Goal: Transaction & Acquisition: Purchase product/service

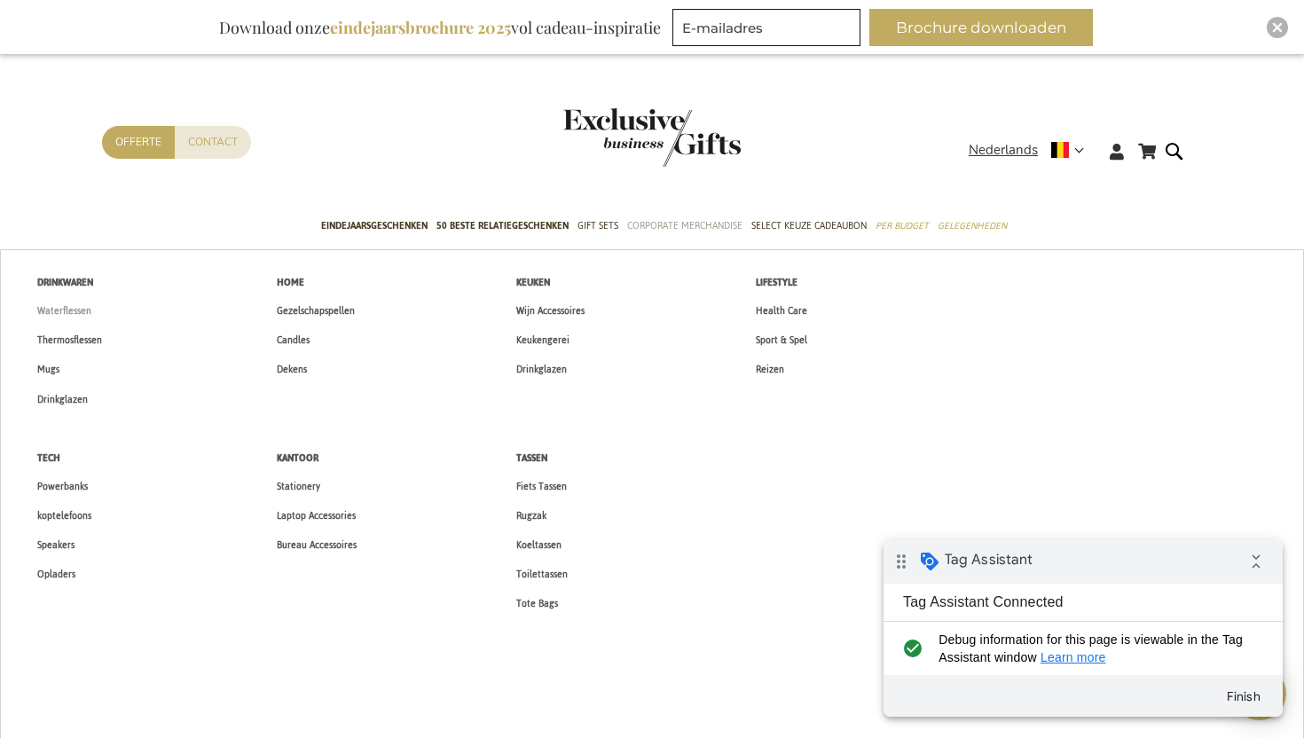
click at [51, 308] on span "Waterflessen" at bounding box center [64, 311] width 54 height 19
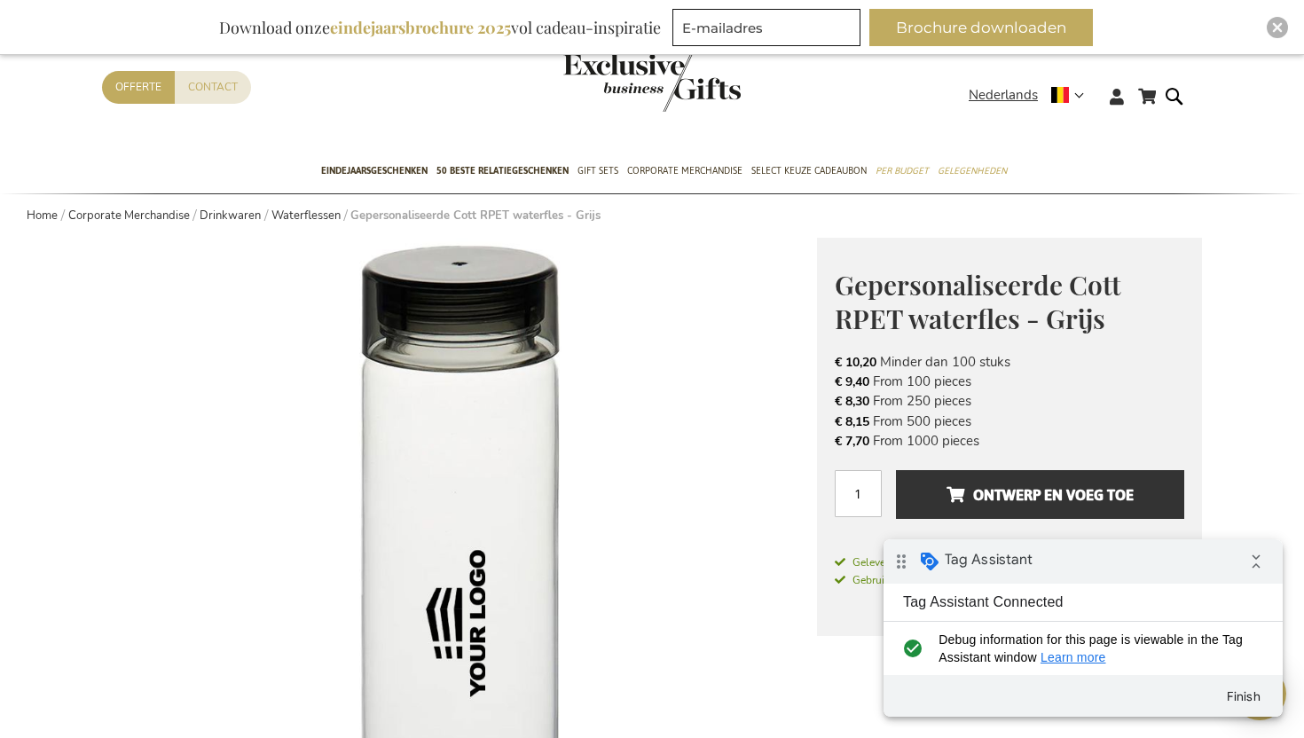
scroll to position [121, 0]
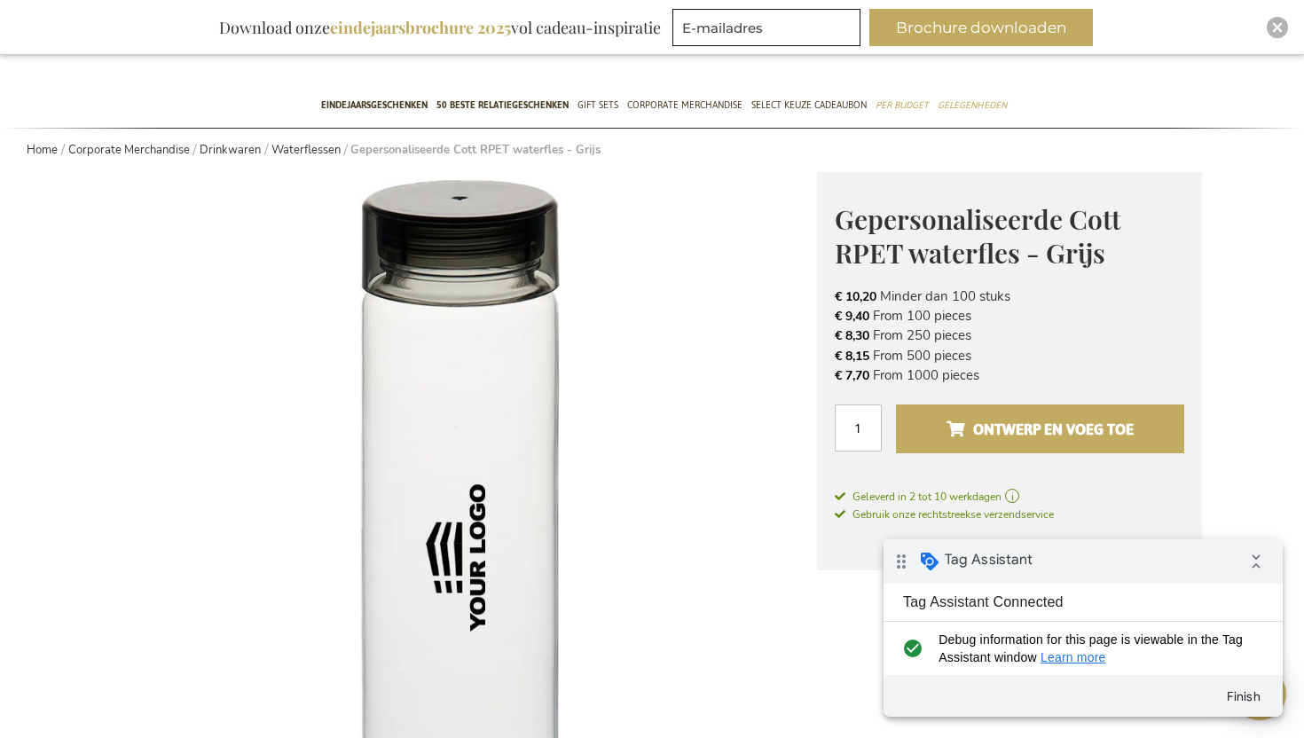
type input "1"
click at [1045, 439] on span "Ontwerp en voeg toe" at bounding box center [1039, 429] width 187 height 28
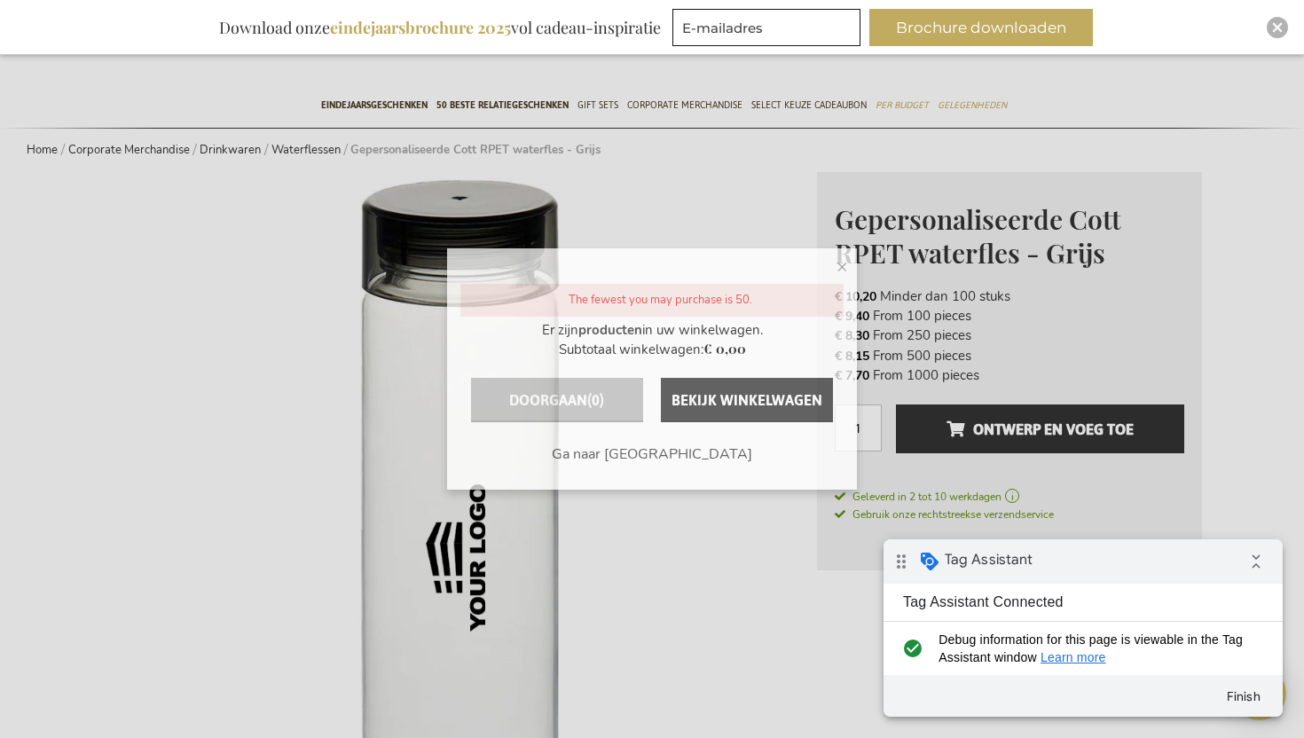
click at [838, 256] on span "×" at bounding box center [842, 266] width 12 height 27
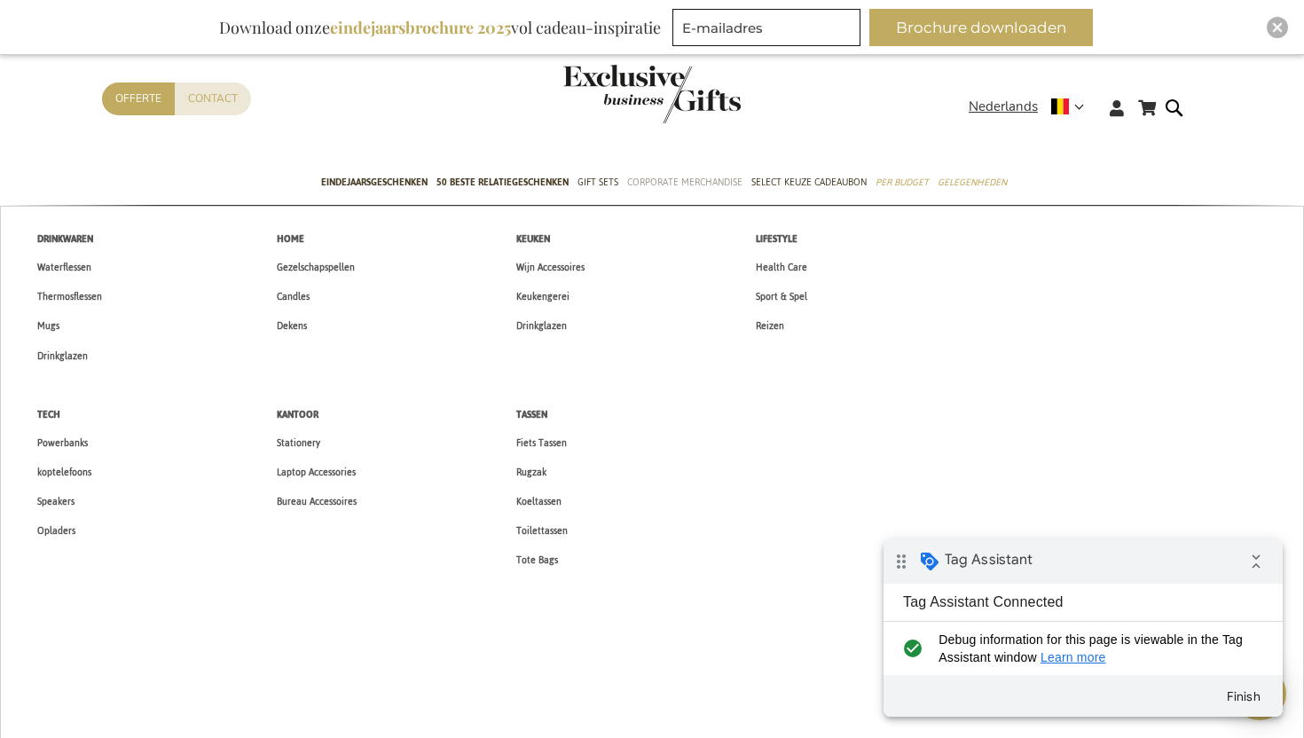
scroll to position [0, 0]
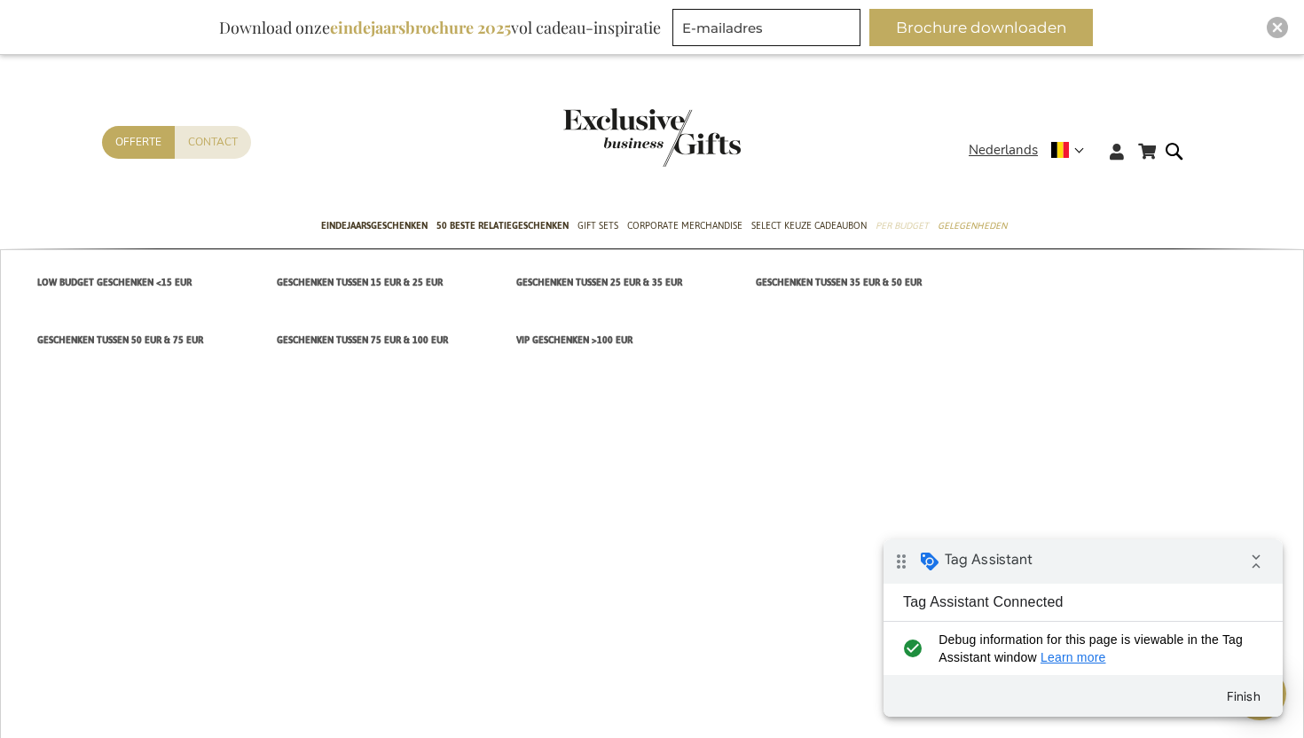
click at [911, 226] on span "Per Budget" at bounding box center [901, 225] width 53 height 19
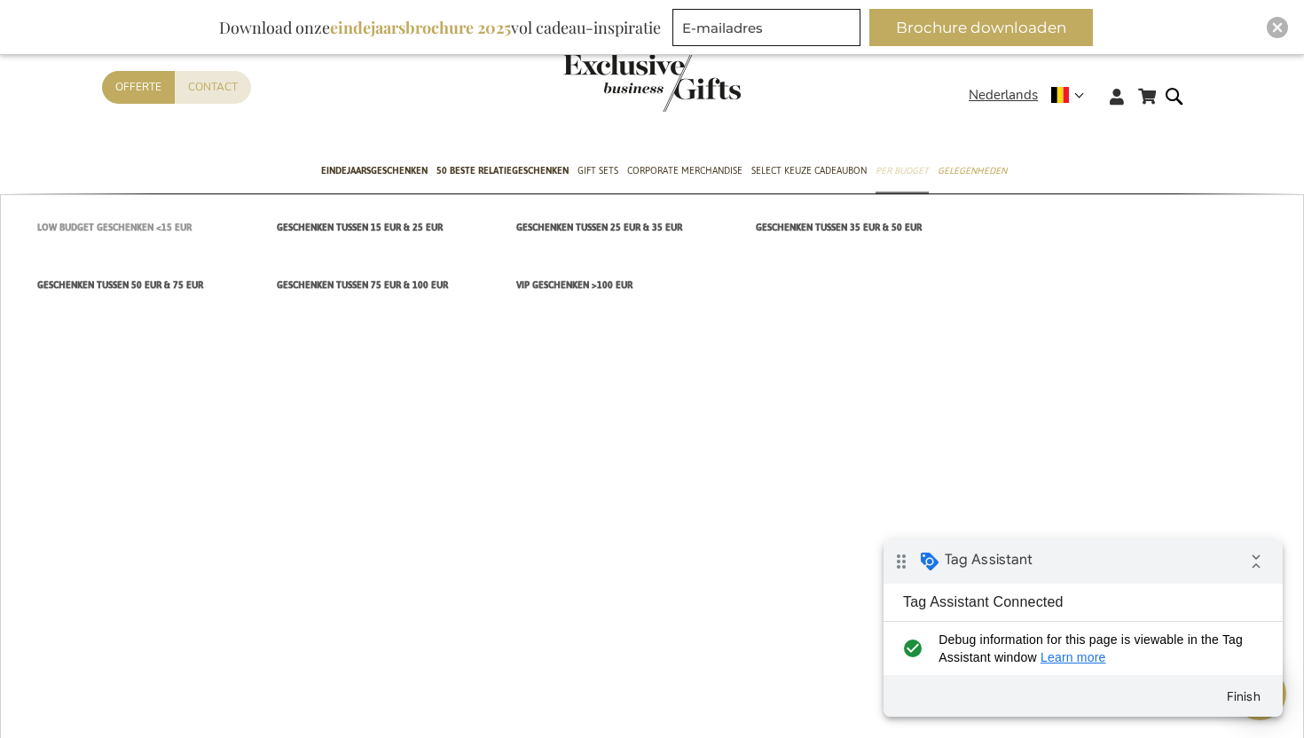
click at [148, 224] on span "Low budget Geschenken <15 EUR" at bounding box center [114, 227] width 154 height 19
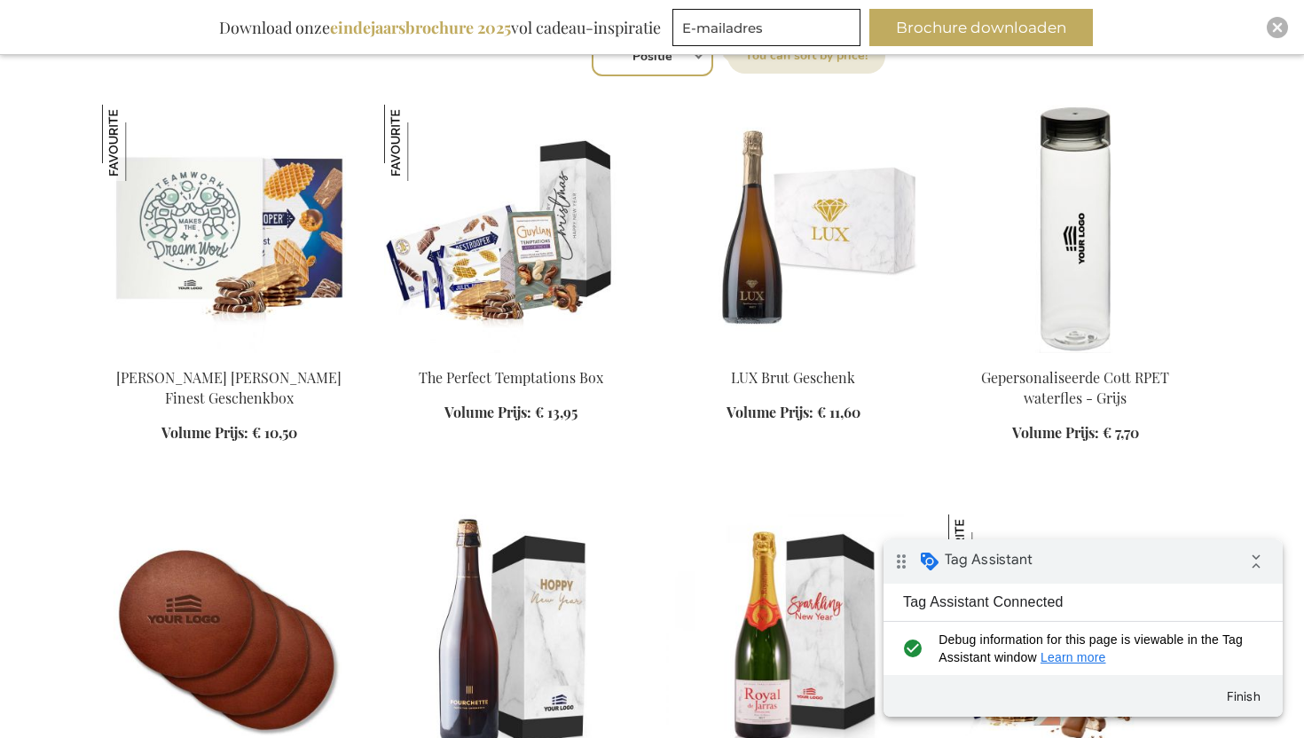
click at [828, 228] on img at bounding box center [793, 229] width 254 height 248
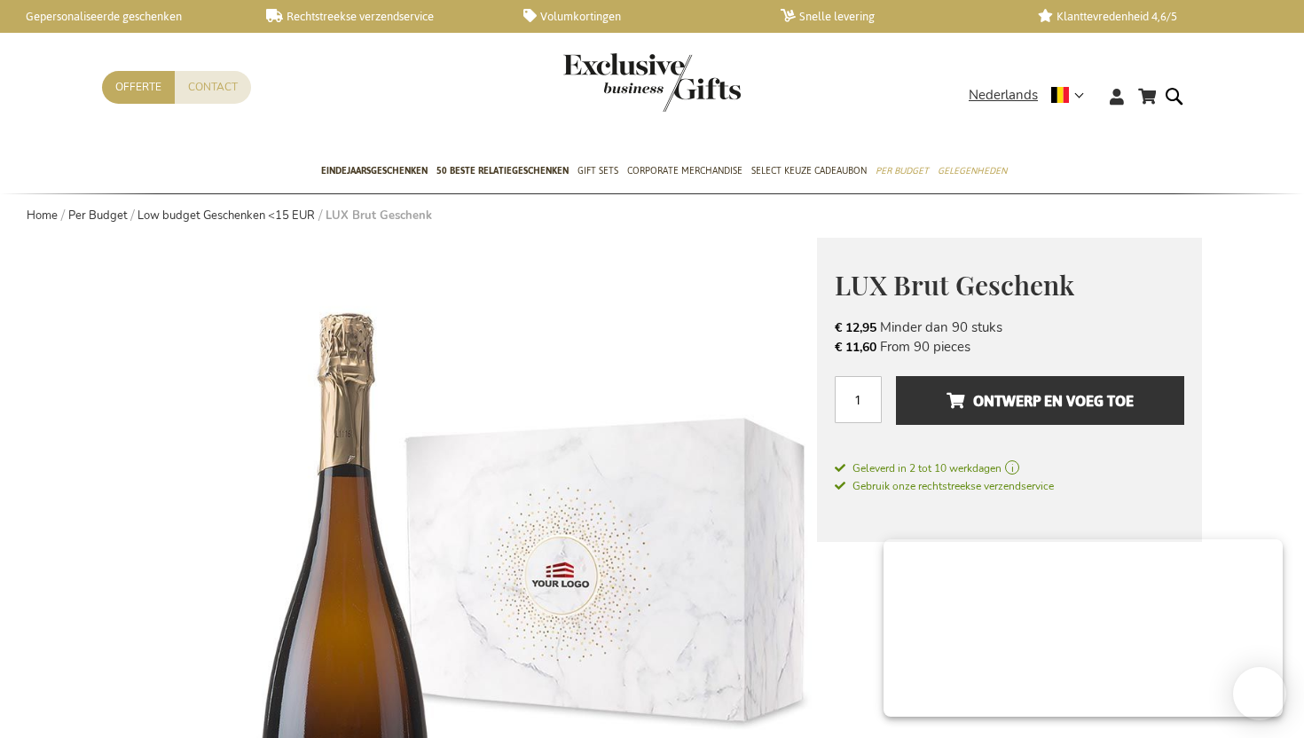
click at [968, 400] on span "Ontwerp en voeg toe" at bounding box center [1039, 401] width 187 height 28
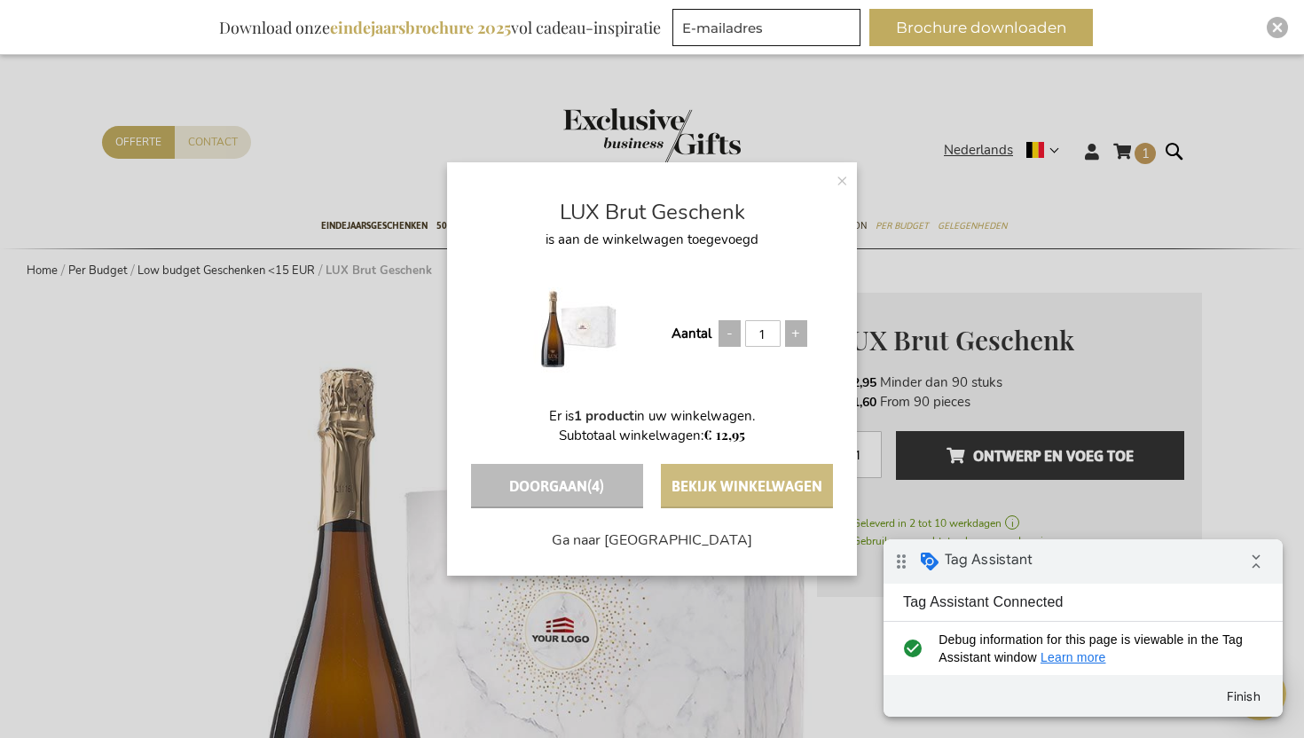
click at [702, 491] on button "Bekijk winkelwagen" at bounding box center [747, 486] width 172 height 44
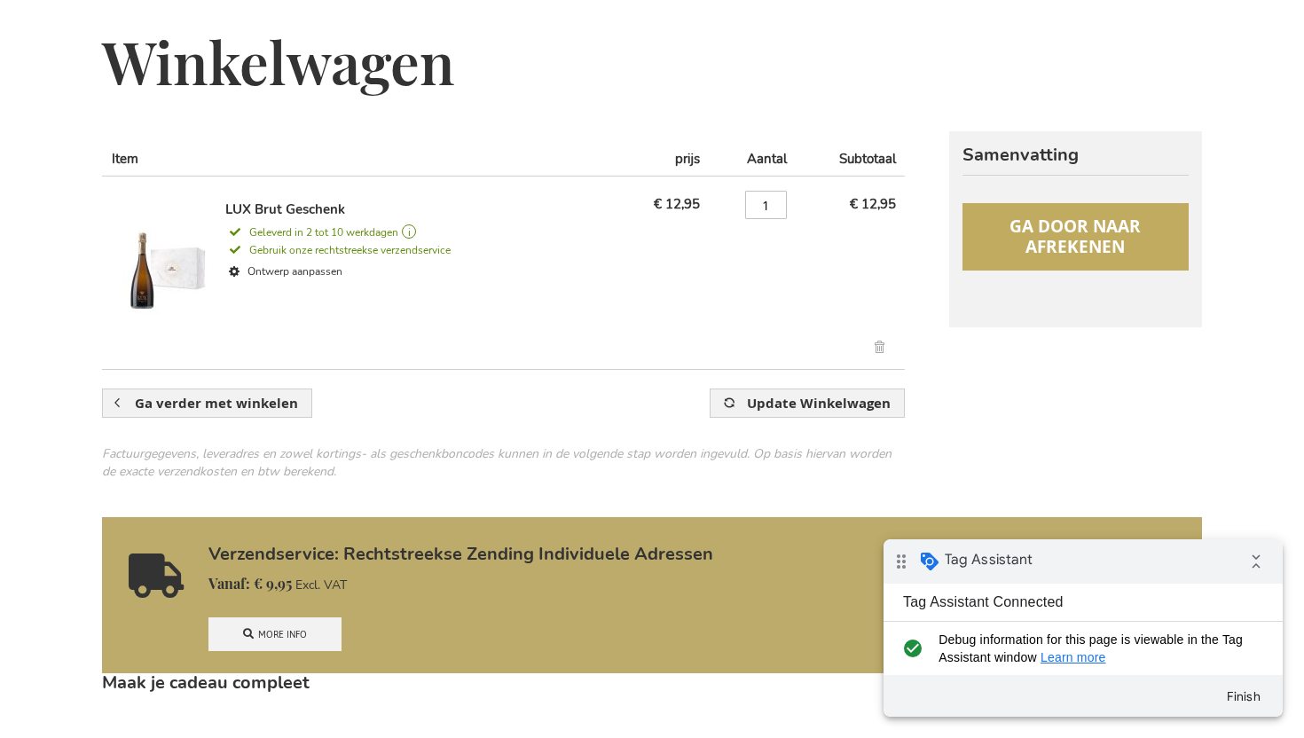
click at [1060, 232] on span "Ga door naar afrekenen" at bounding box center [1074, 236] width 131 height 43
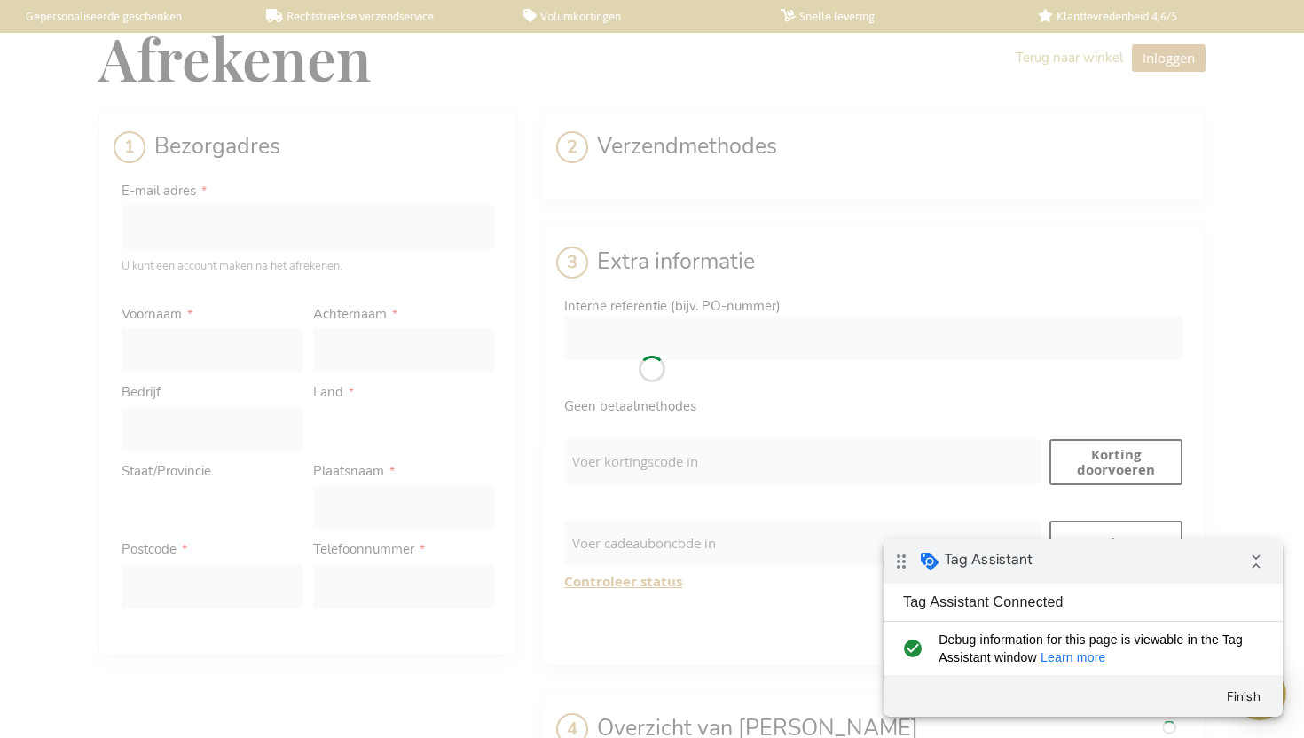
select select "BE"
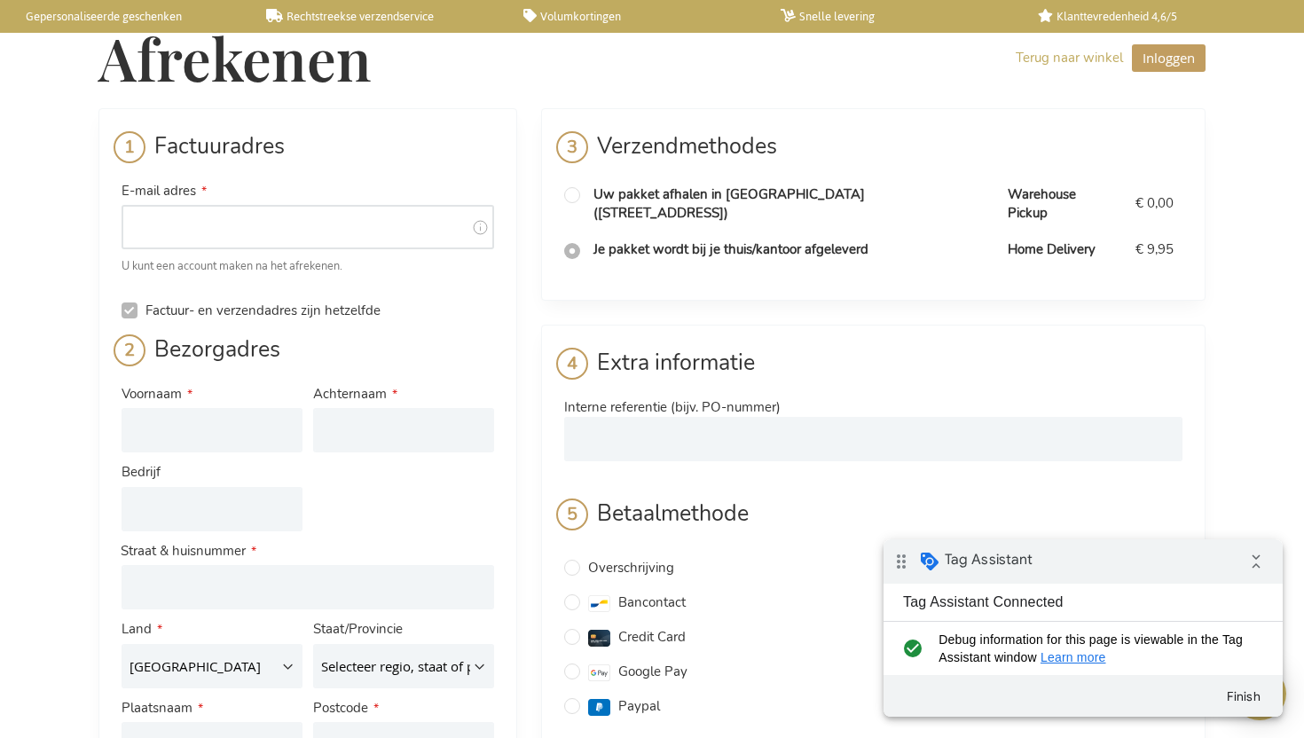
click at [396, 225] on input "E-mail adres" at bounding box center [308, 227] width 373 height 44
type input "tim@volef.com"
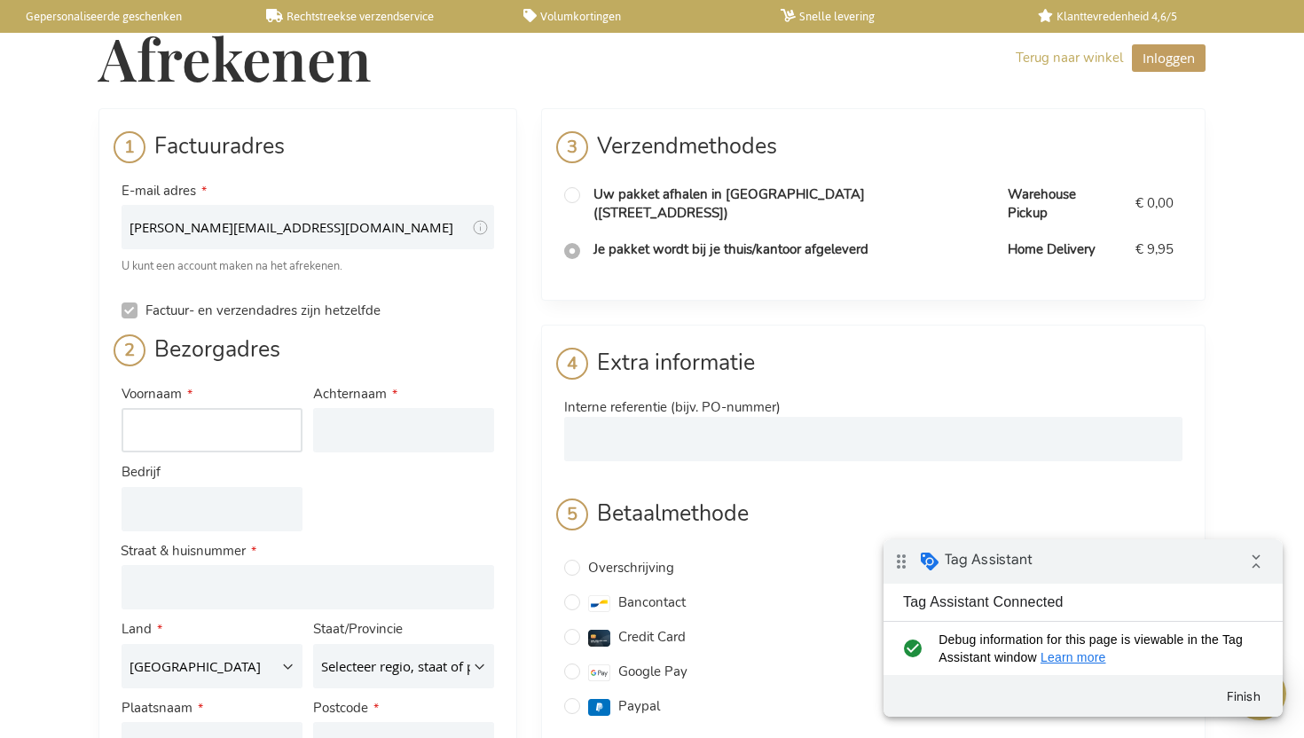
click at [190, 427] on input "Voornaam" at bounding box center [212, 430] width 181 height 44
type input "[PERSON_NAME]"
type input "a"
type input "Baelus"
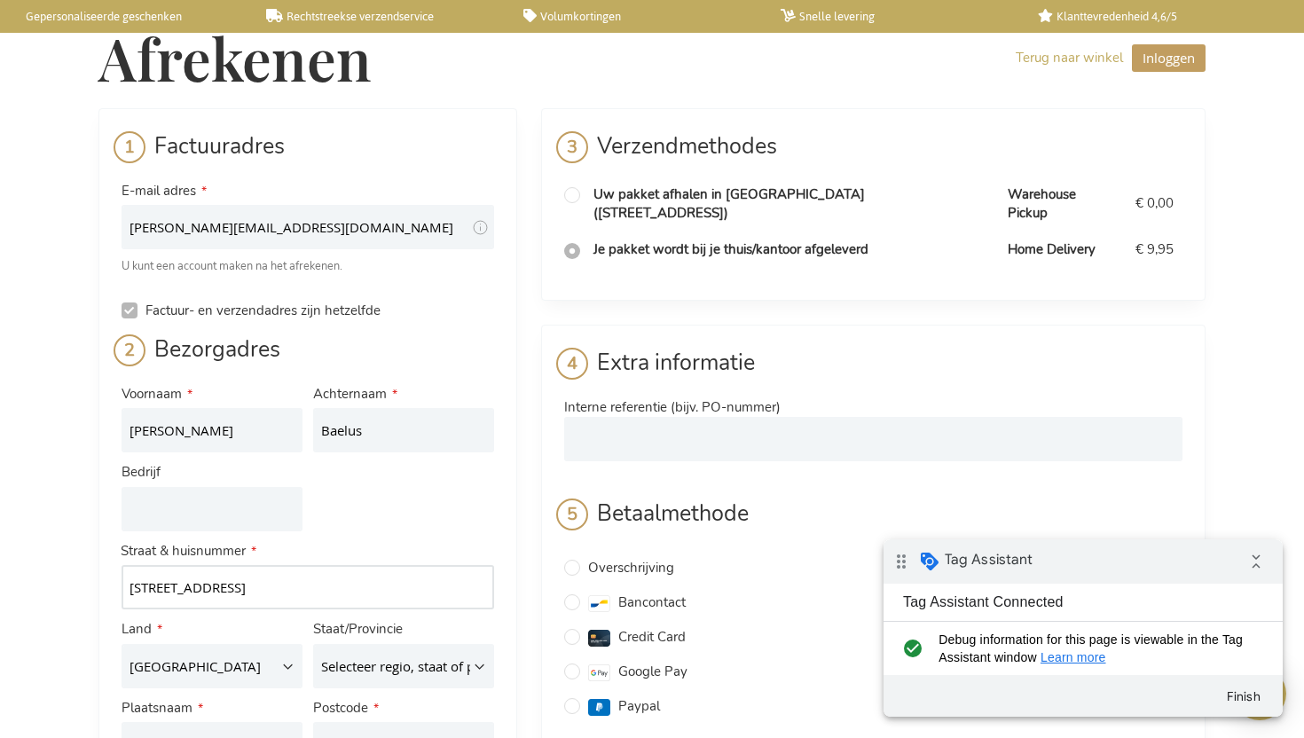
type input "Parklaan 22"
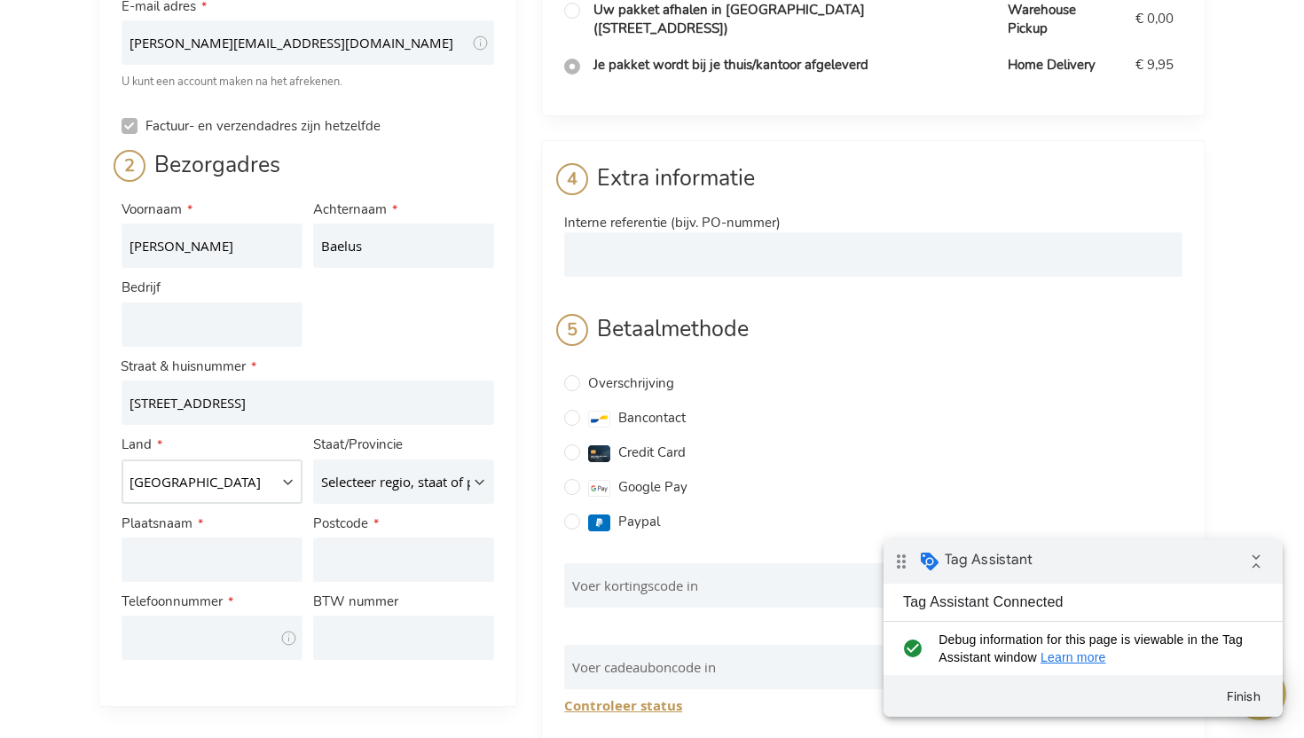
scroll to position [195, 0]
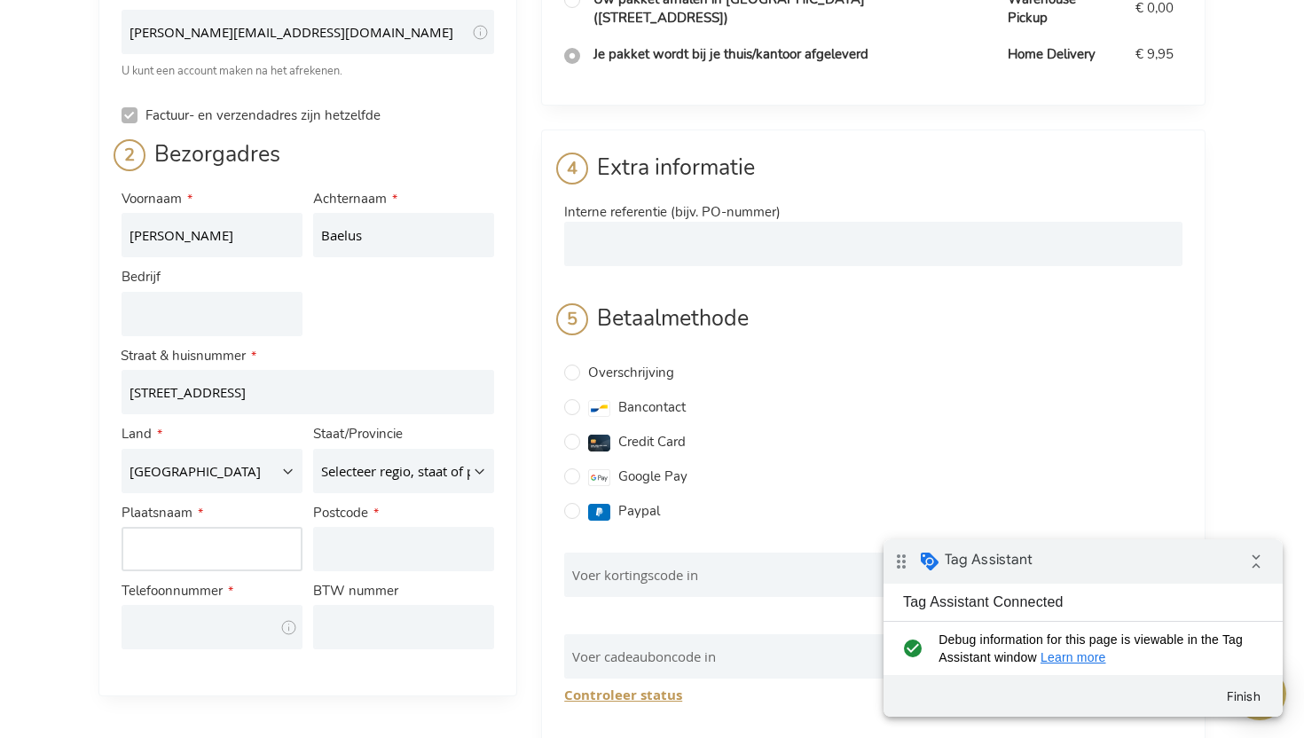
click at [160, 558] on input "Plaatsnaam" at bounding box center [212, 549] width 181 height 44
type input "Turnhout"
type input "2300"
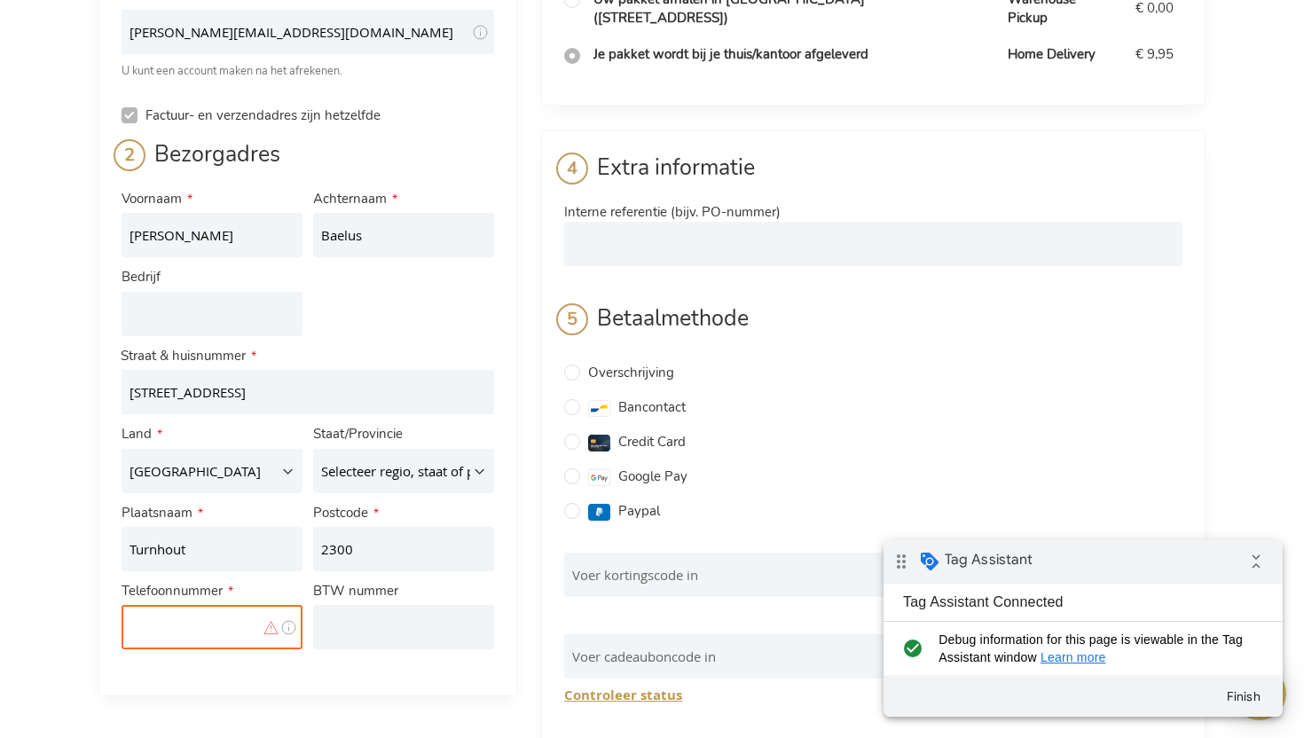
click at [153, 625] on input "Telefoonnummer" at bounding box center [212, 627] width 181 height 44
type input "0499417414"
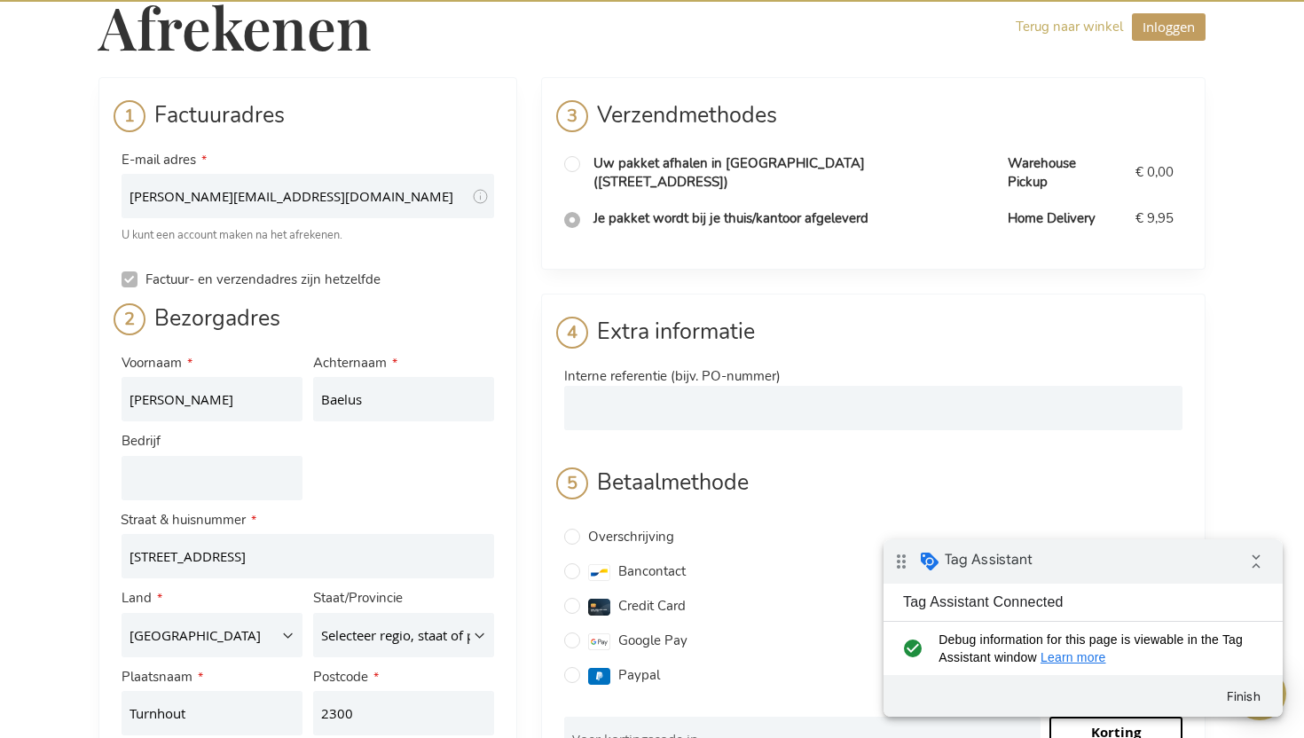
scroll to position [29, 0]
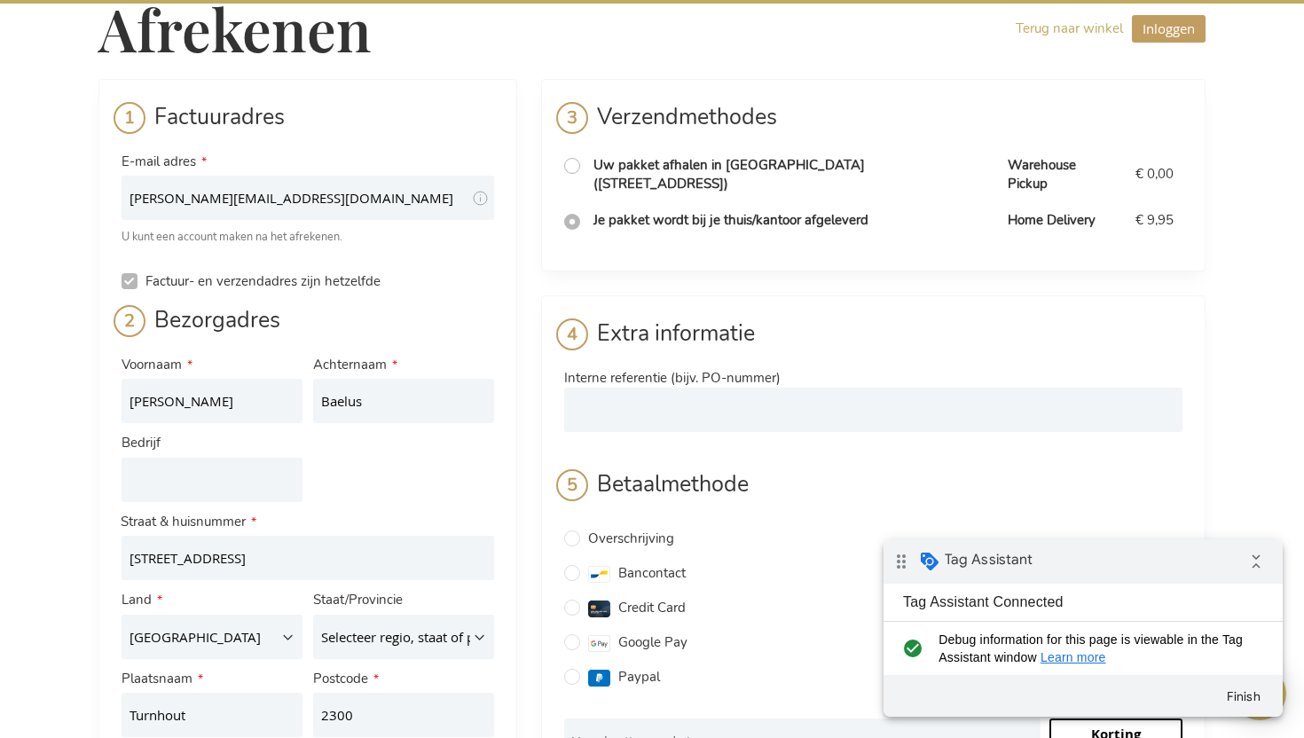
click at [572, 165] on input "radio" at bounding box center [572, 166] width 16 height 16
radio input "true"
radio input "false"
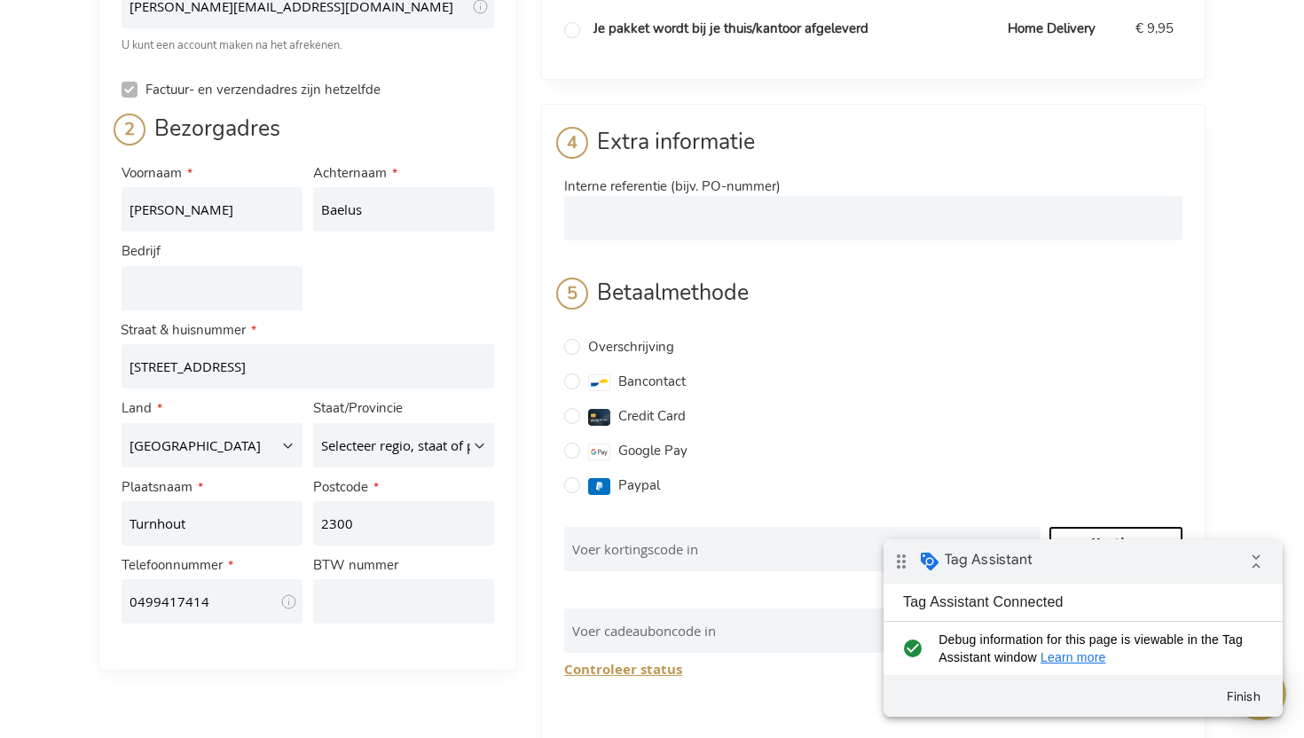
scroll to position [233, 0]
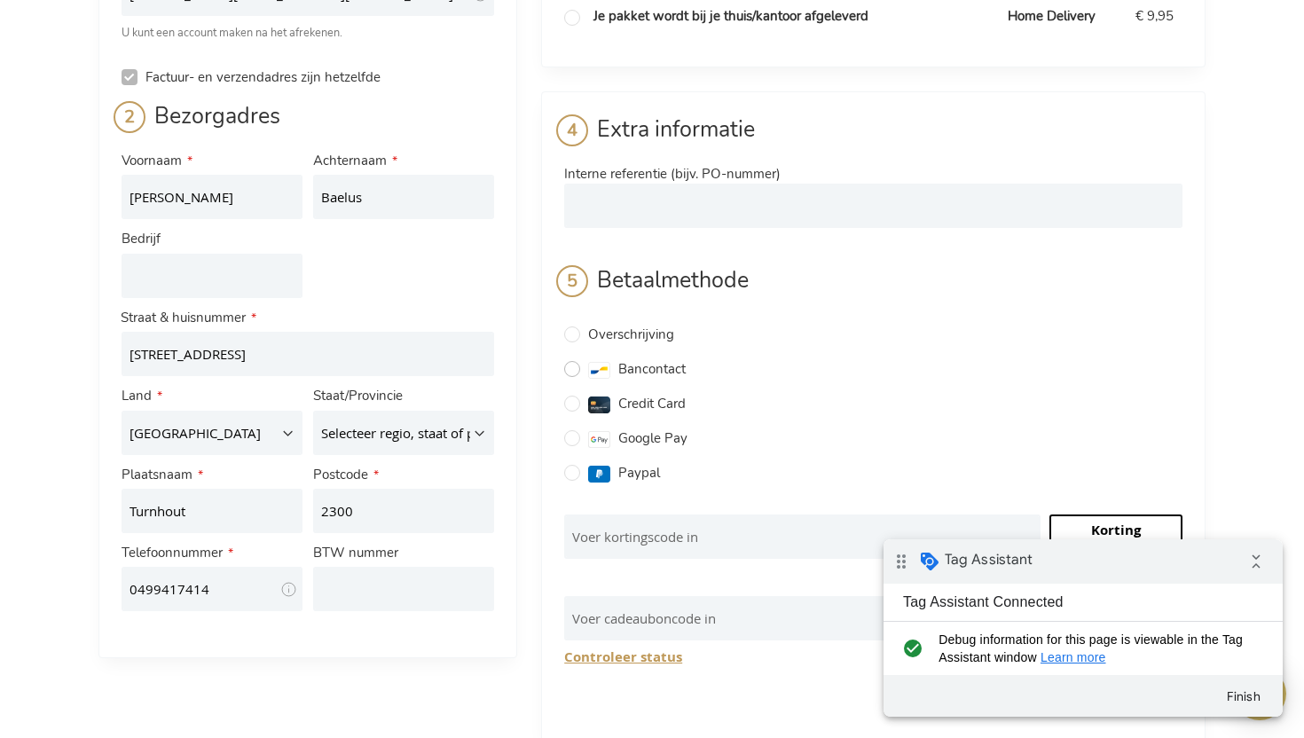
click at [571, 361] on input "Bancontact" at bounding box center [572, 369] width 16 height 16
radio input "true"
checkbox input "false"
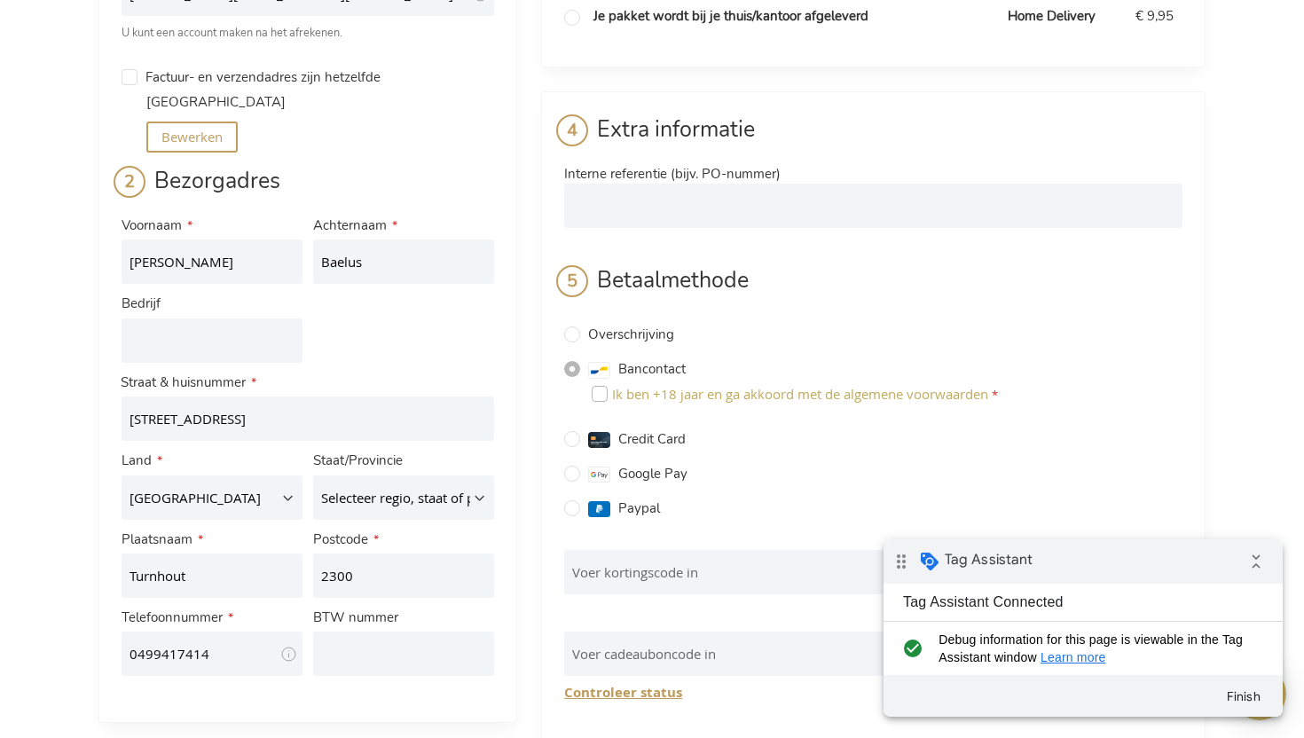
click at [600, 386] on input "Ik ben +18 jaar en ga akkoord met de algemene voorwaarden" at bounding box center [600, 394] width 16 height 16
checkbox input "true"
click at [593, 553] on input "Voer kortingscode in" at bounding box center [802, 572] width 476 height 44
paste input "y10C9TU2Siy47QgsTaasuzr1ncDGmy"
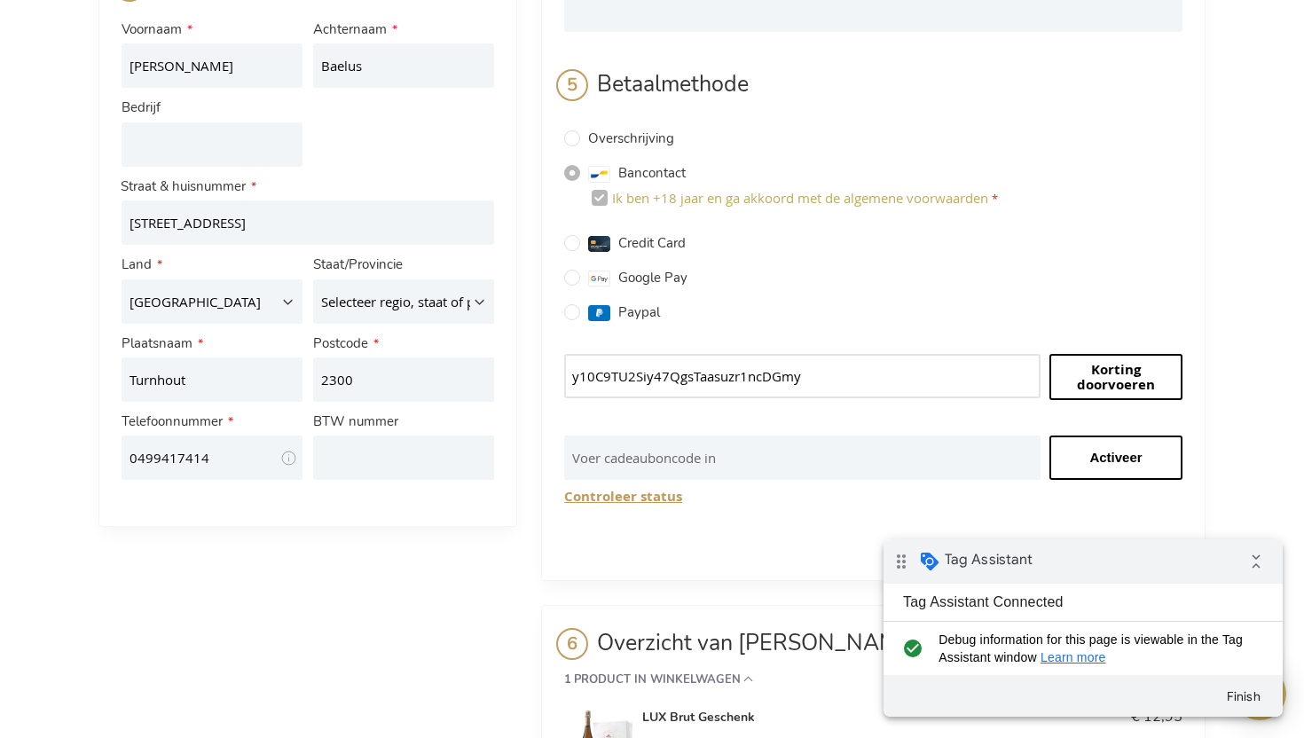
scroll to position [442, 0]
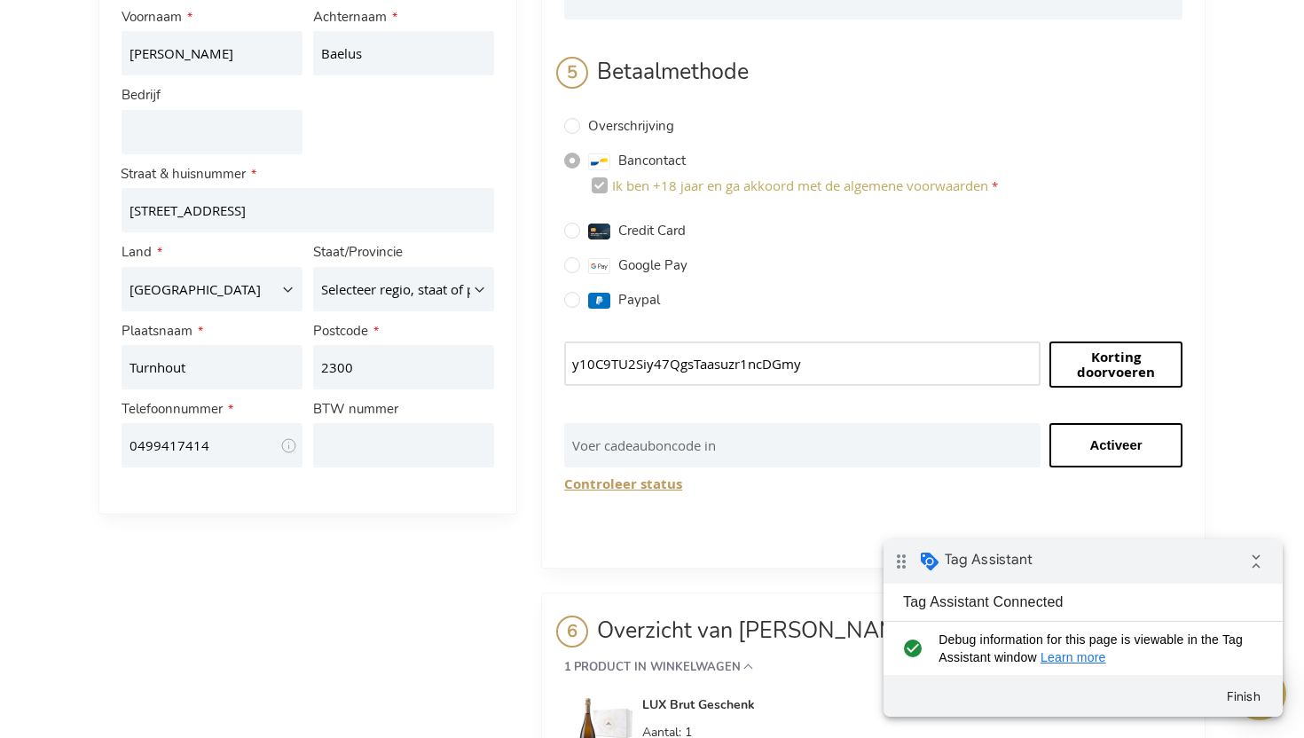
type input "y10C9TU2Siy47QgsTaasuzr1ncDGmy"
click at [1104, 348] on span "Korting doorvoeren" at bounding box center [1116, 365] width 78 height 34
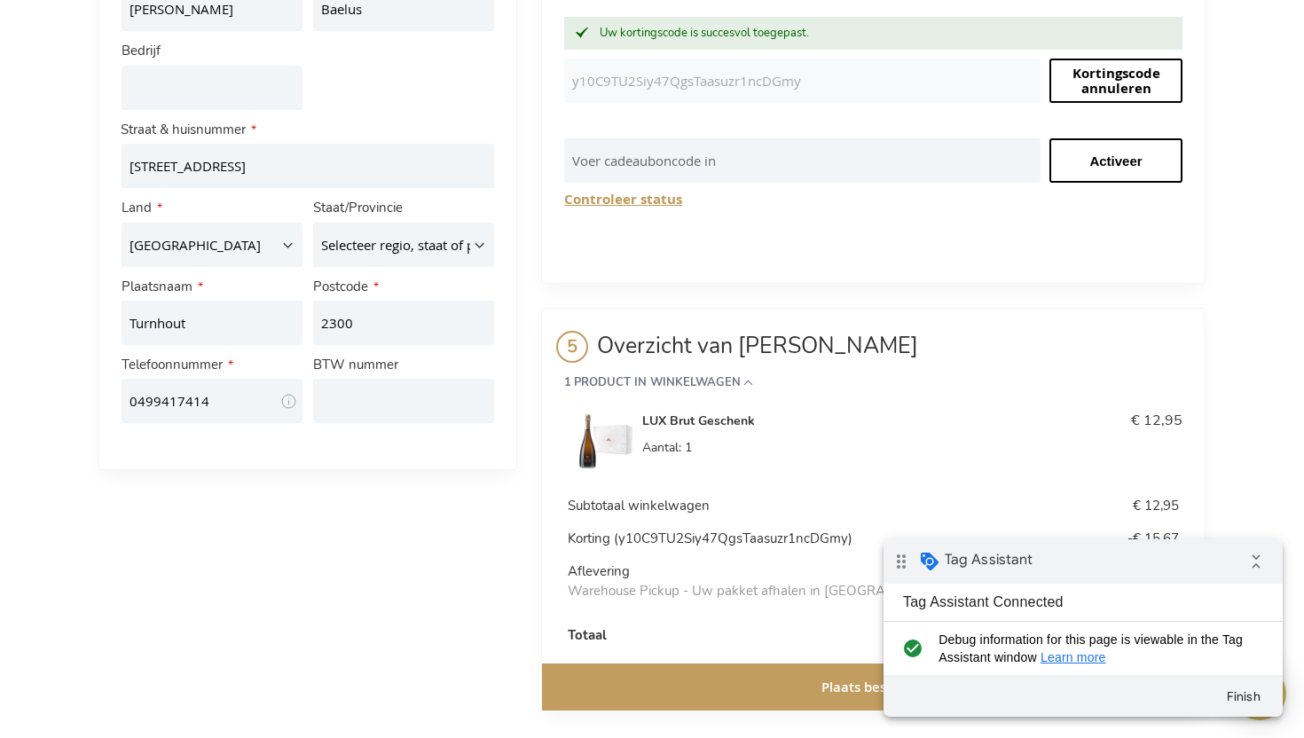
scroll to position [595, 0]
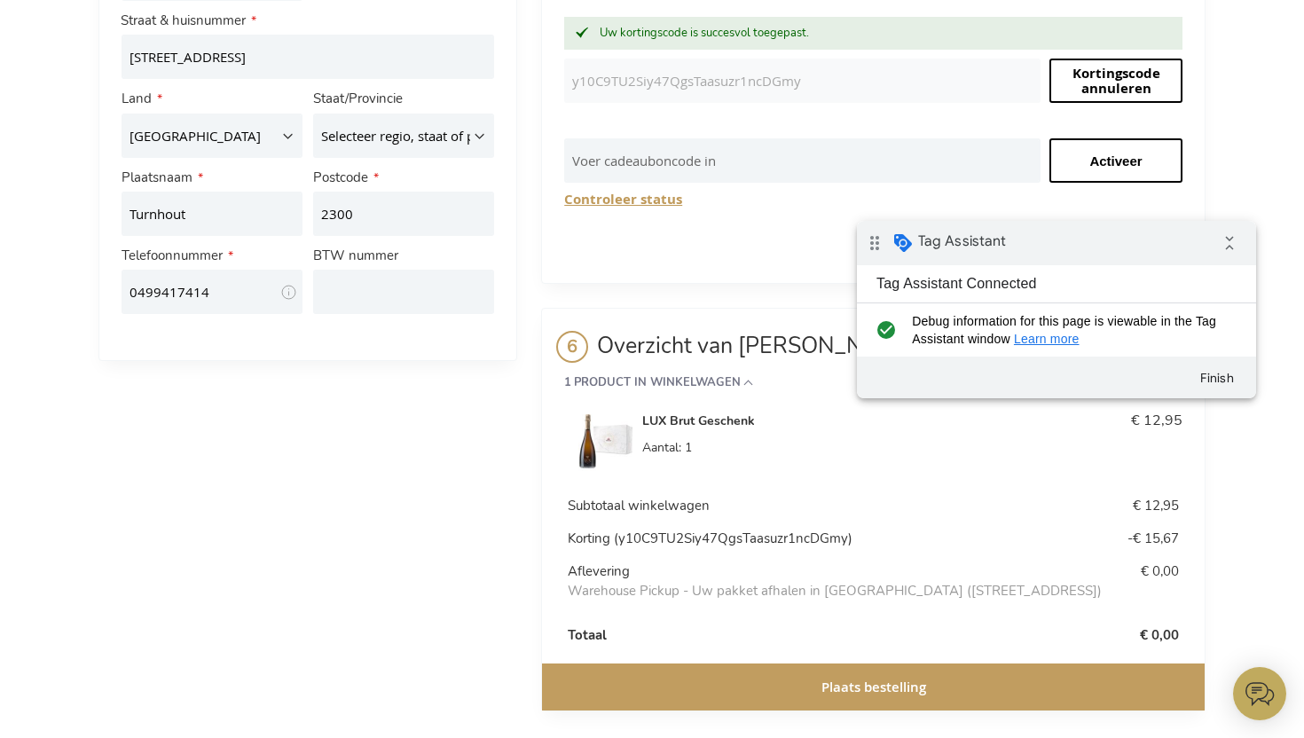
click at [1166, 249] on div "drag_indicator Tag Assistant collapse_all" at bounding box center [1056, 243] width 399 height 44
click at [881, 667] on div "Overzicht van bestelling 1 Product in winkelwagen LUX Brut Geschenk Aantal 1 € …" at bounding box center [873, 520] width 618 height 379
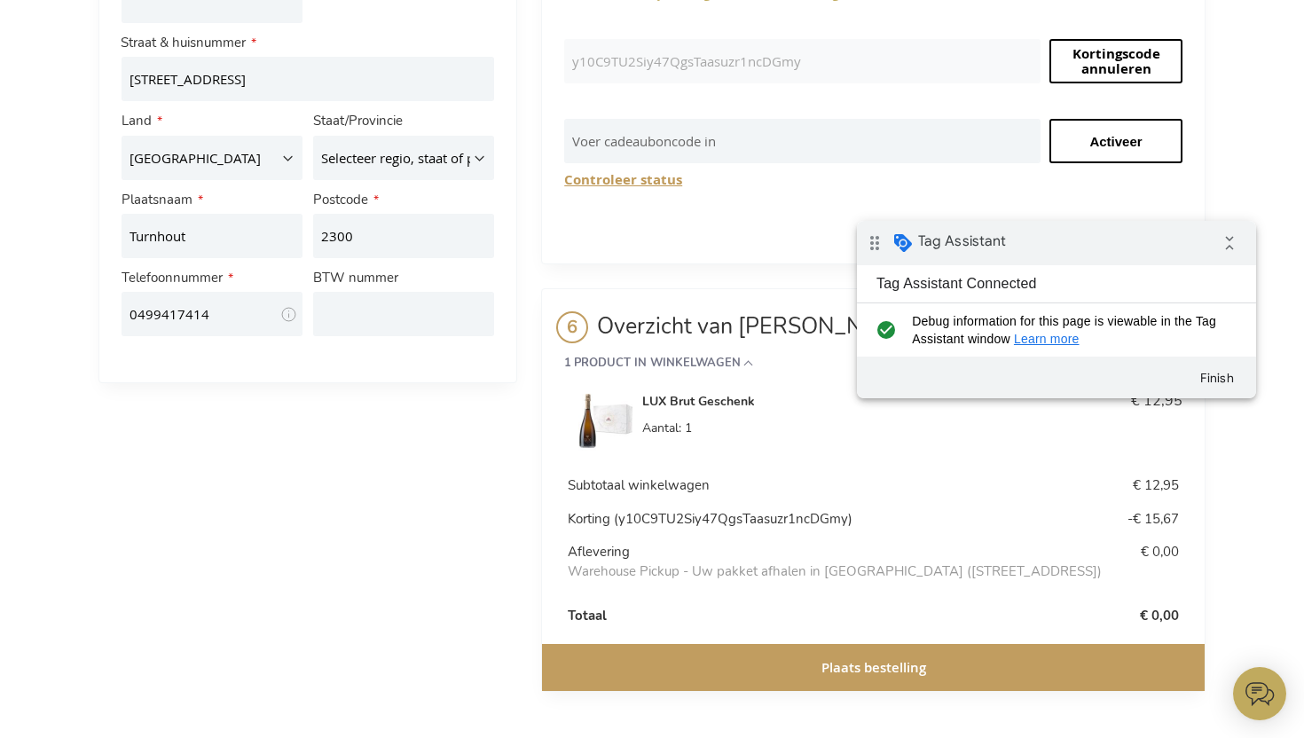
scroll to position [553, 0]
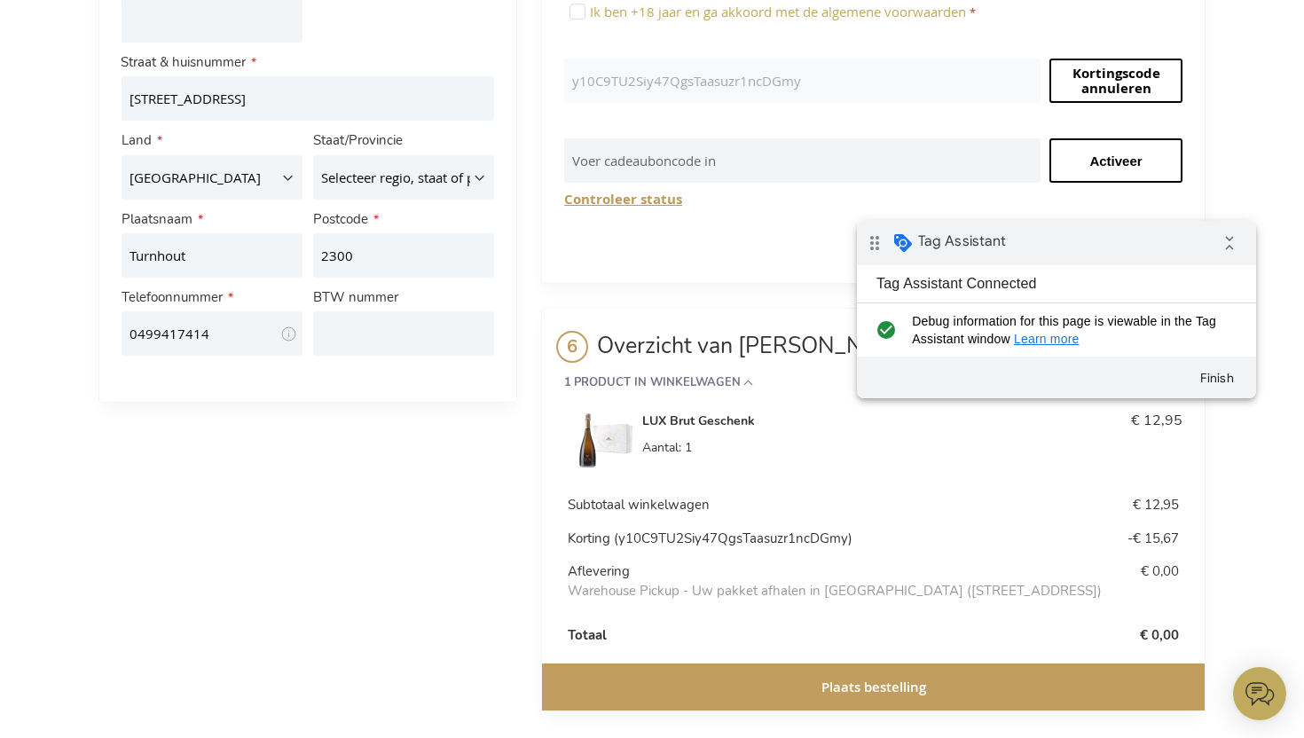
click at [881, 678] on span "Plaats bestelling" at bounding box center [873, 687] width 105 height 19
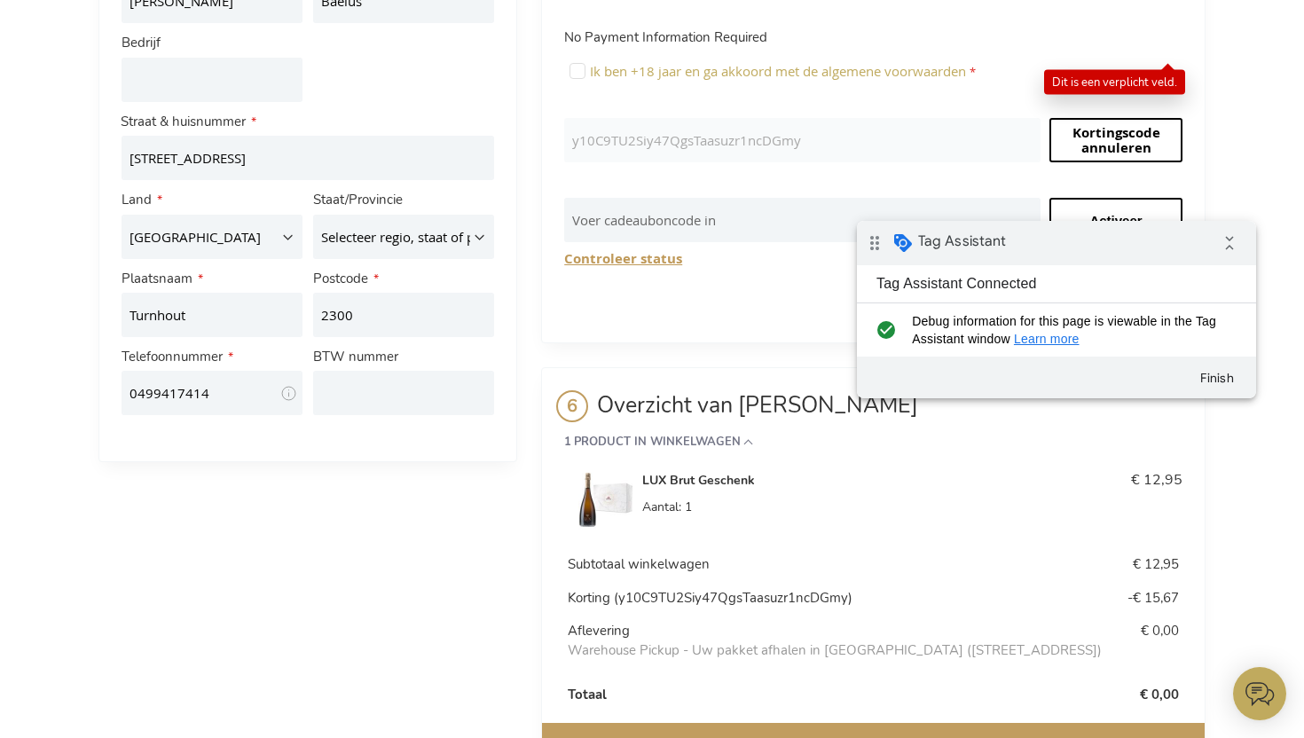
scroll to position [477, 0]
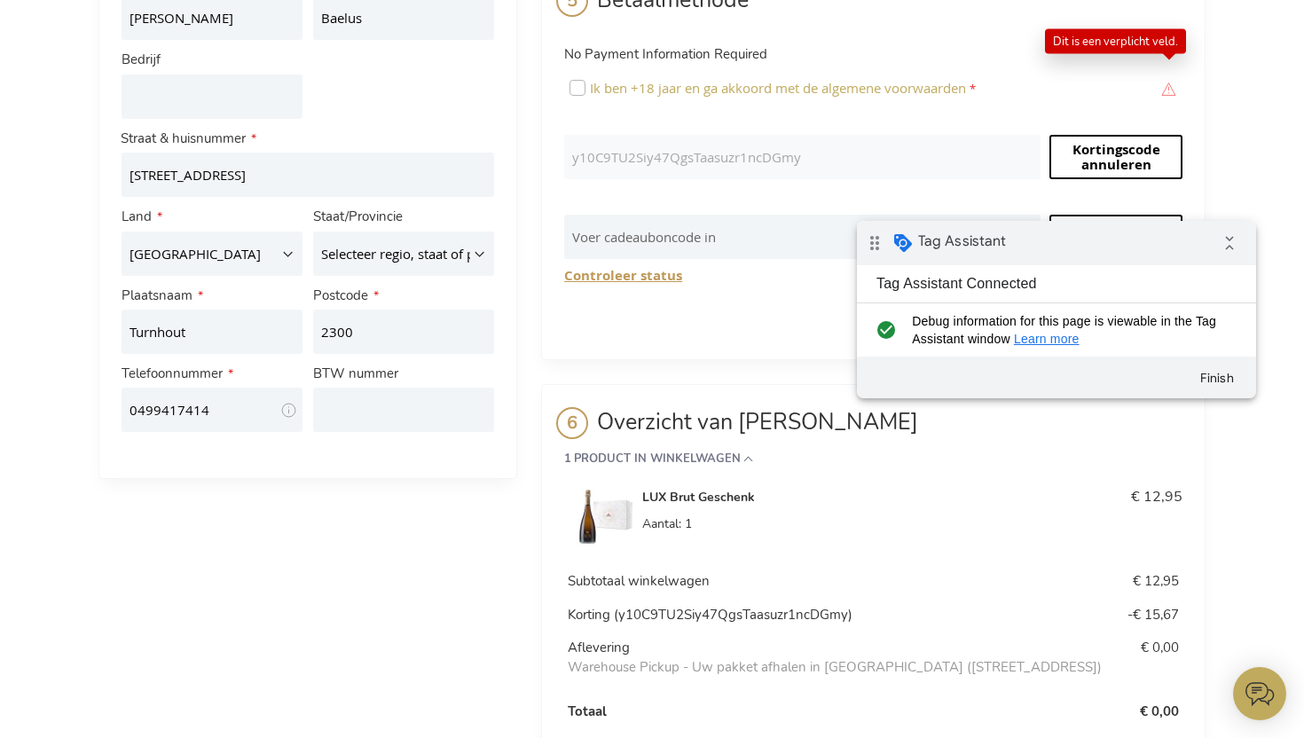
click at [581, 80] on input "Ik ben +18 jaar en ga akkoord met de algemene voorwaarden" at bounding box center [577, 88] width 16 height 16
checkbox input "true"
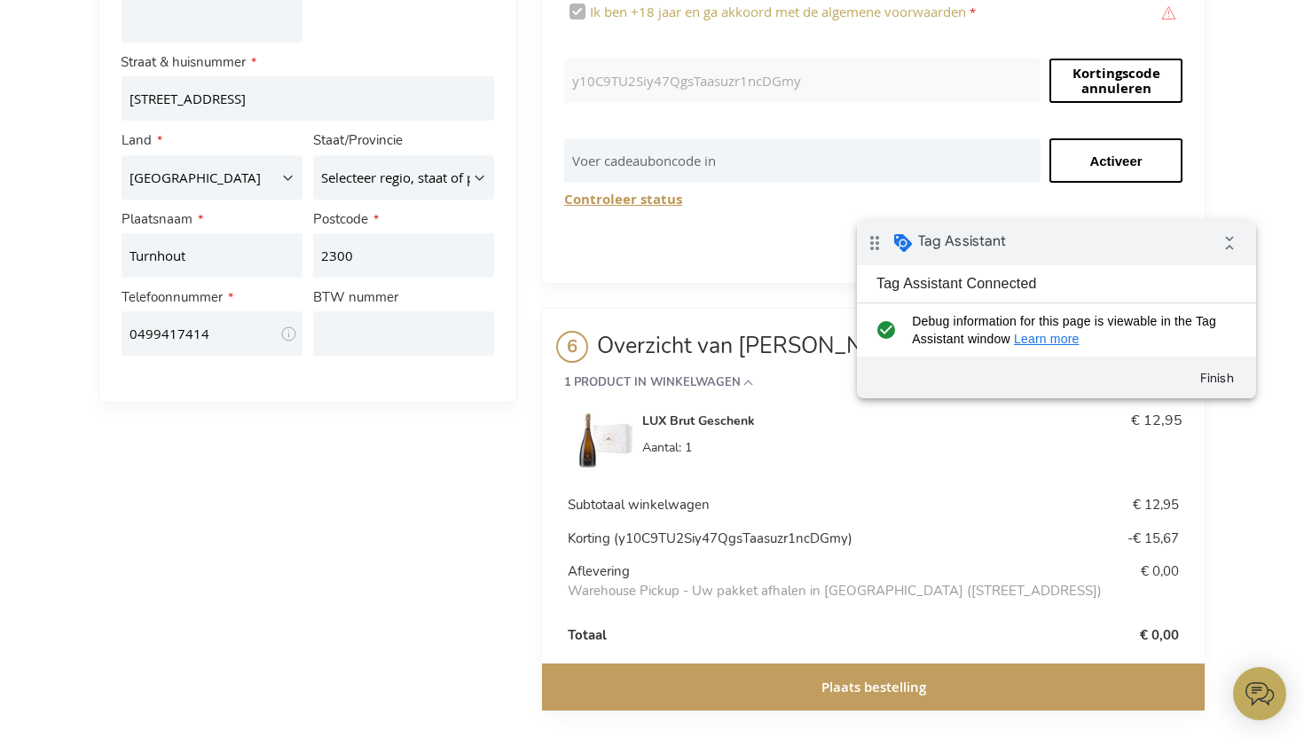
click at [776, 667] on button "Plaats bestelling" at bounding box center [873, 686] width 663 height 47
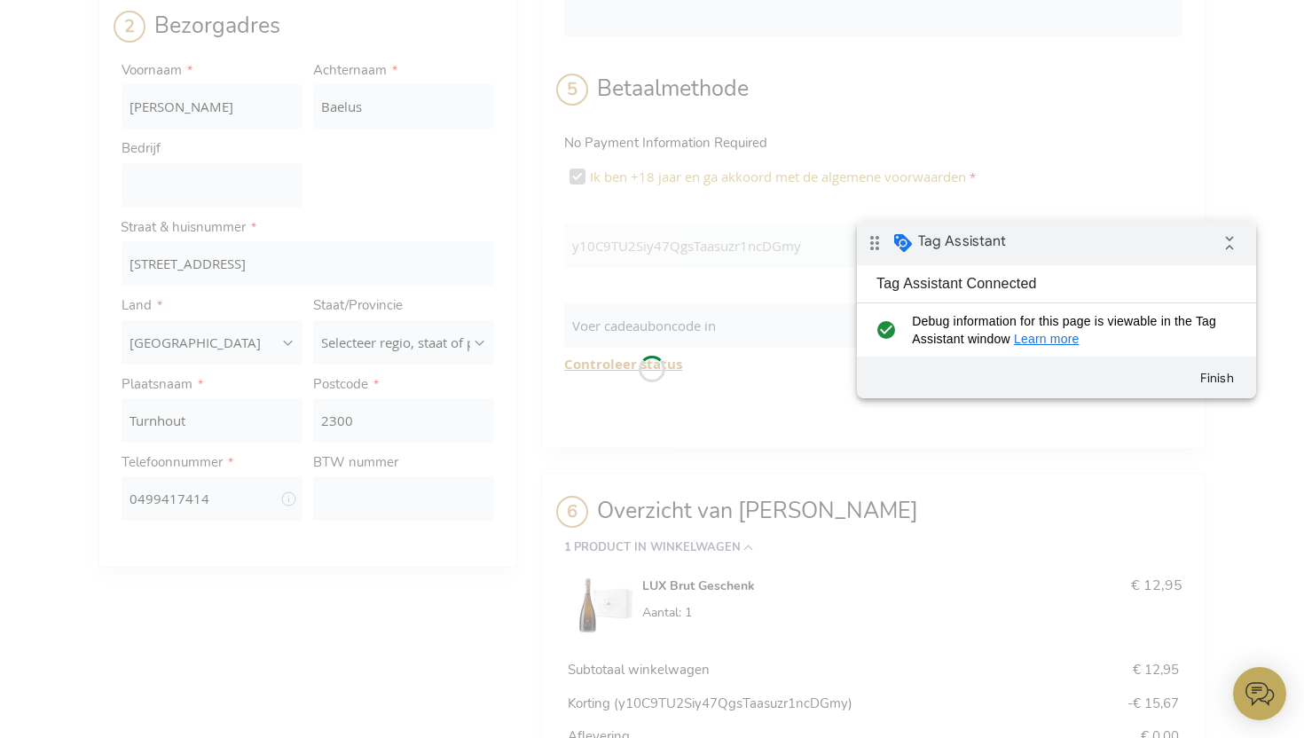
scroll to position [300, 0]
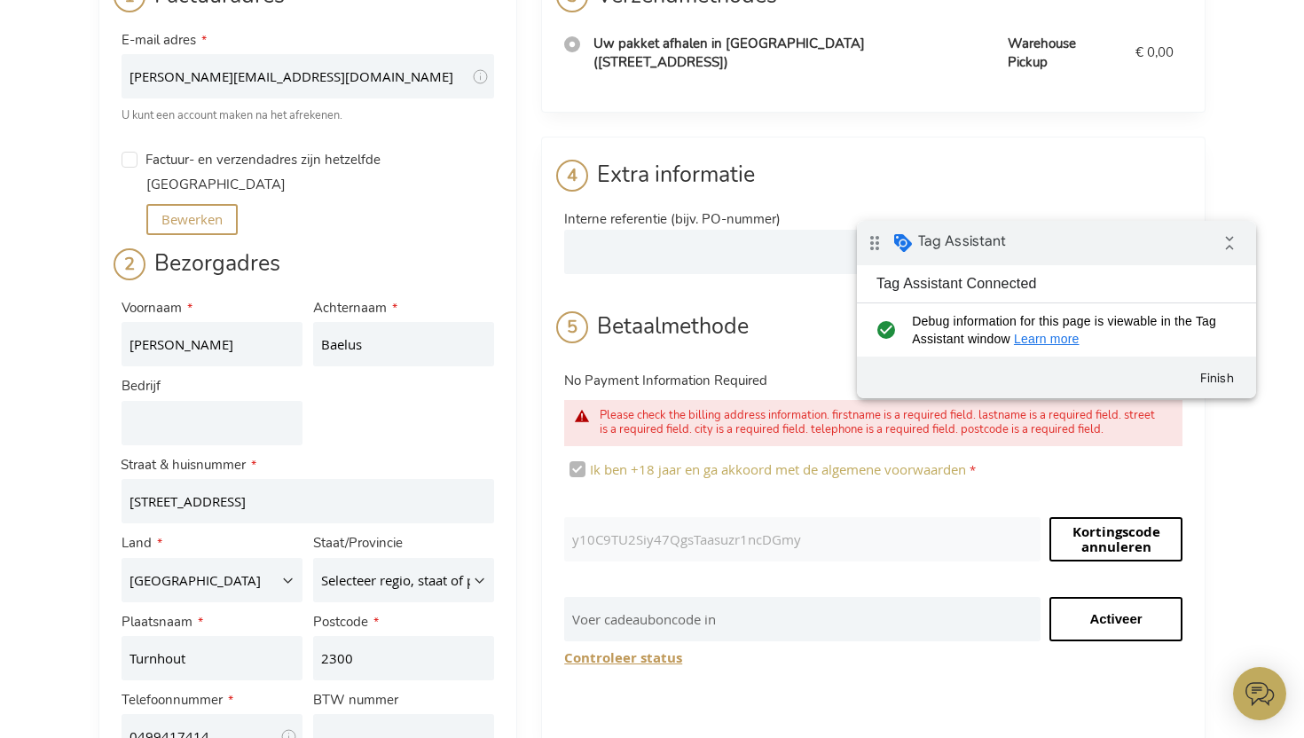
scroll to position [107, 0]
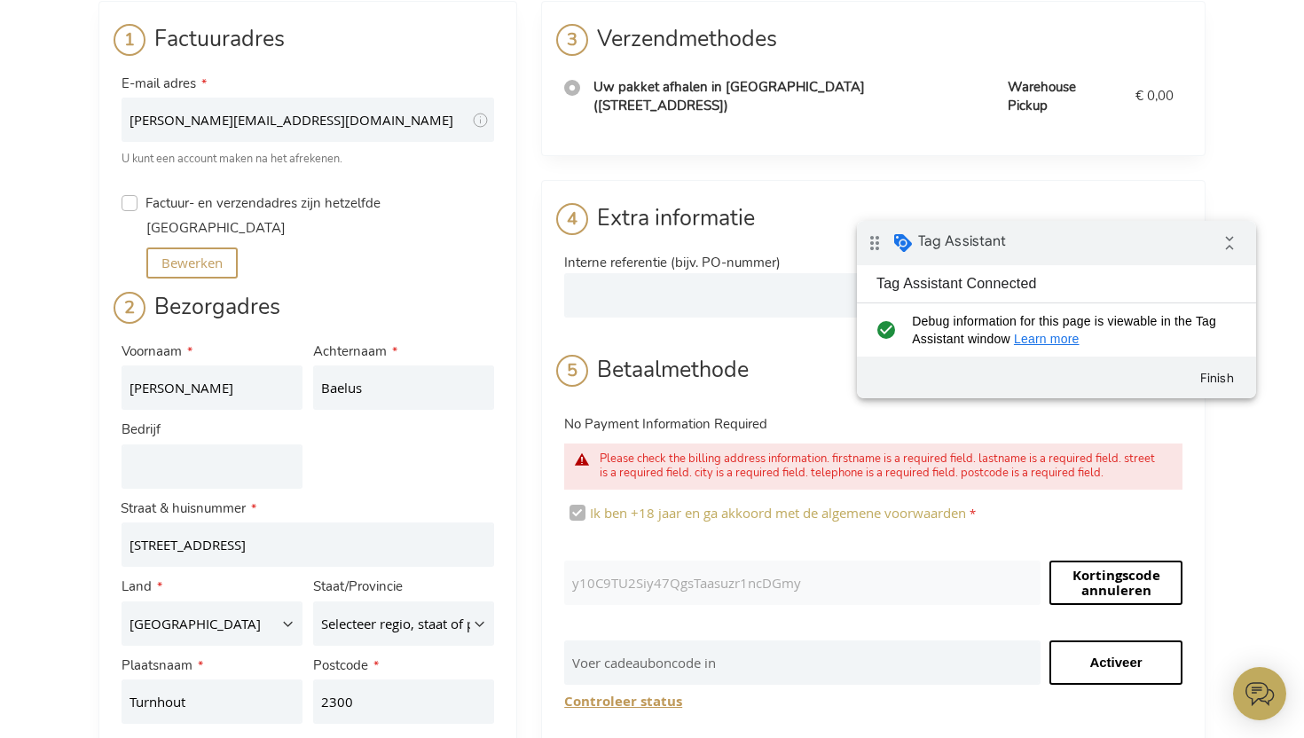
click at [130, 200] on input "Factuur- en verzendadres zijn hetzelfde" at bounding box center [130, 203] width 16 height 16
checkbox input "true"
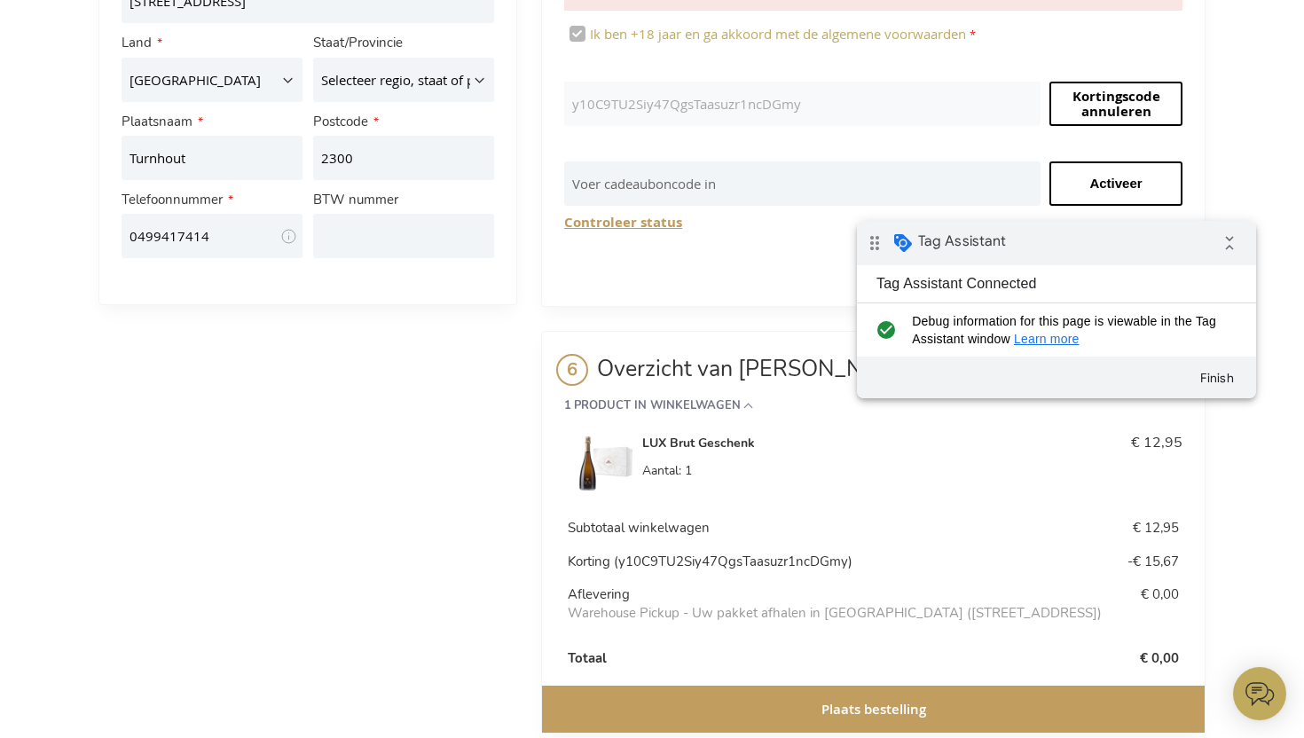
scroll to position [593, 0]
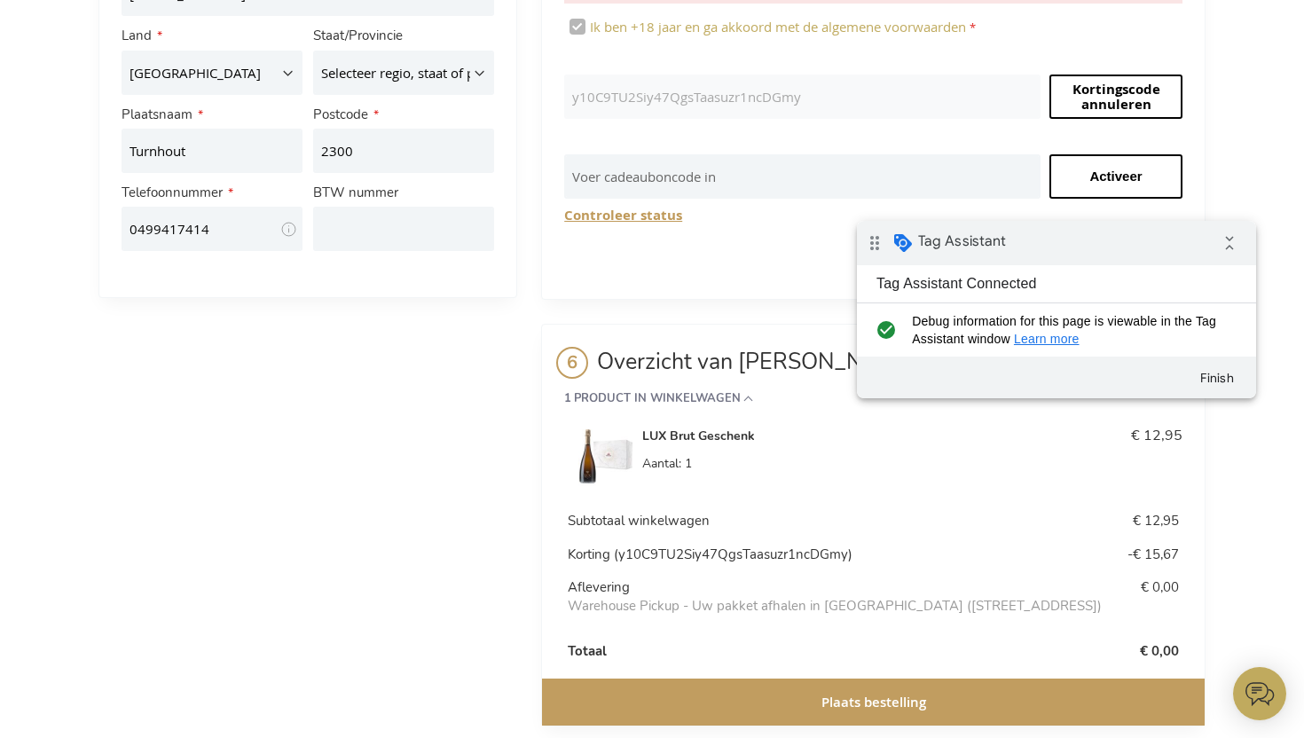
click at [853, 693] on span "Plaats bestelling" at bounding box center [873, 702] width 105 height 19
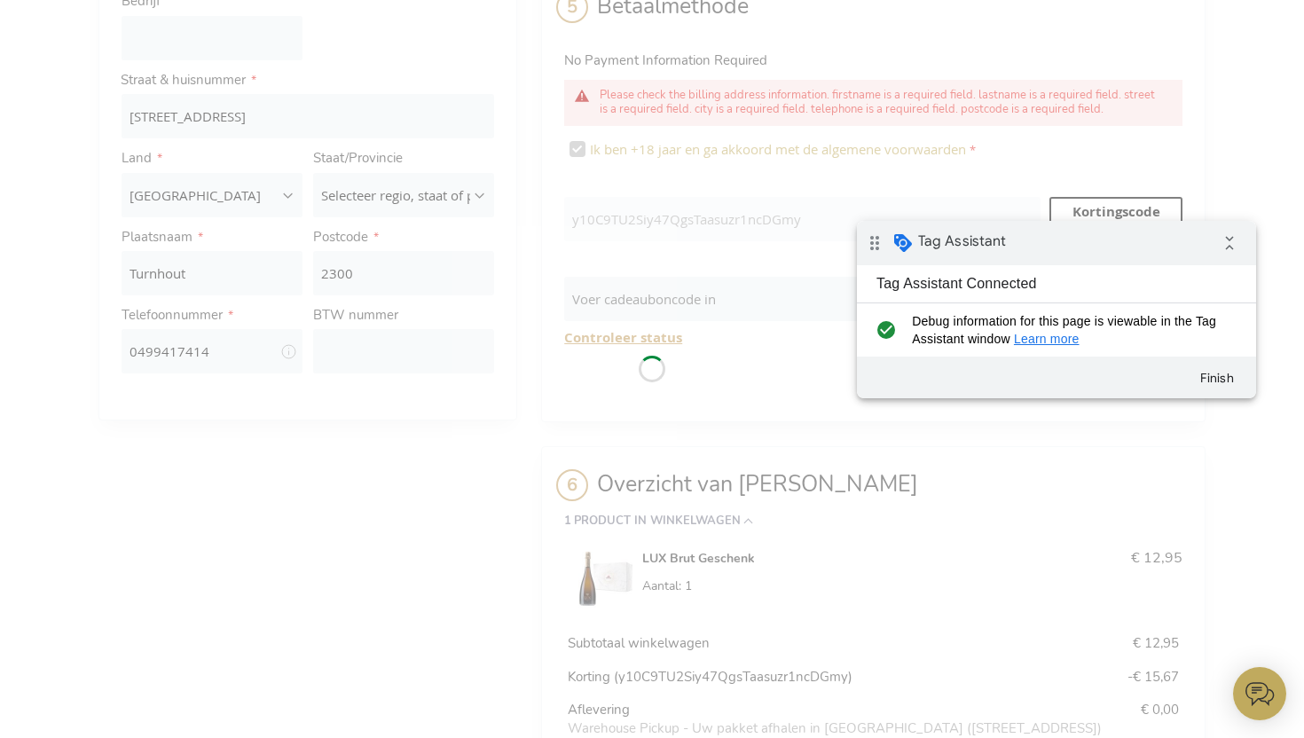
scroll to position [469, 0]
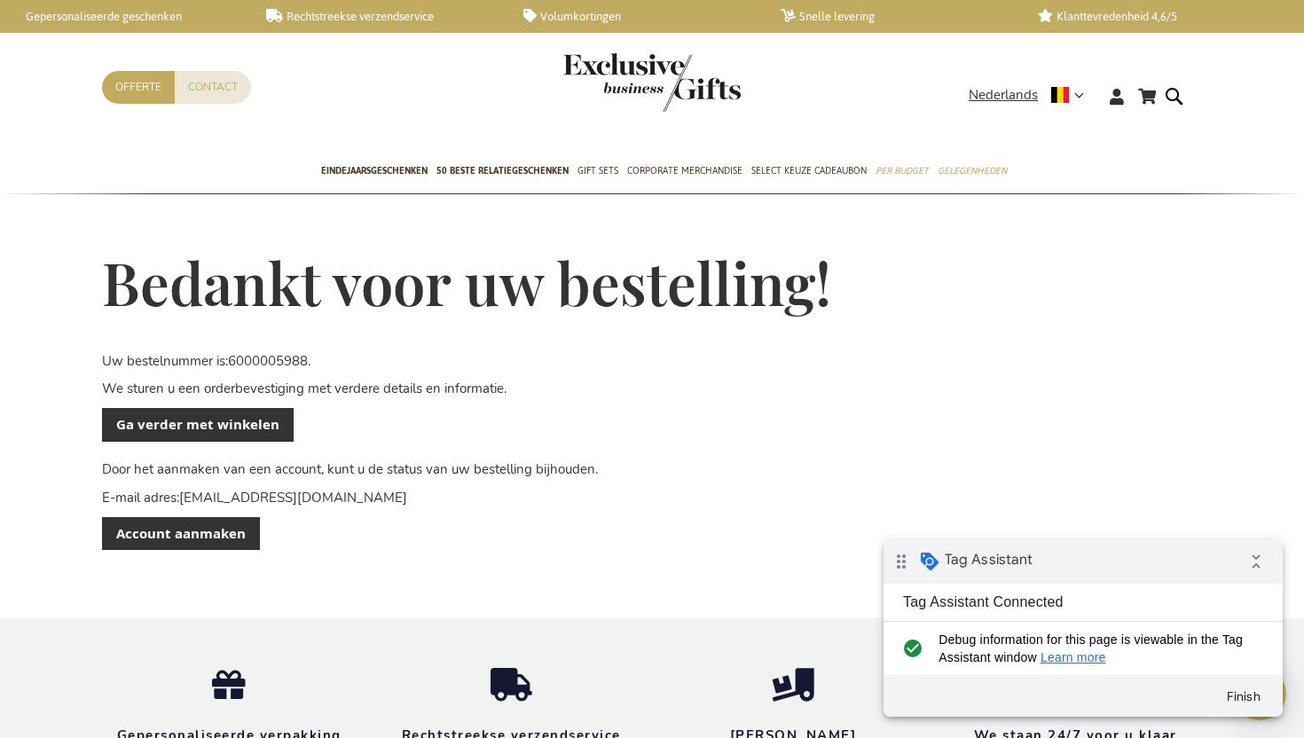
click at [663, 83] on img "store logo" at bounding box center [651, 82] width 177 height 59
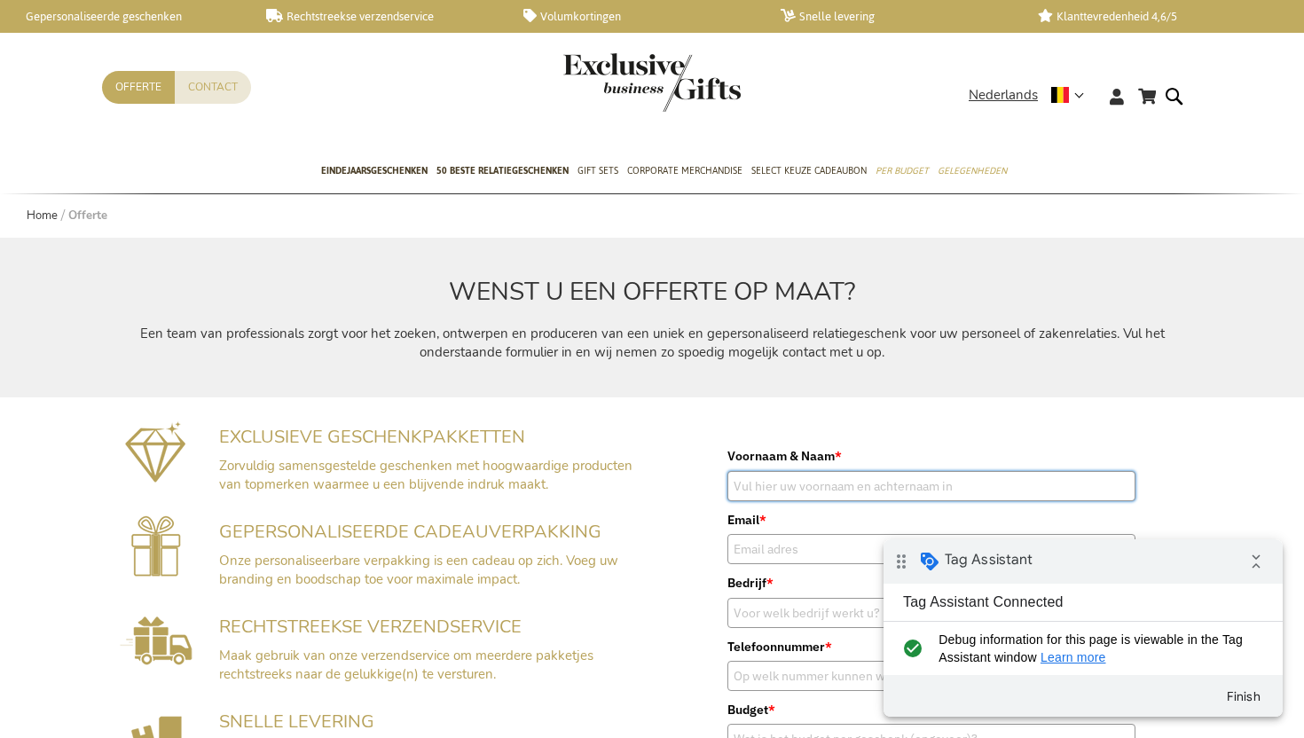
click at [829, 489] on input "Voornaam & Naam *" at bounding box center [931, 486] width 408 height 30
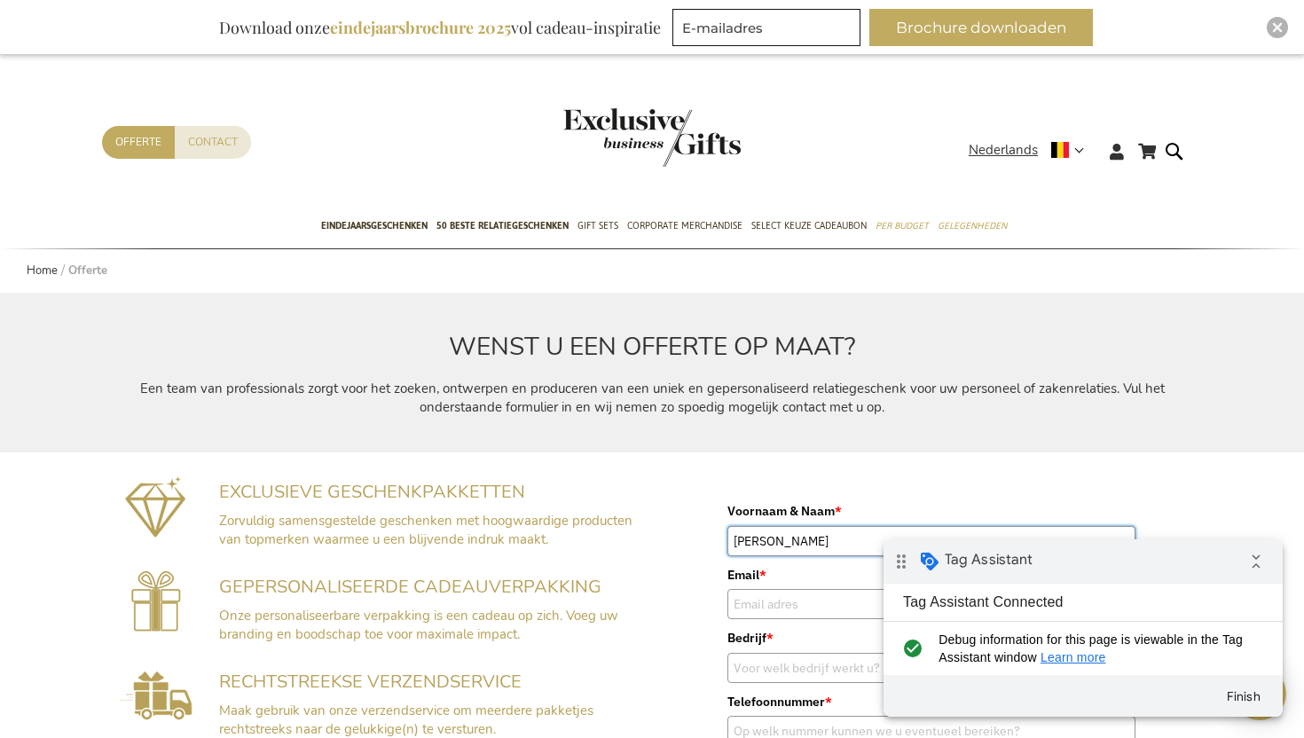
type input "Tim Baelus"
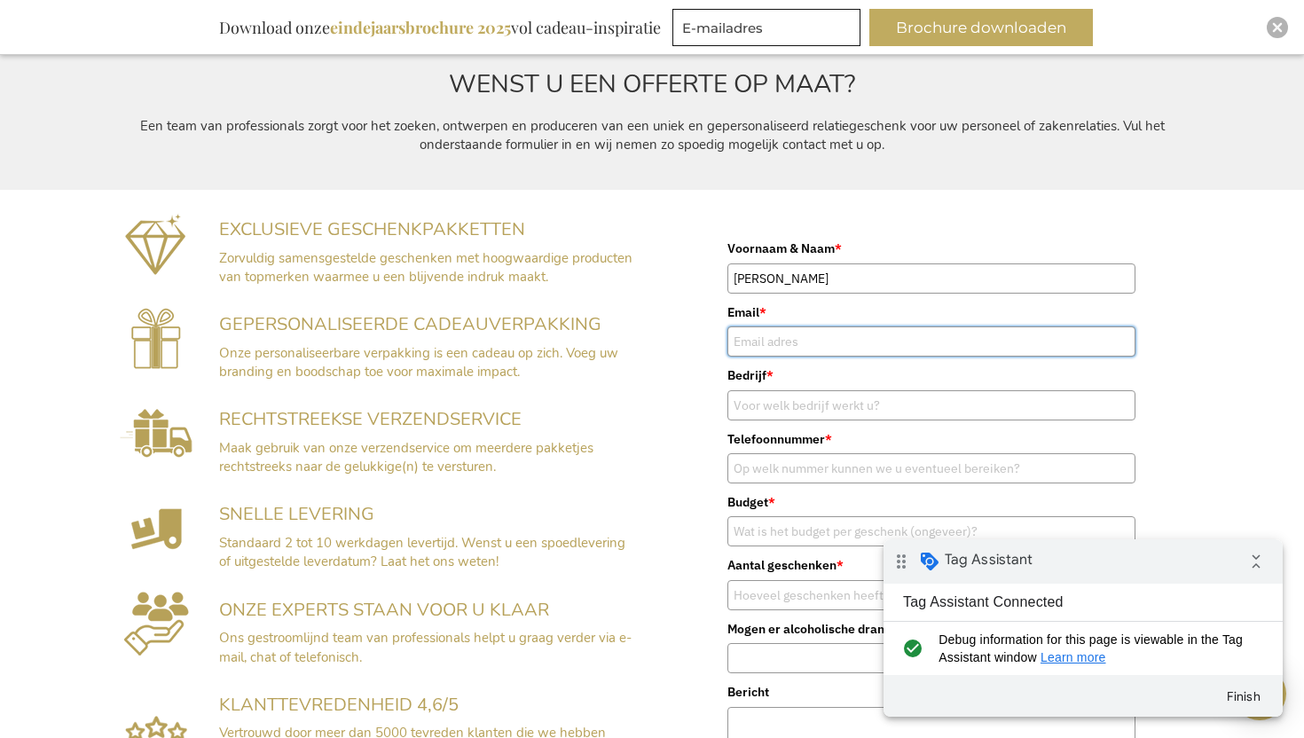
scroll to position [274, 0]
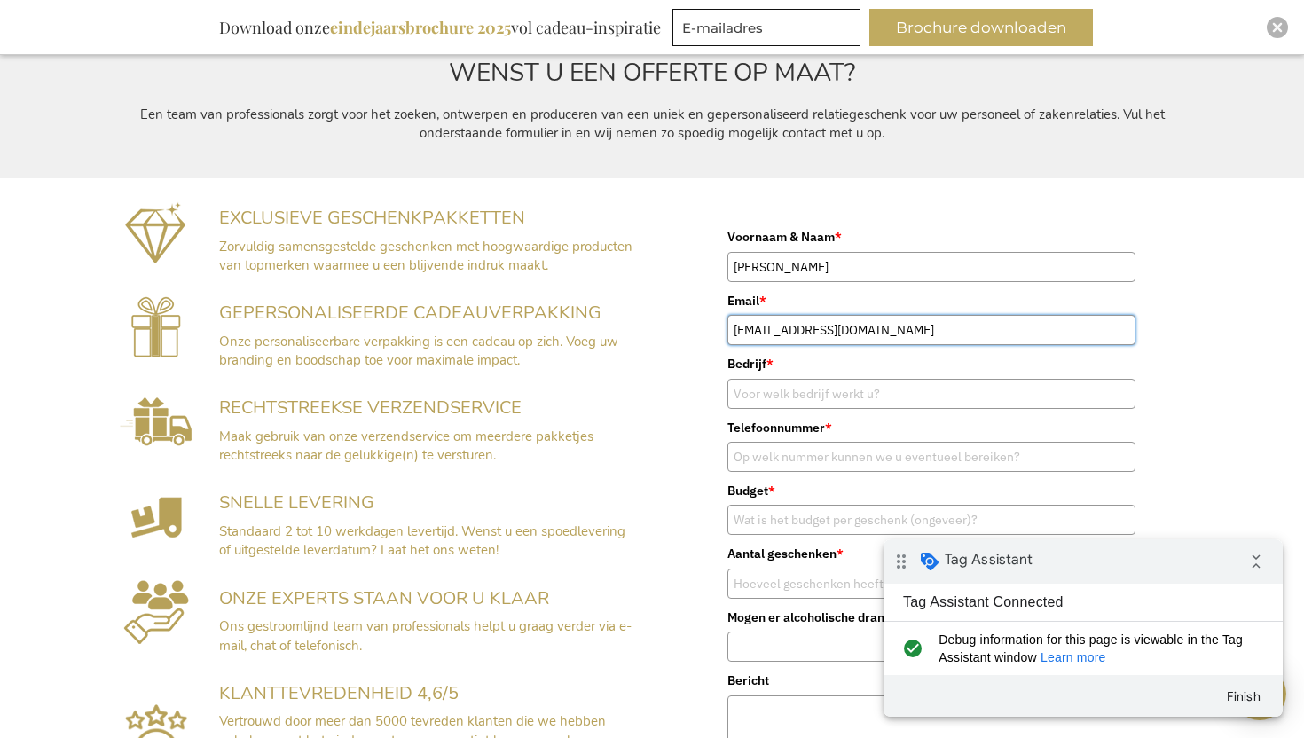
type input "tim@volef.com"
type input "Luxury For Men"
type input "0032499417414"
click at [839, 527] on input "Budget *" at bounding box center [931, 520] width 408 height 30
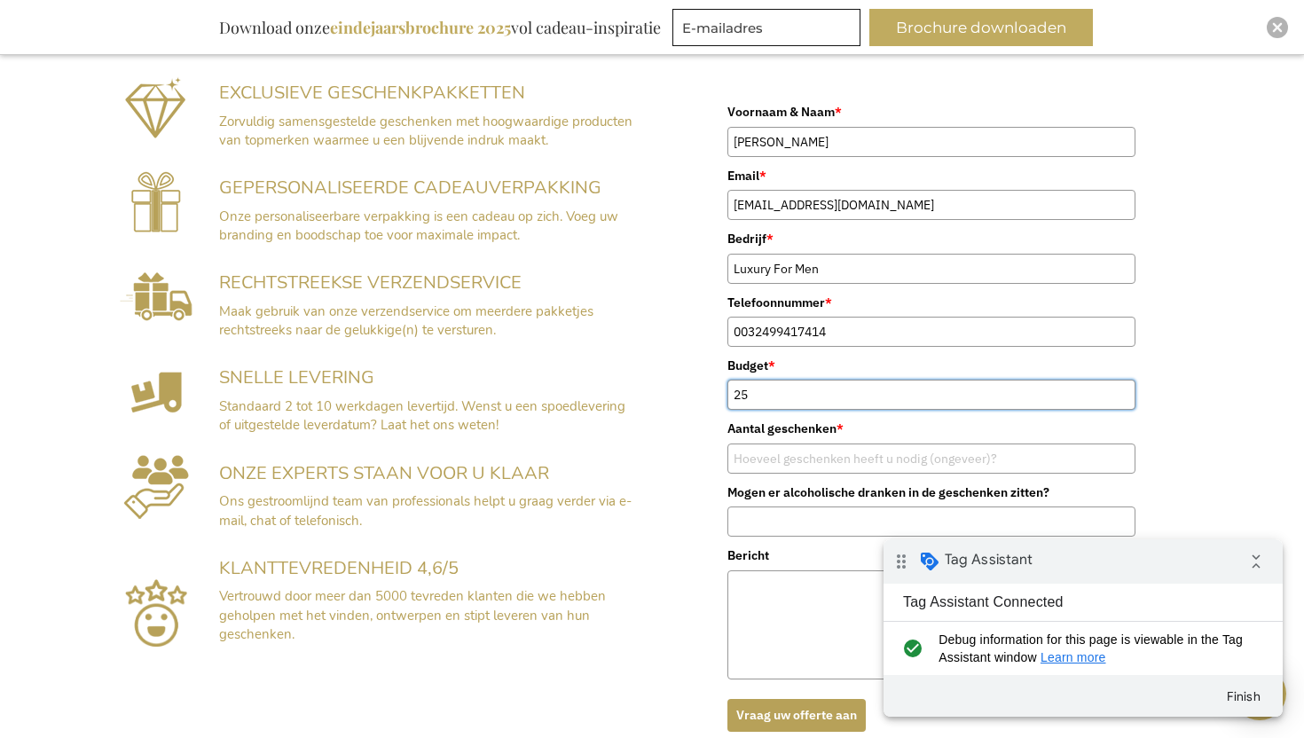
scroll to position [400, 0]
type input "25"
click at [836, 456] on input "Aantal geschenken *" at bounding box center [931, 458] width 408 height 30
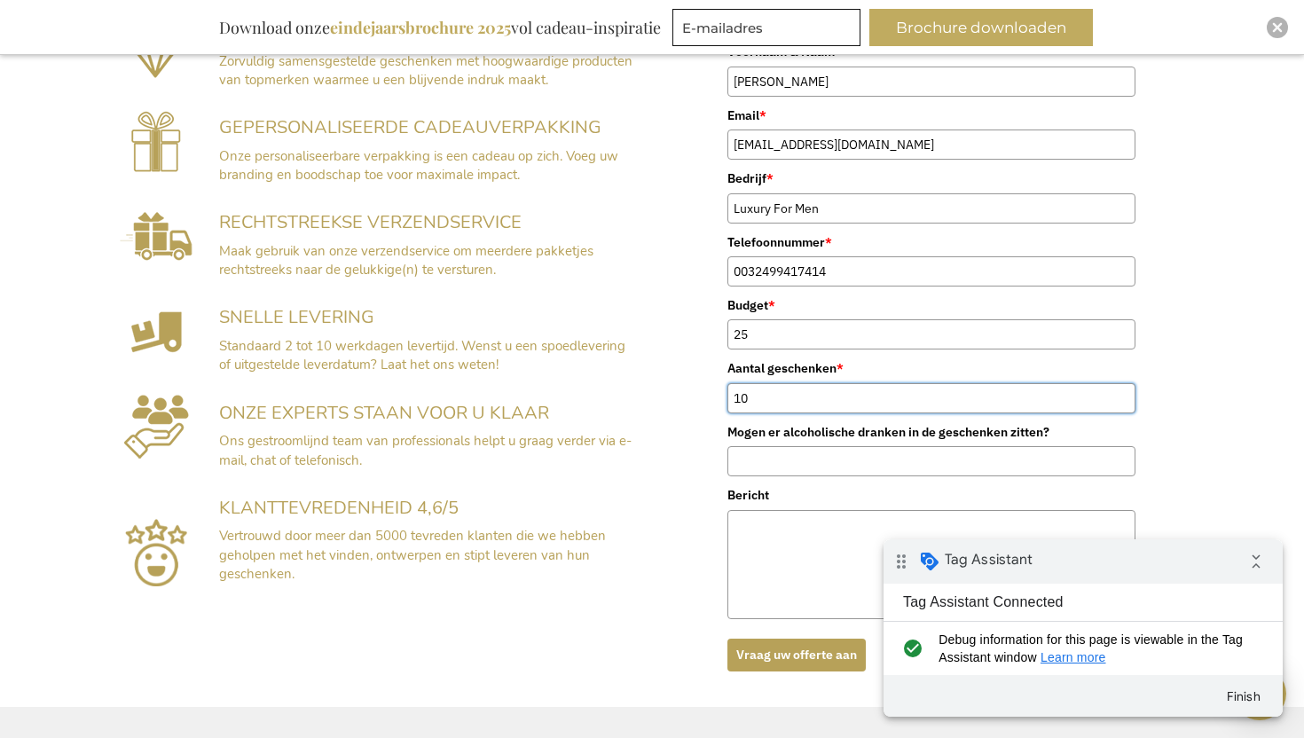
type input "10"
click at [839, 467] on input "Mogen er alcoholische dranken in de geschenken zitten?" at bounding box center [931, 461] width 408 height 30
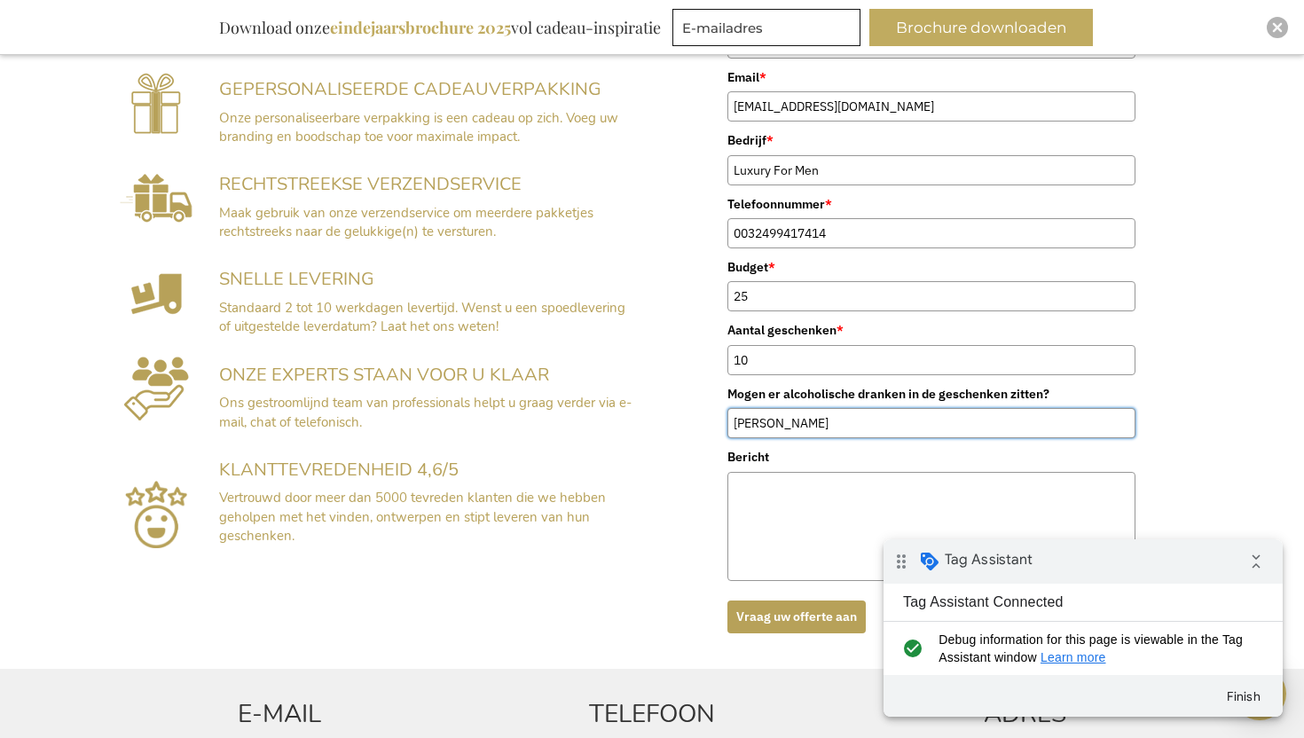
scroll to position [516, 0]
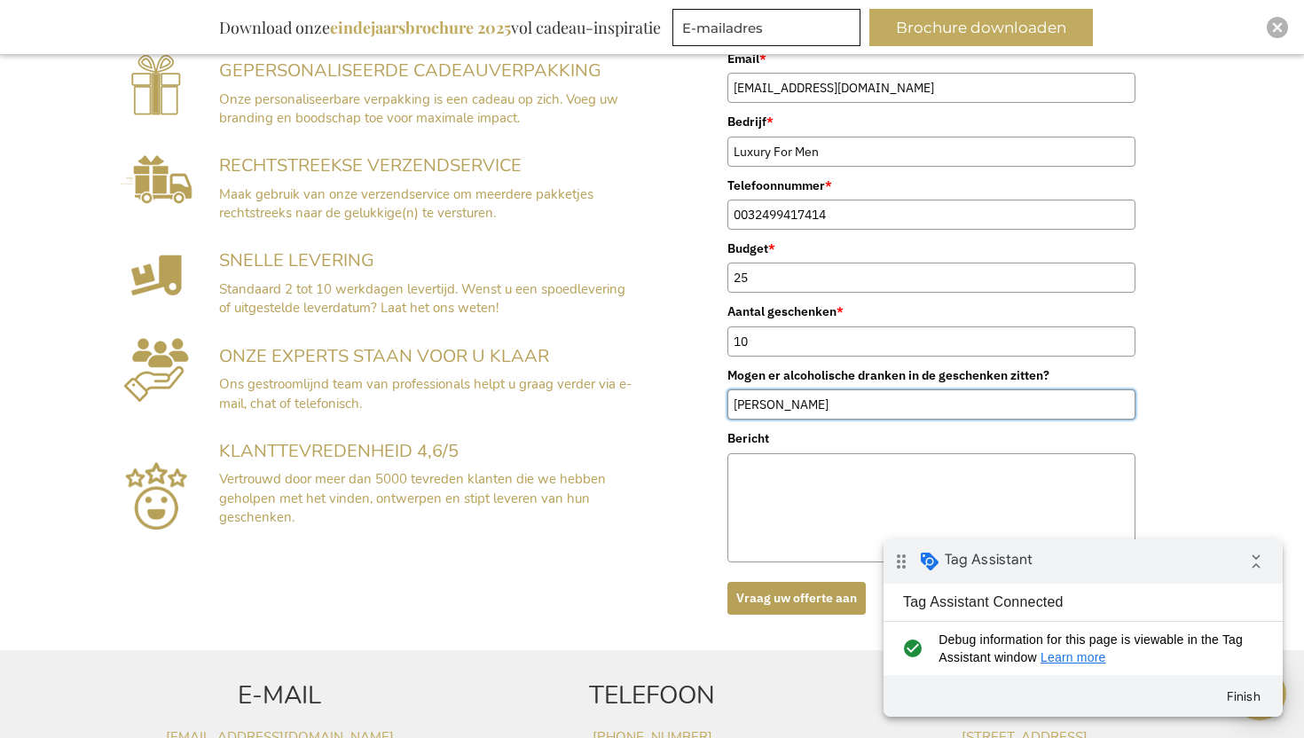
type input "Ja"
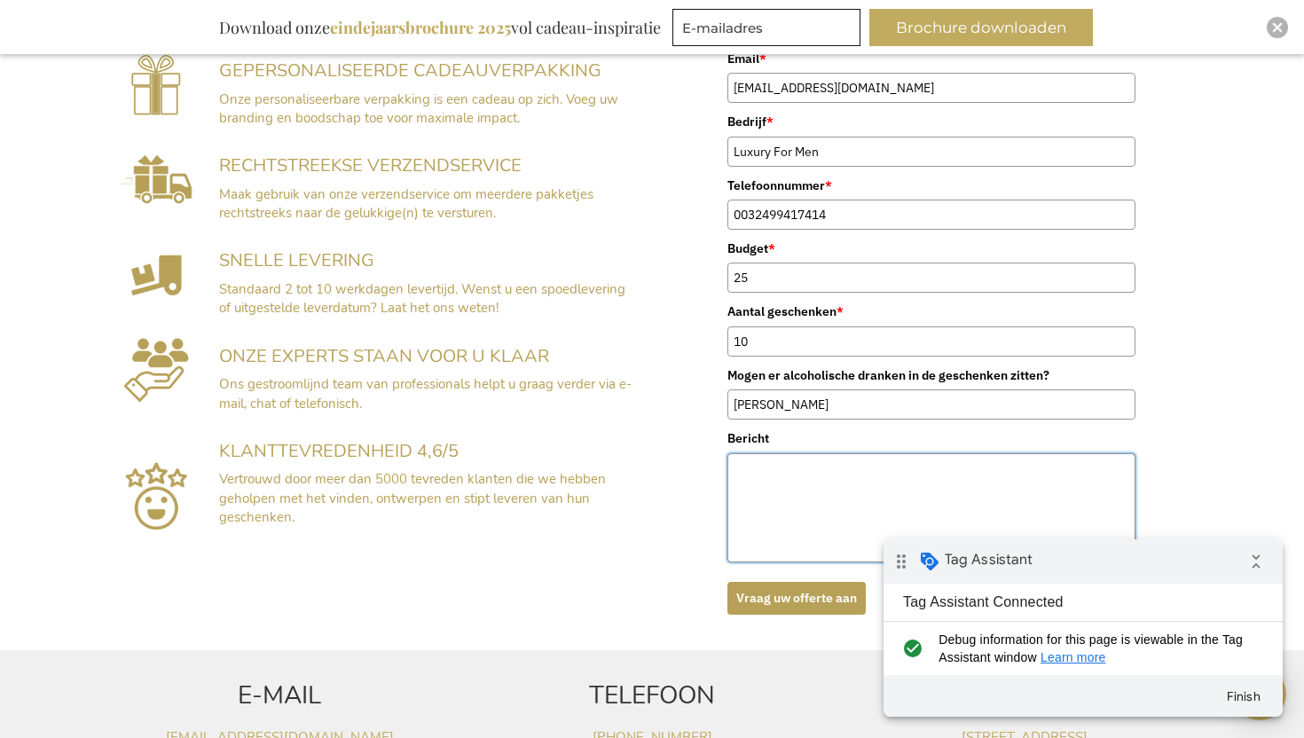
click at [834, 512] on textarea "Bericht" at bounding box center [931, 507] width 408 height 109
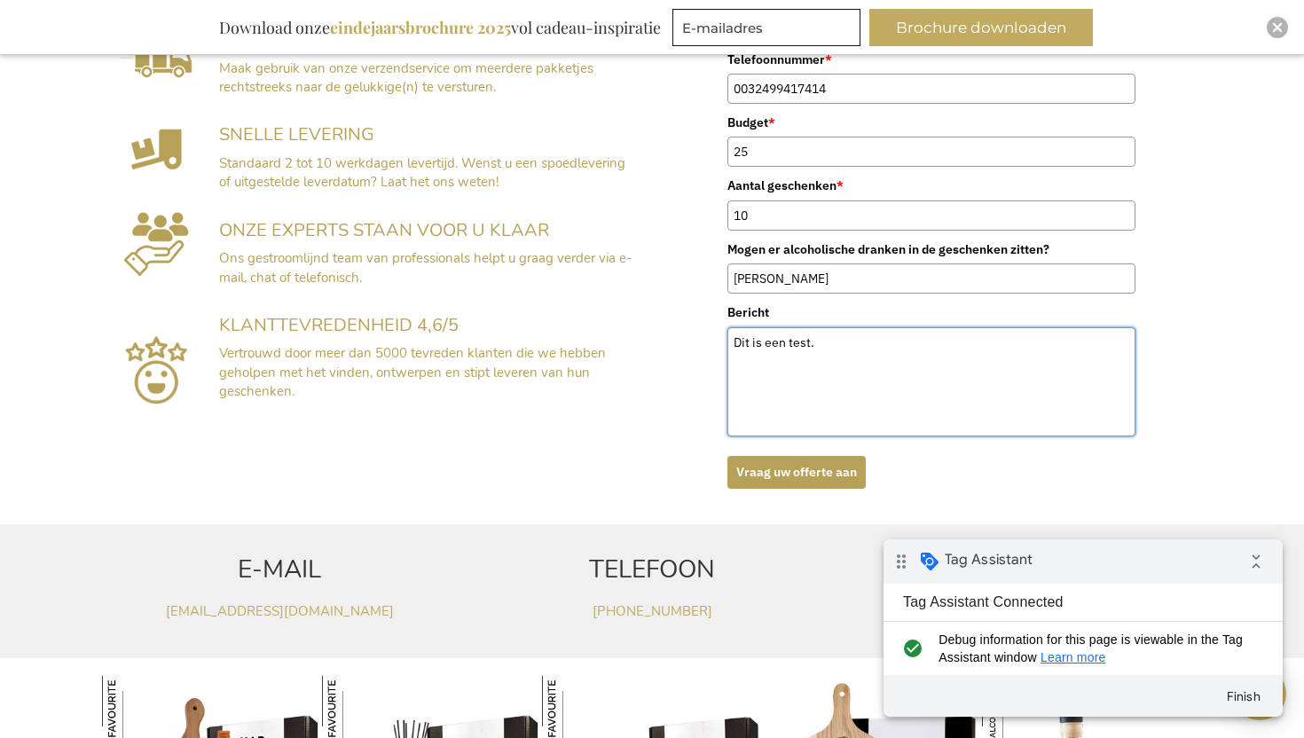
scroll to position [645, 0]
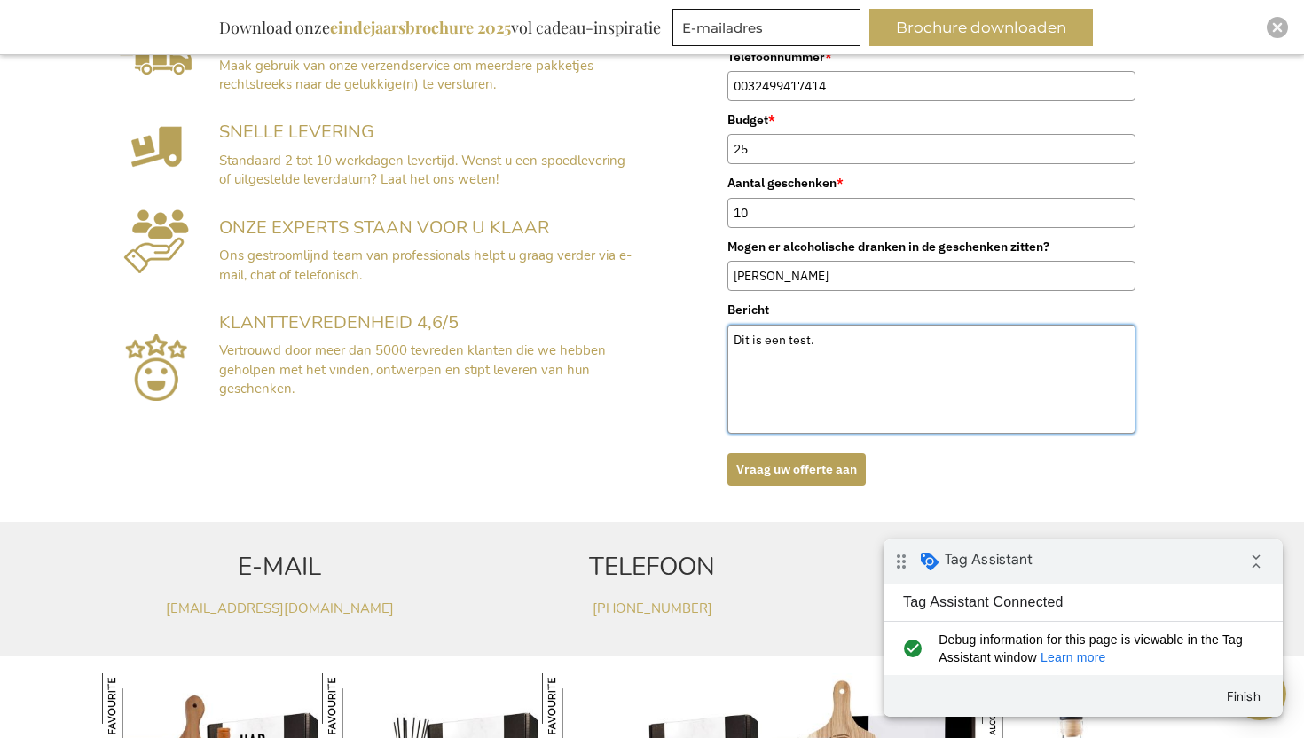
type textarea "Dit is een test."
click at [778, 473] on button "Vraag uw offerte aan" at bounding box center [796, 469] width 138 height 33
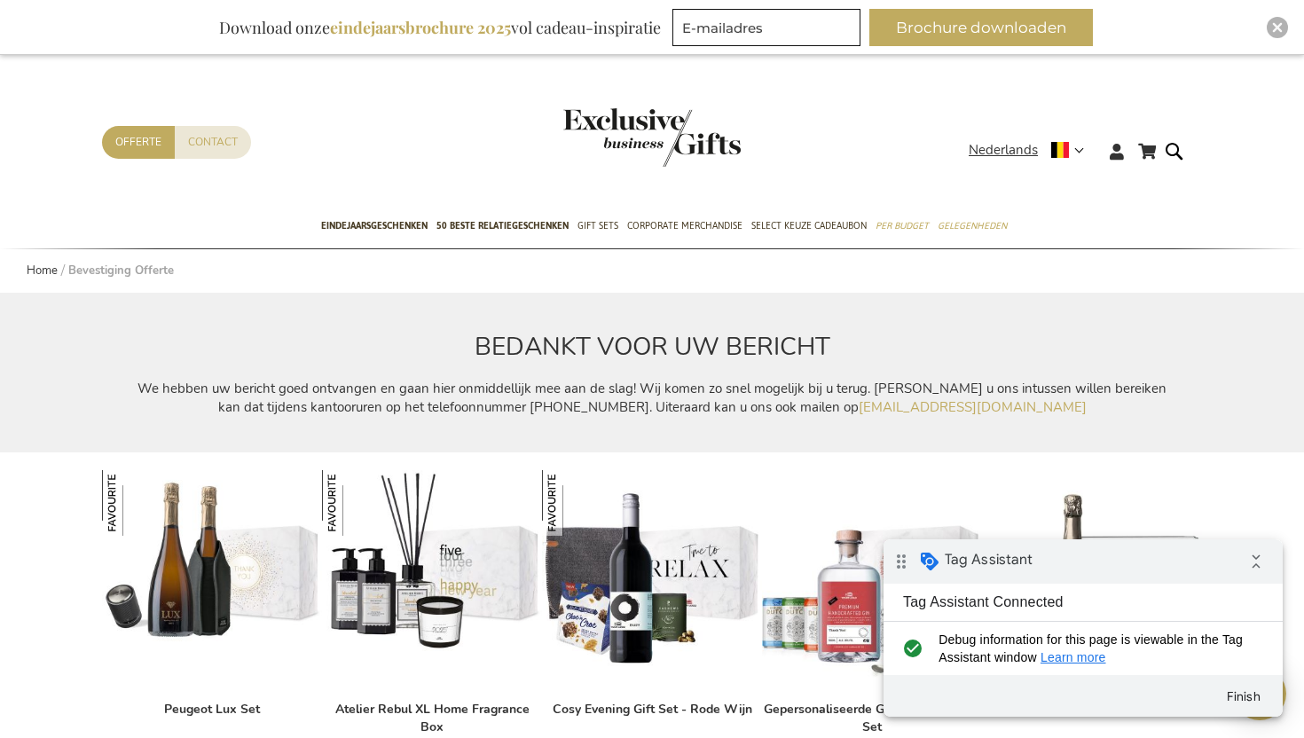
click at [674, 390] on p "We hebben uw bericht goed ontvangen en gaan hier onmiddellijk mee aan de slag! …" at bounding box center [651, 399] width 1043 height 38
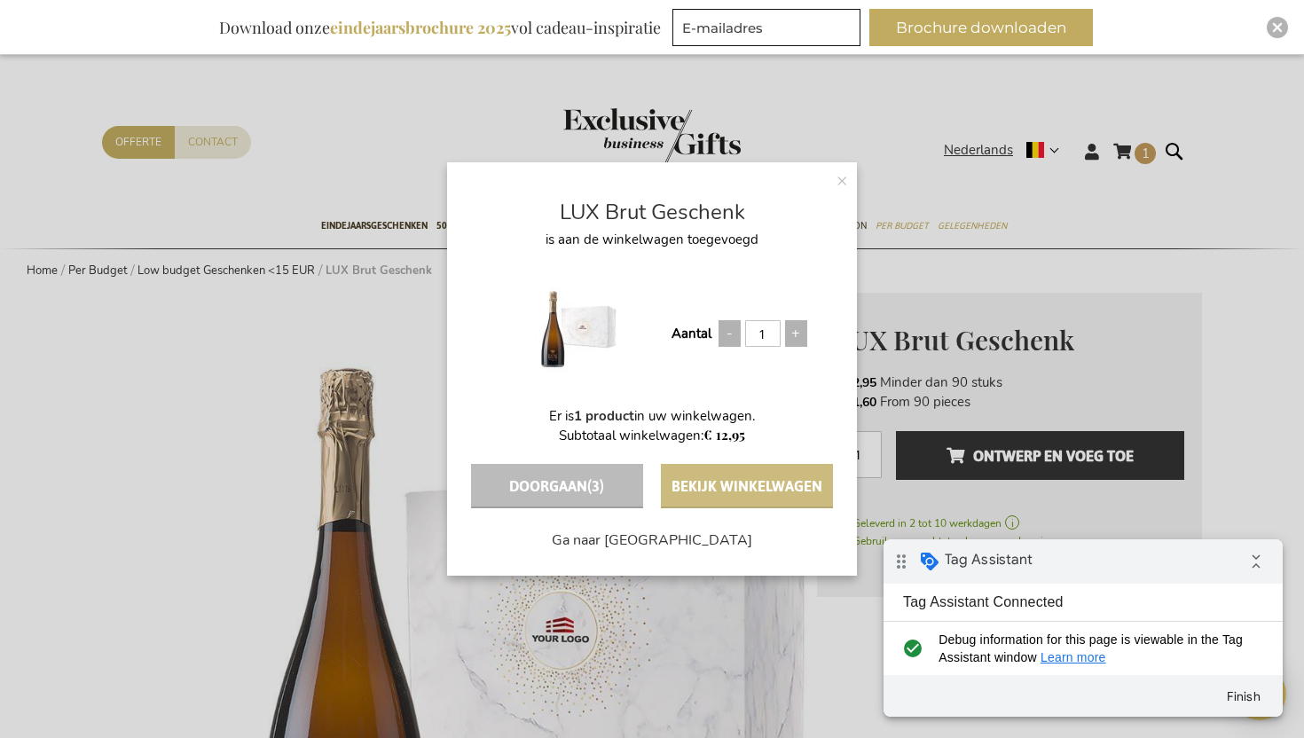
click at [712, 483] on button "Bekijk winkelwagen" at bounding box center [747, 486] width 172 height 44
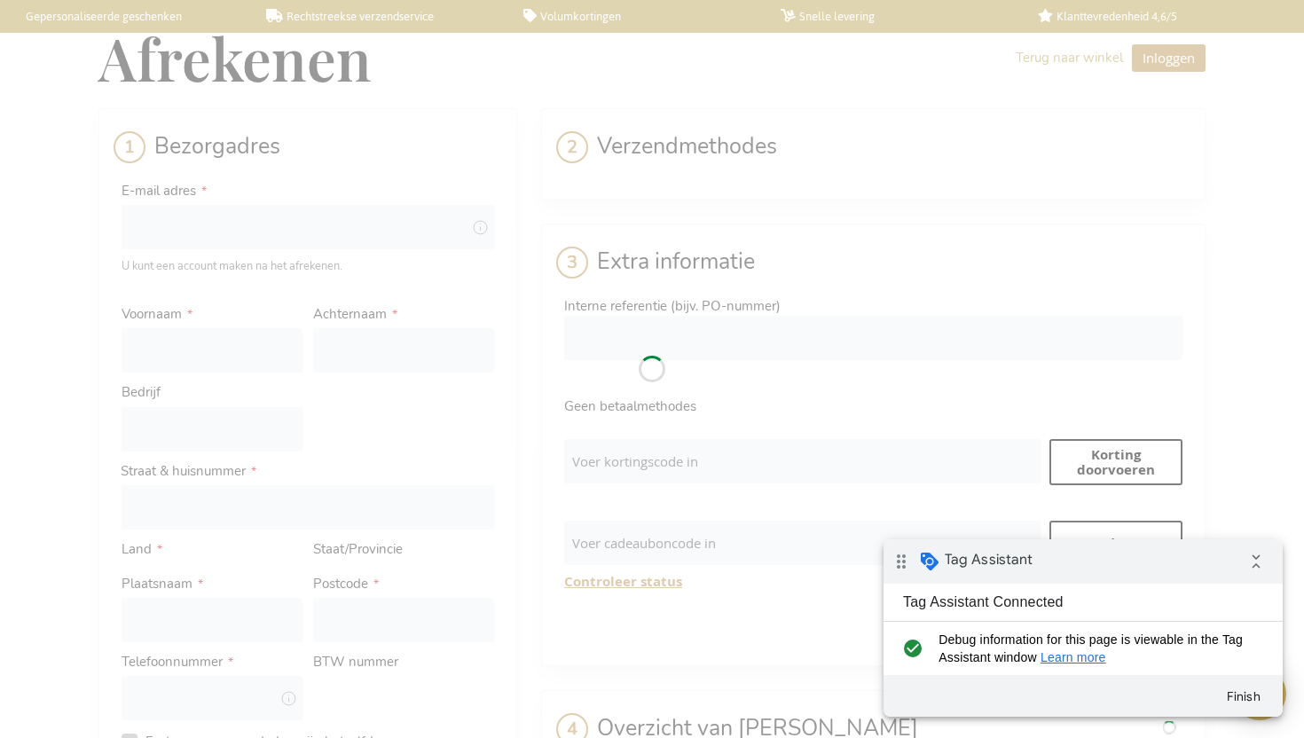
select select "BE"
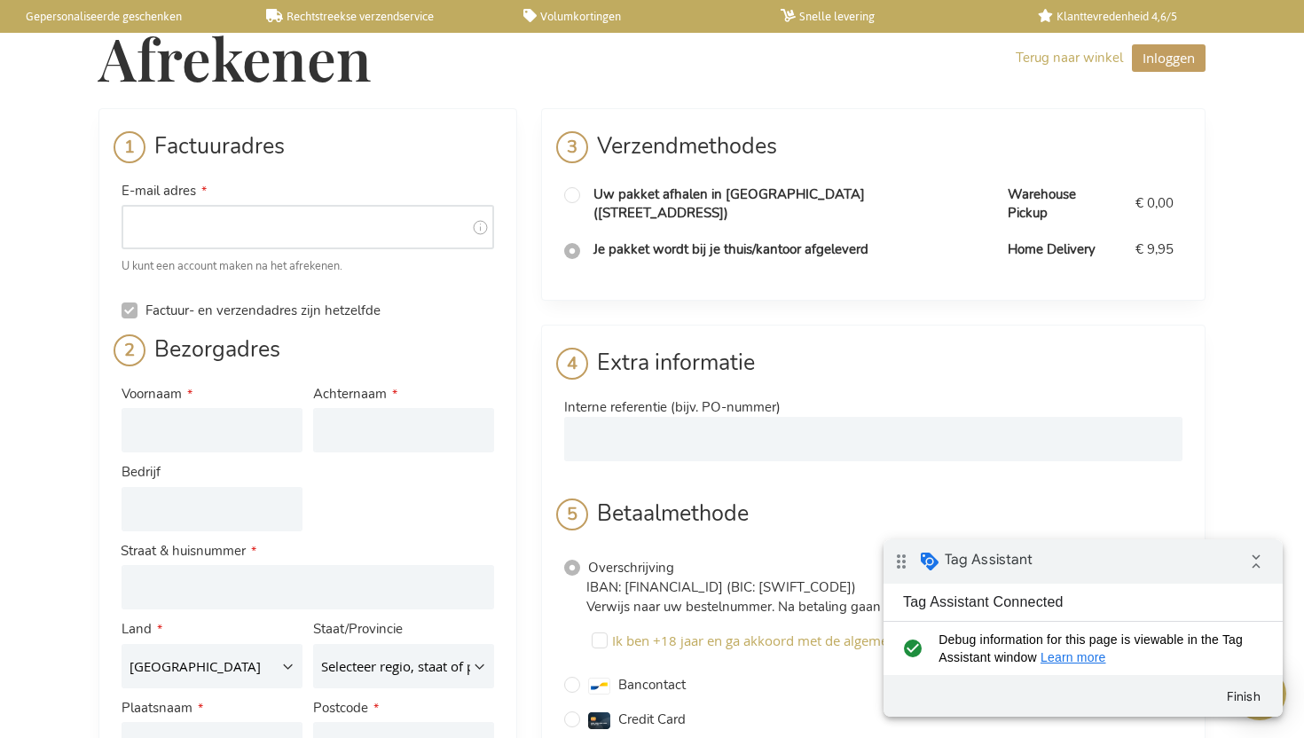
click at [255, 238] on input "E-mail adres" at bounding box center [308, 227] width 373 height 44
click at [215, 222] on input "E-mail adres" at bounding box center [308, 227] width 373 height 44
type input "[EMAIL_ADDRESS][DOMAIN_NAME]"
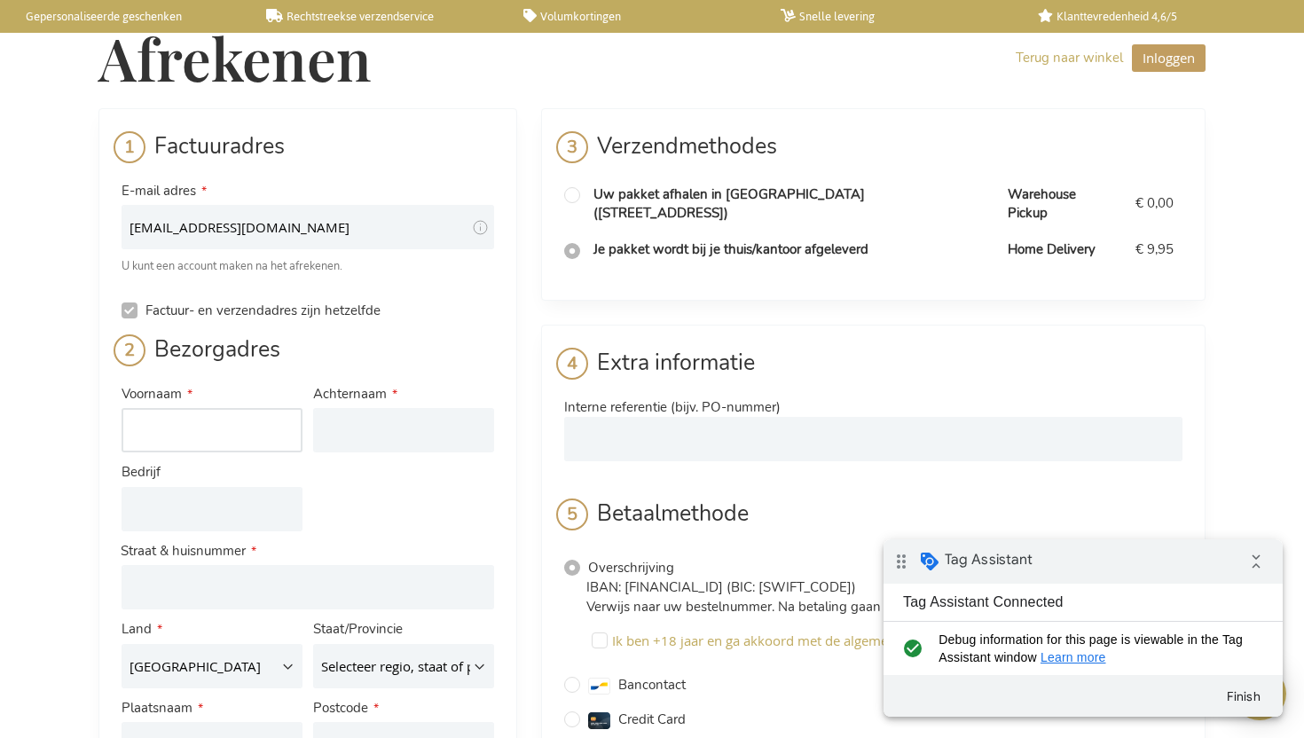
click at [172, 427] on input "Voornaam" at bounding box center [212, 430] width 181 height 44
type input "[PERSON_NAME]"
type input "Baelus"
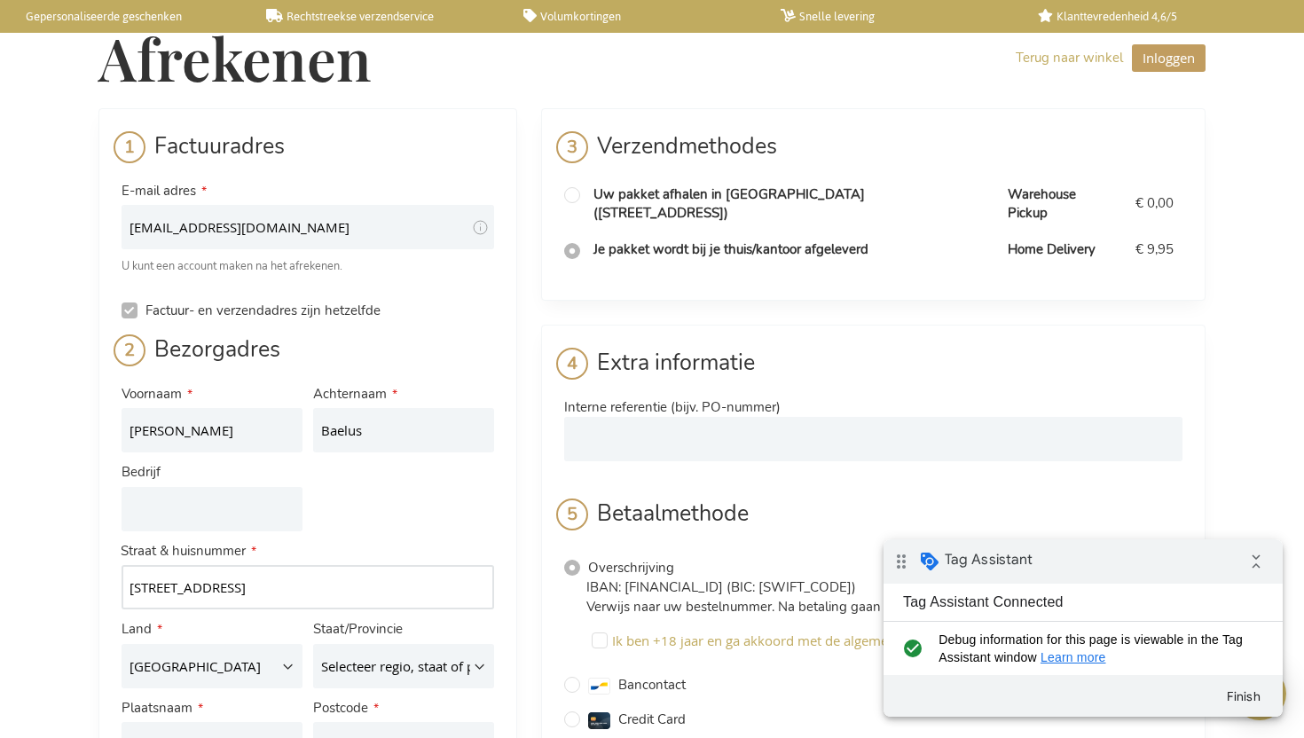
type input "[STREET_ADDRESS]"
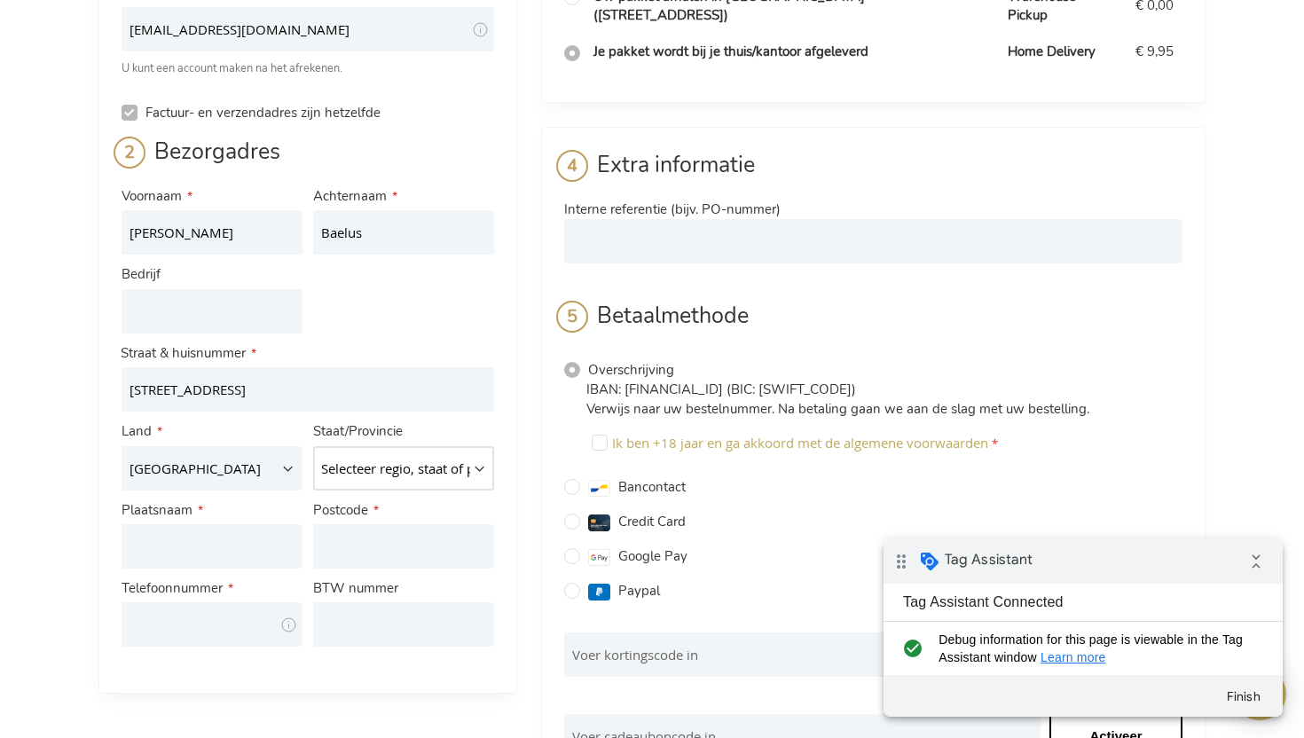
scroll to position [200, 0]
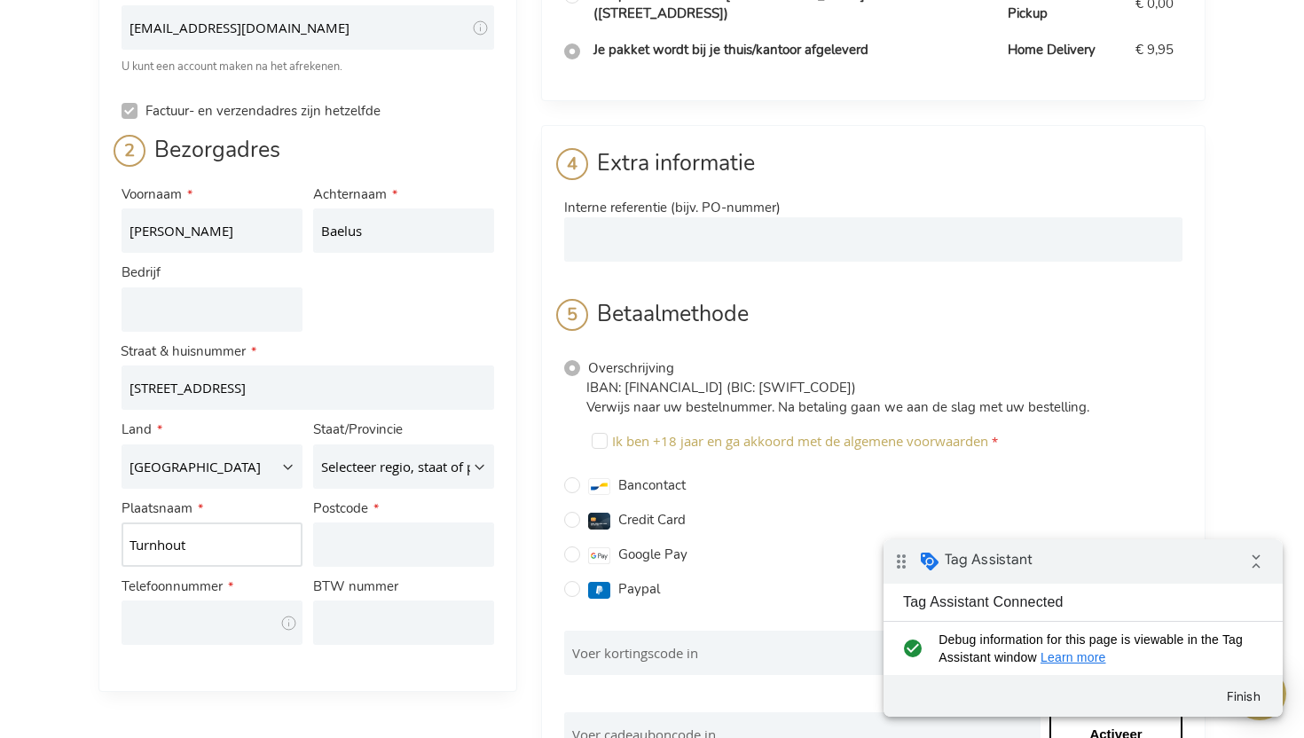
type input "Turnhout"
type input "2300"
type input "0499417414"
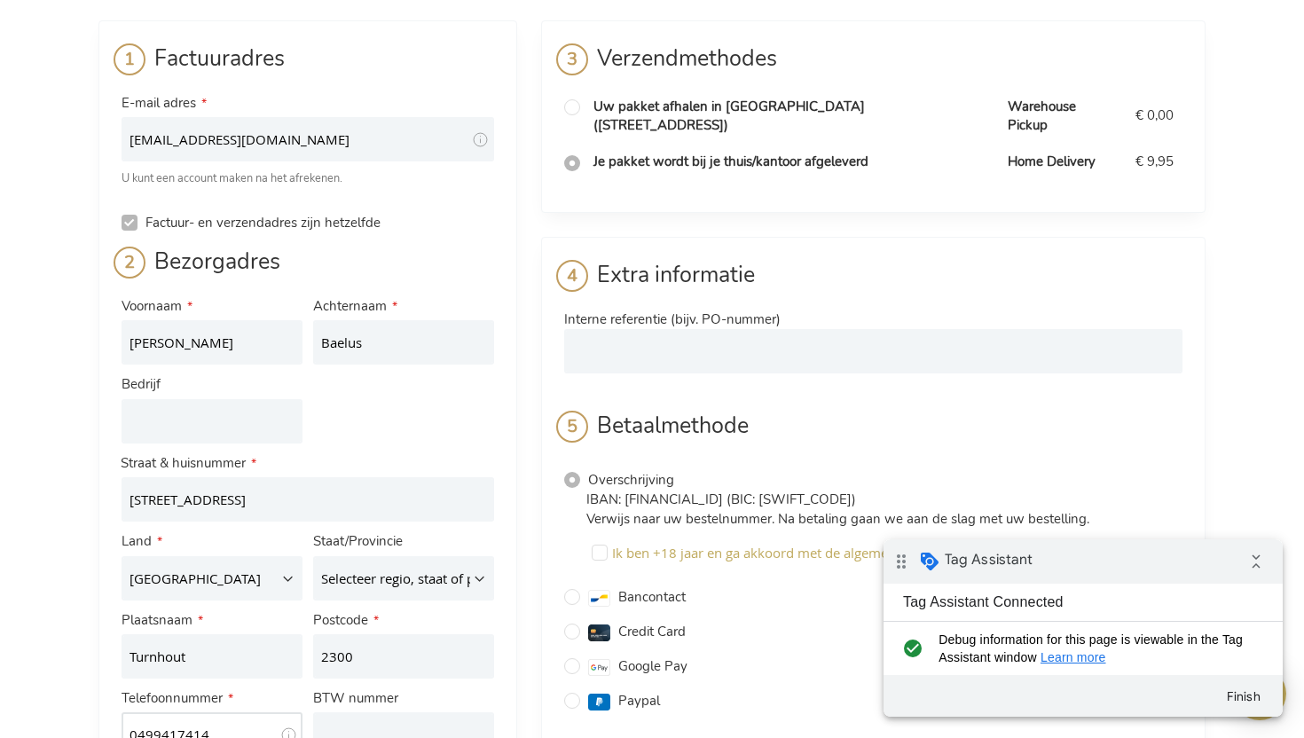
scroll to position [89, 0]
click at [570, 106] on input "radio" at bounding box center [572, 106] width 16 height 16
radio input "true"
radio input "false"
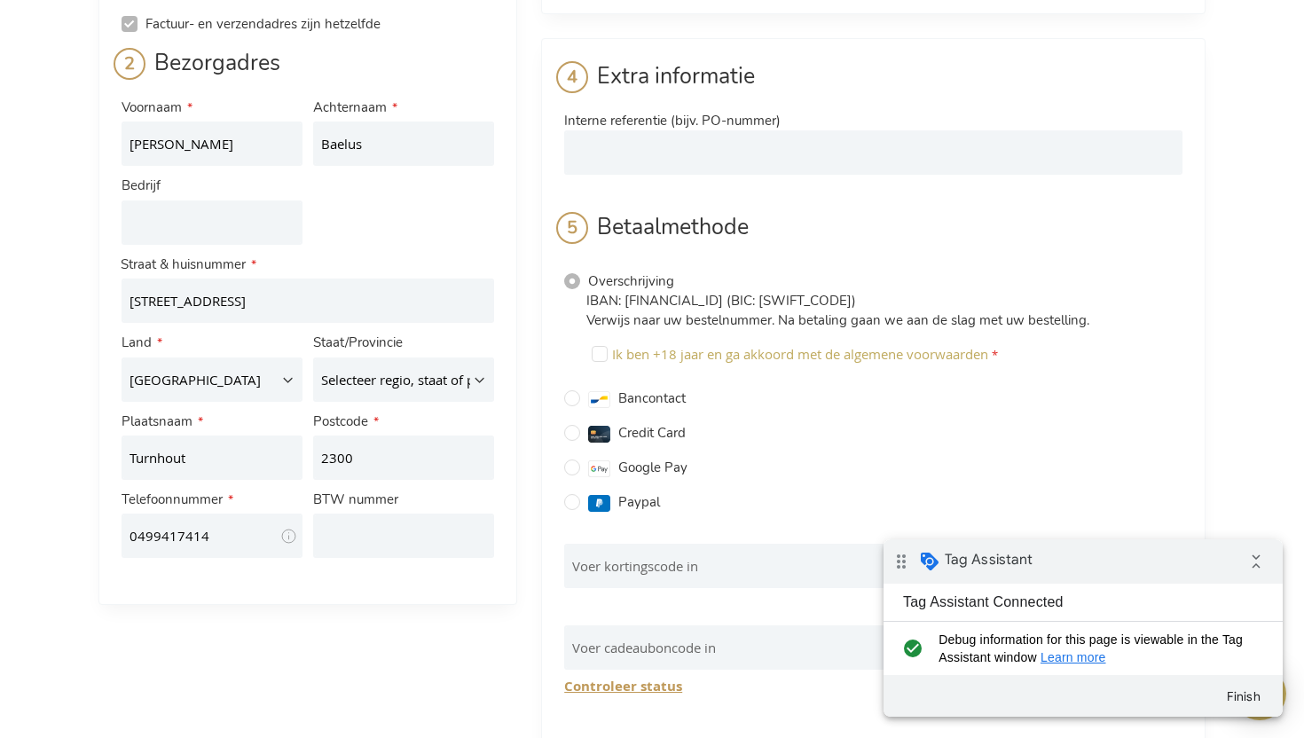
scroll to position [294, 0]
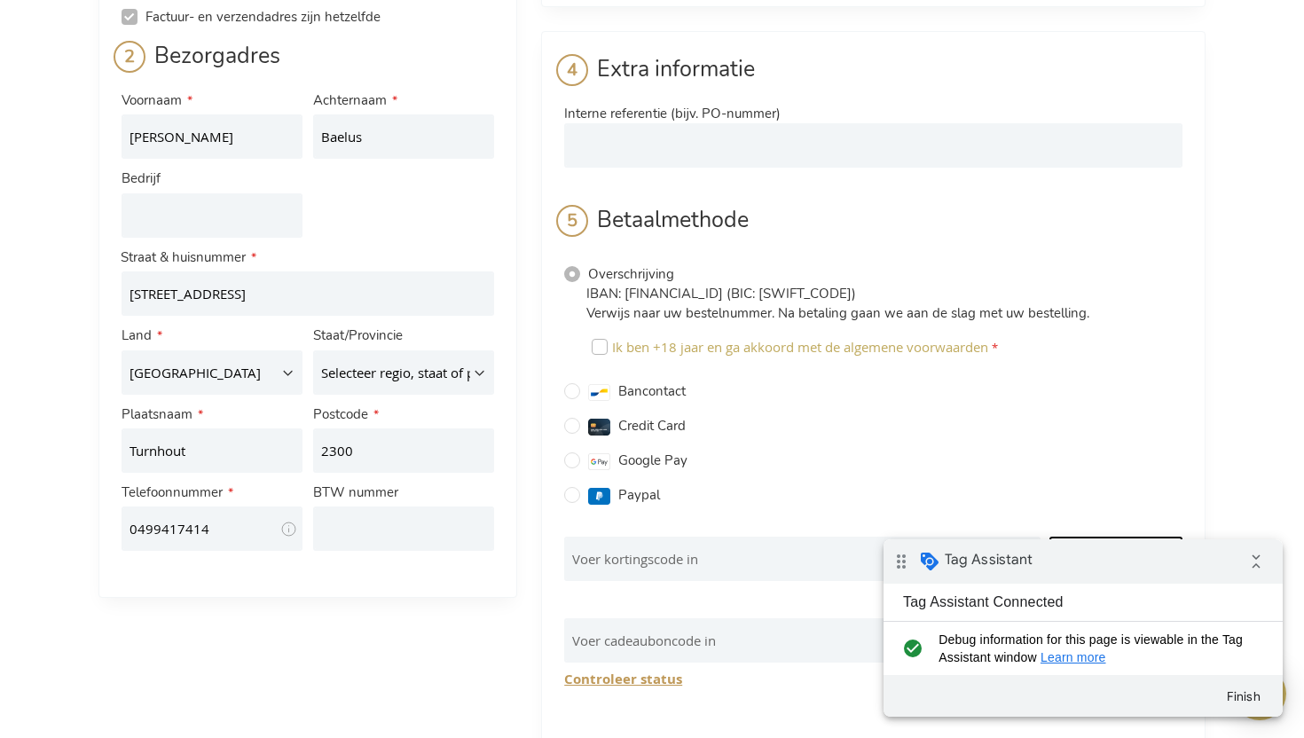
click at [600, 339] on input "Ik ben +18 jaar en ga akkoord met de algemene voorwaarden" at bounding box center [600, 347] width 16 height 16
checkbox input "false"
click at [634, 544] on input "Voer kortingscode in" at bounding box center [802, 559] width 476 height 44
paste input "y10C9TU2Siy47QgsTaasuzr1ncDGmy"
type input "y10C9TU2Siy47QgsTaasuzr1ncDGmy"
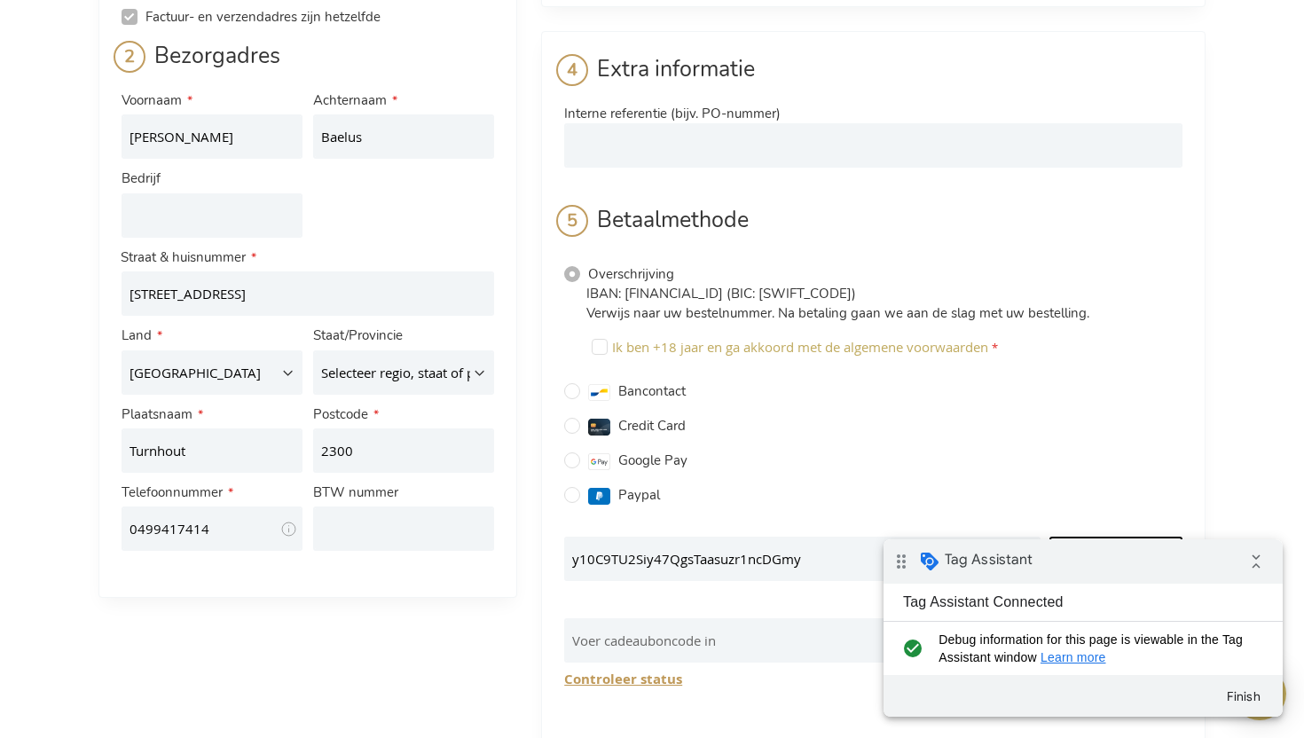
click at [1080, 537] on button "Korting doorvoeren" at bounding box center [1115, 560] width 133 height 46
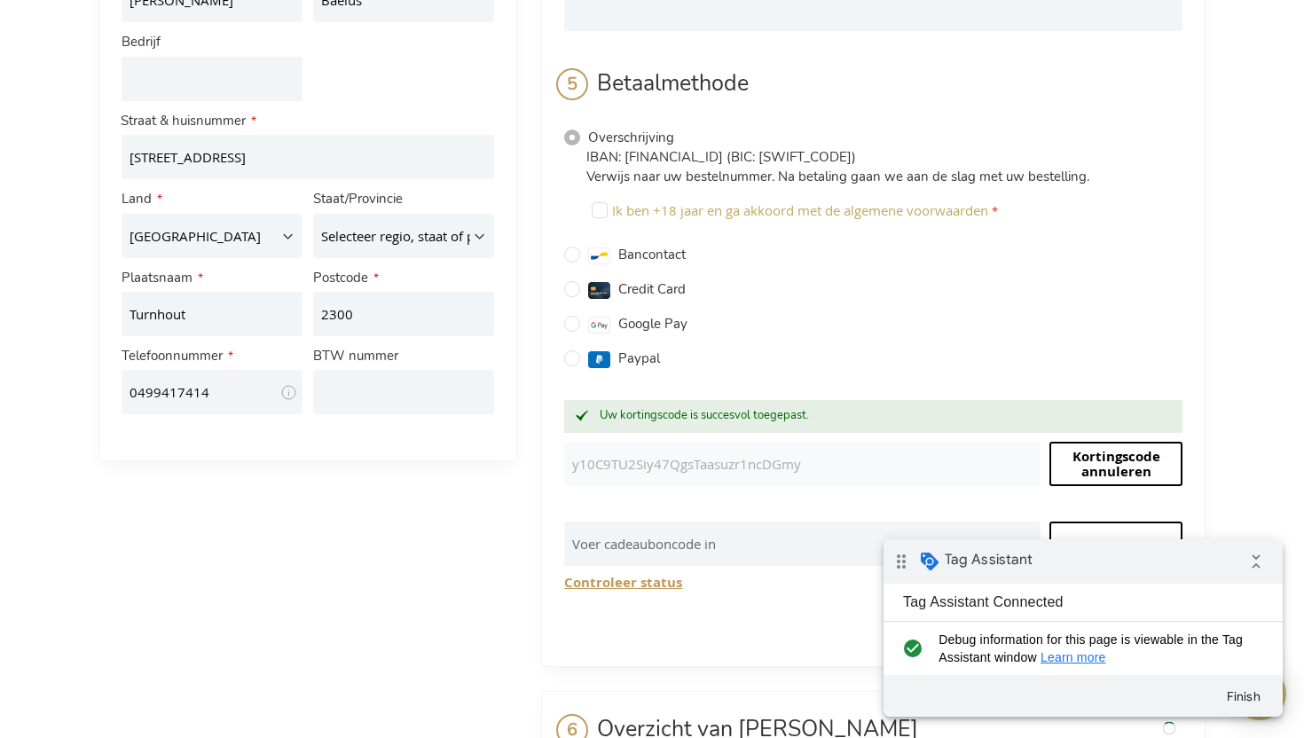
scroll to position [432, 0]
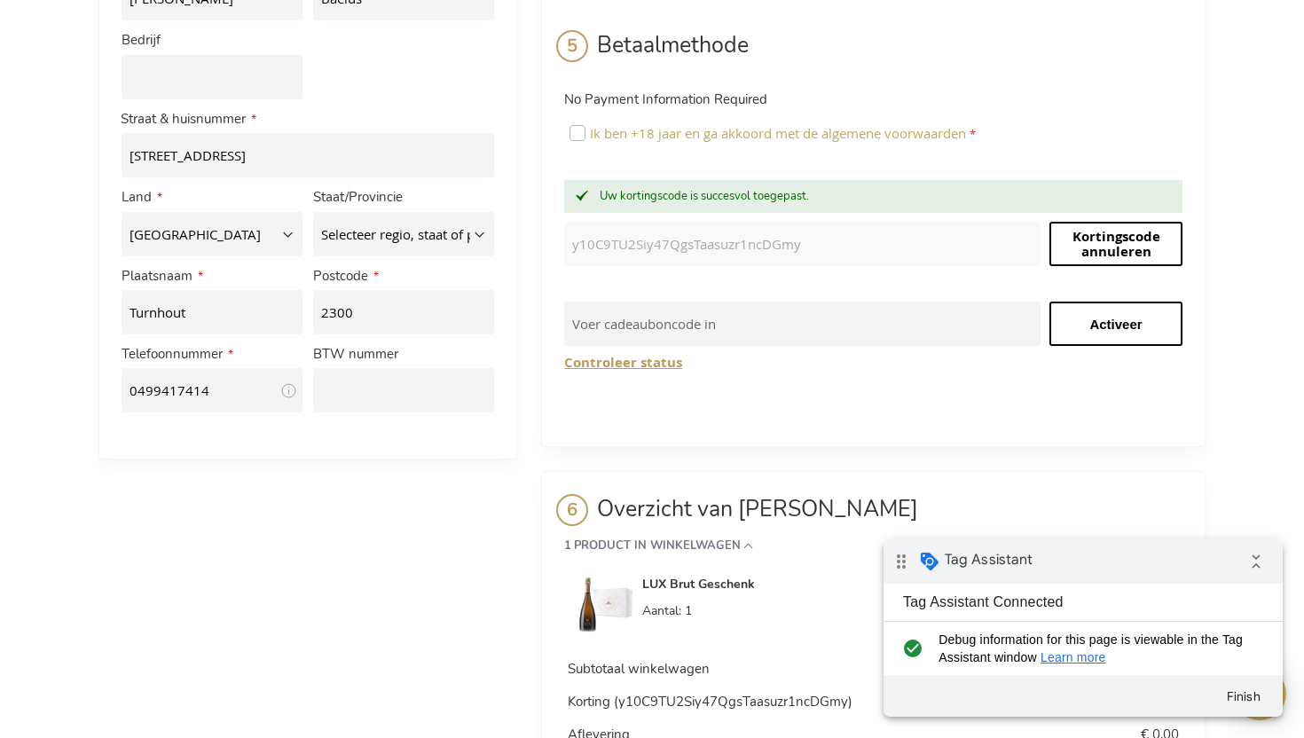
click at [570, 125] on input "Ik ben +18 jaar en ga akkoord met de algemene voorwaarden" at bounding box center [577, 133] width 16 height 16
checkbox input "true"
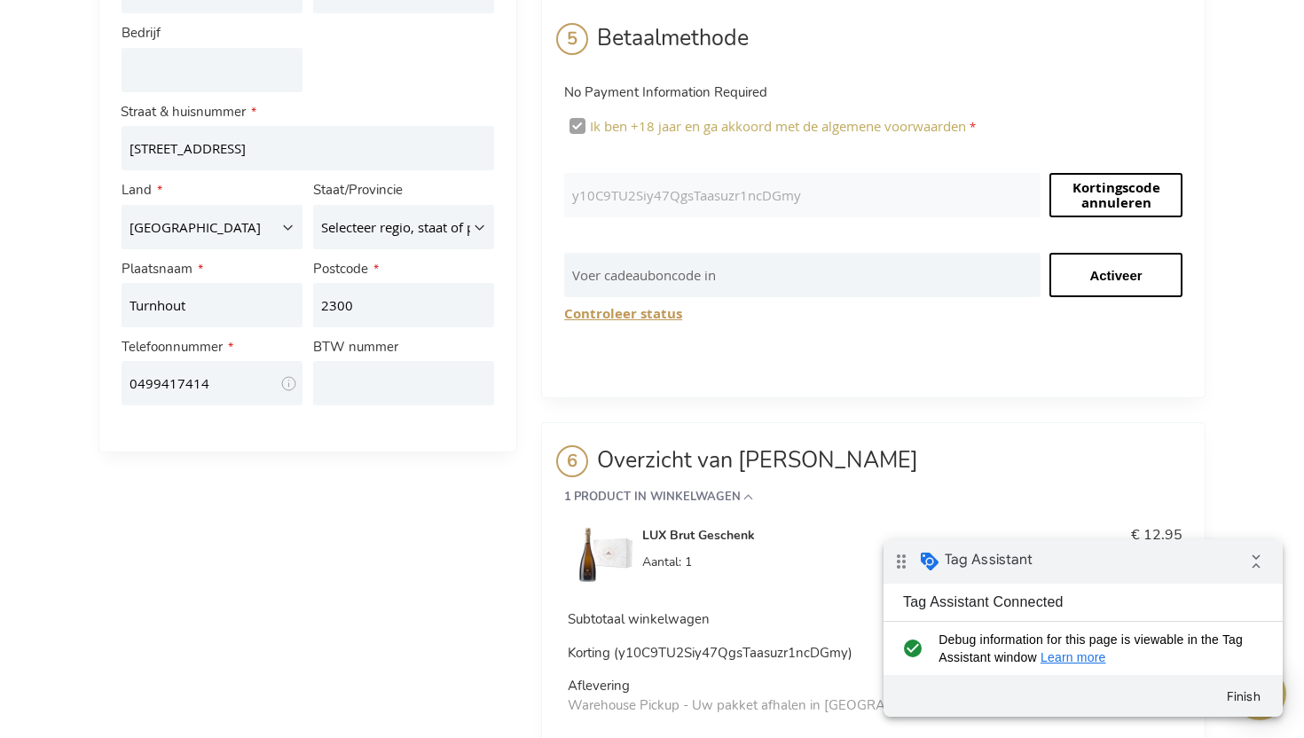
scroll to position [553, 0]
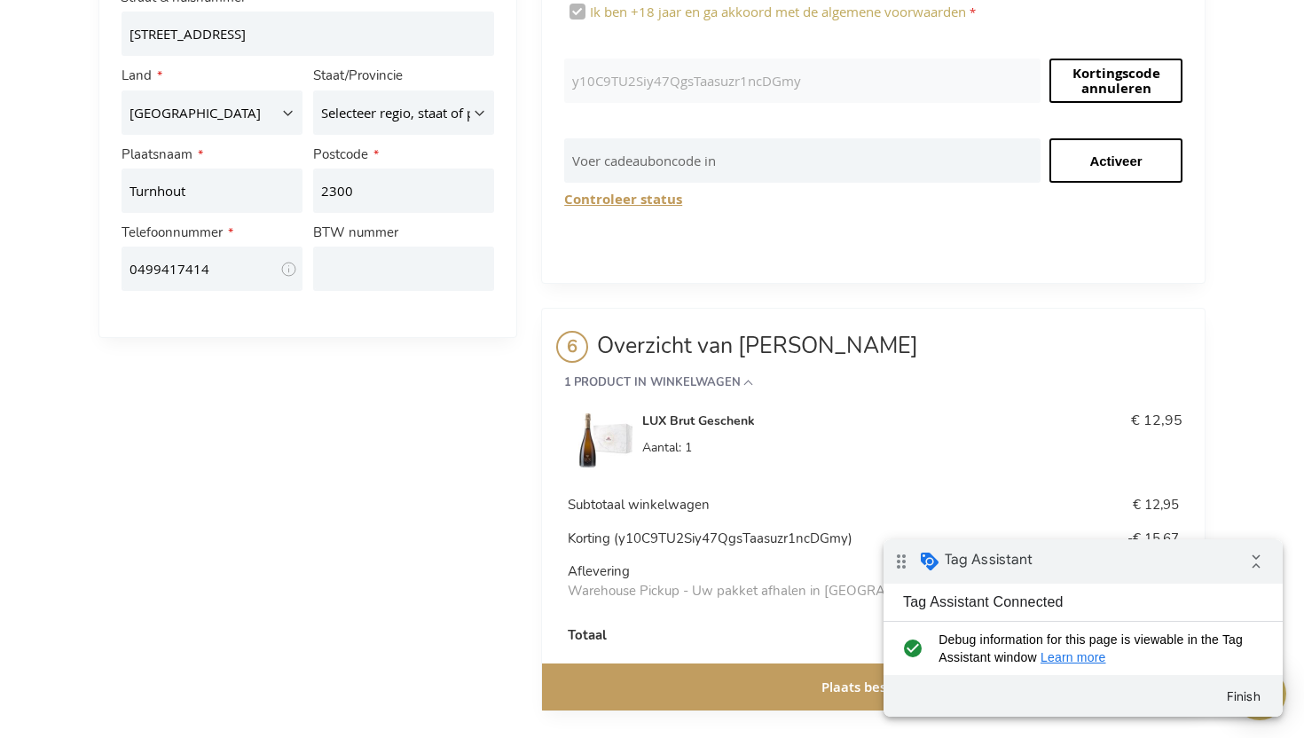
click at [645, 666] on button "Plaats bestelling" at bounding box center [873, 686] width 663 height 47
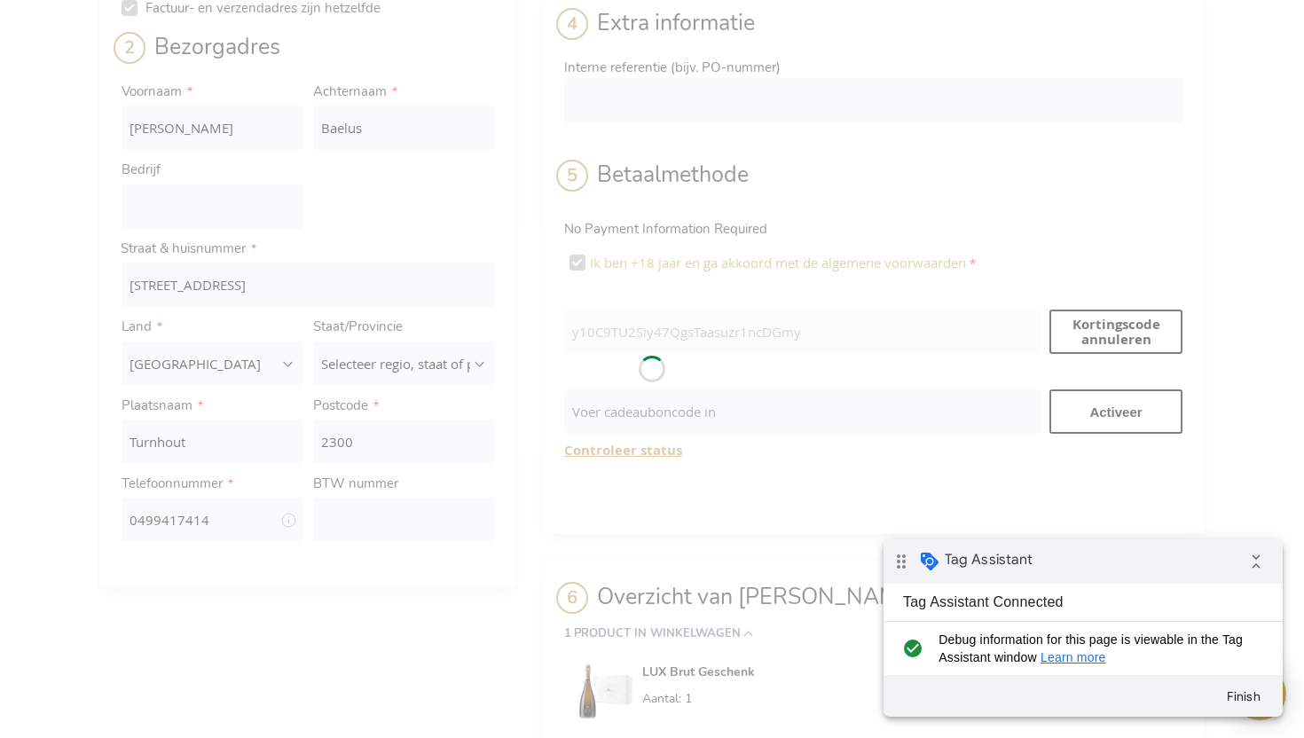
scroll to position [300, 0]
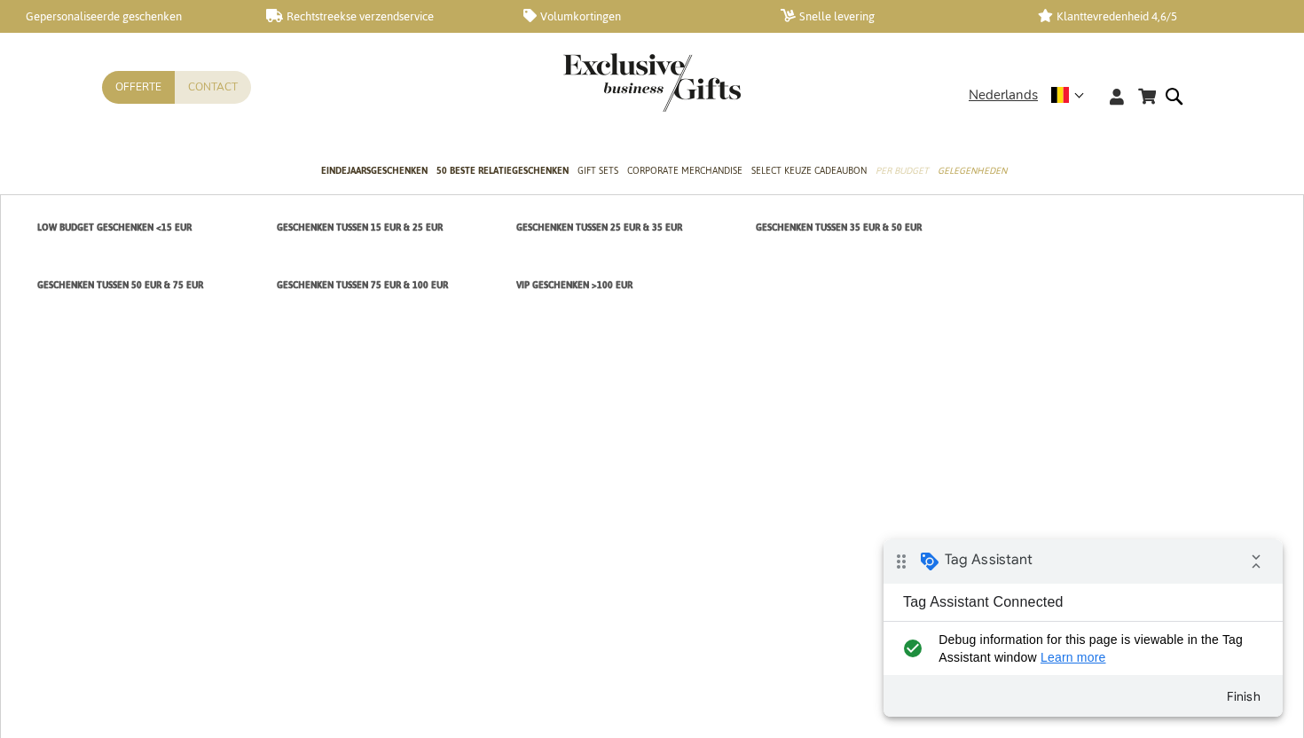
click at [907, 172] on span "Per Budget" at bounding box center [901, 170] width 53 height 19
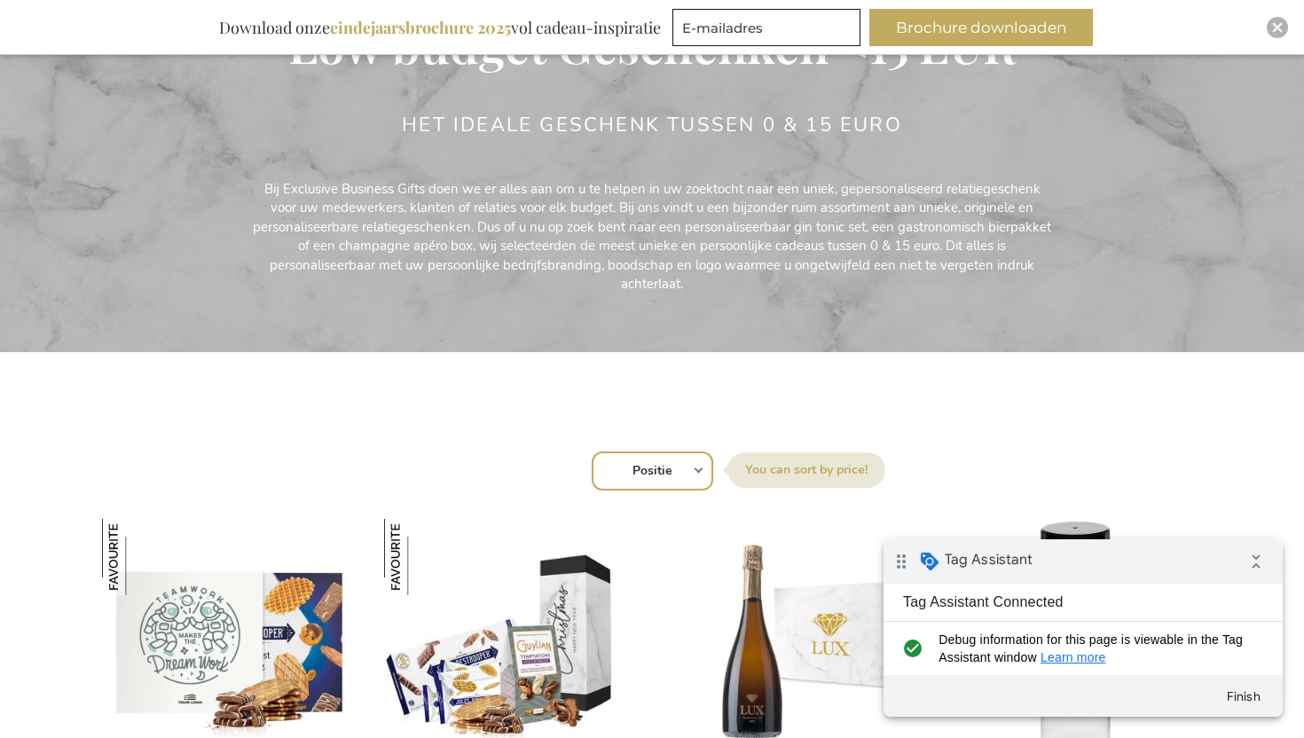
click at [801, 624] on img at bounding box center [793, 643] width 254 height 248
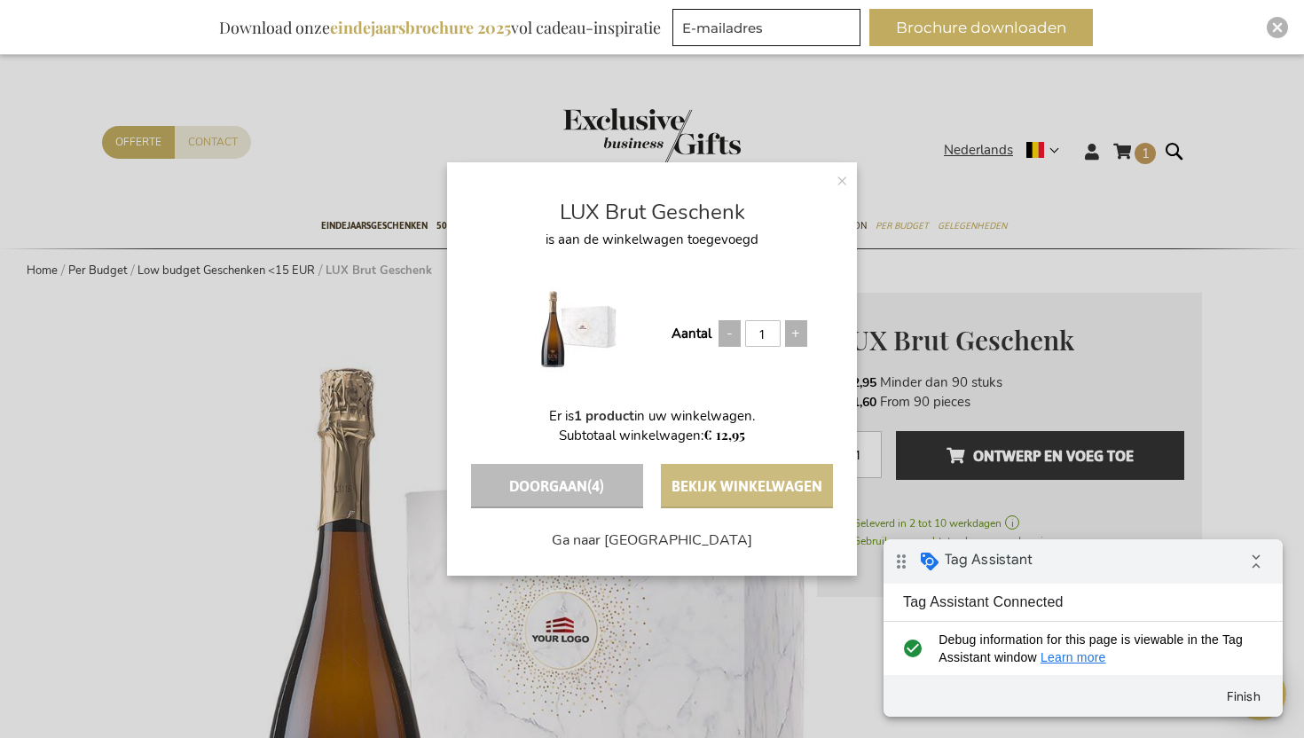
click at [732, 483] on button "Bekijk winkelwagen" at bounding box center [747, 486] width 172 height 44
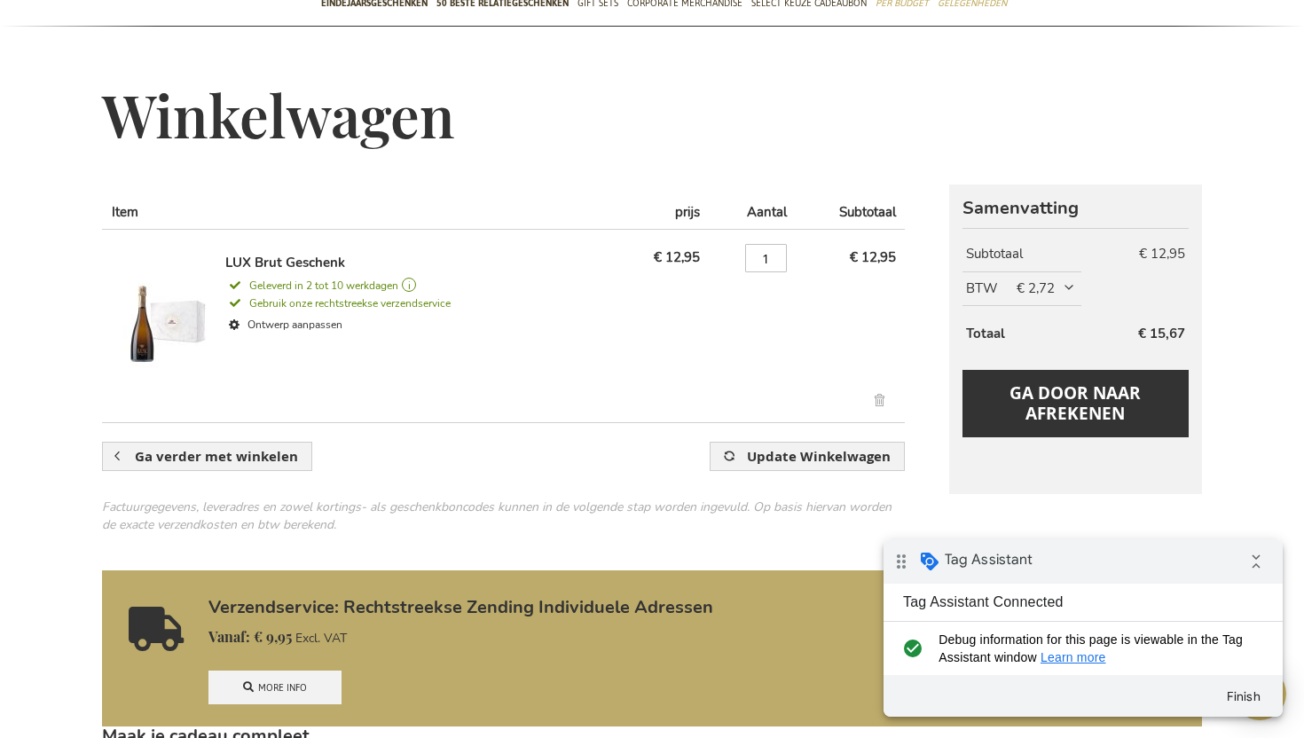
scroll to position [169, 0]
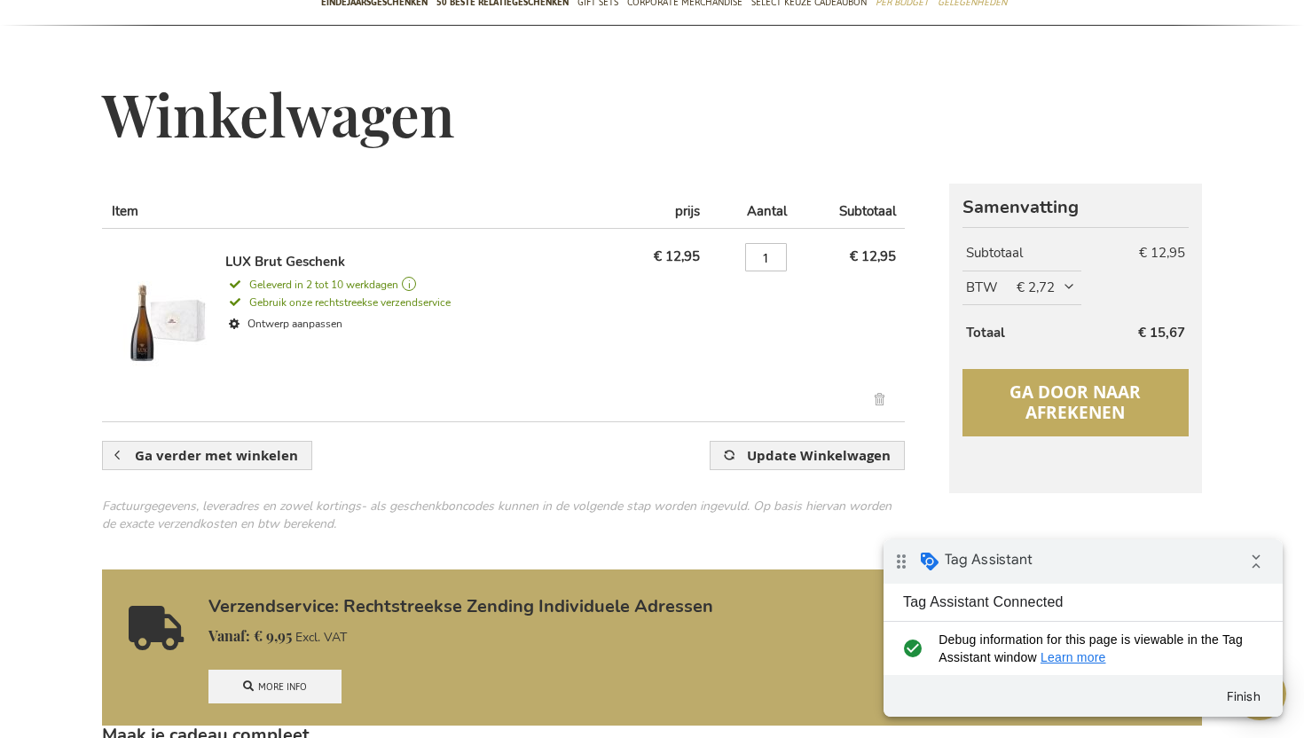
click at [1042, 398] on span "Ga door naar afrekenen" at bounding box center [1074, 402] width 131 height 43
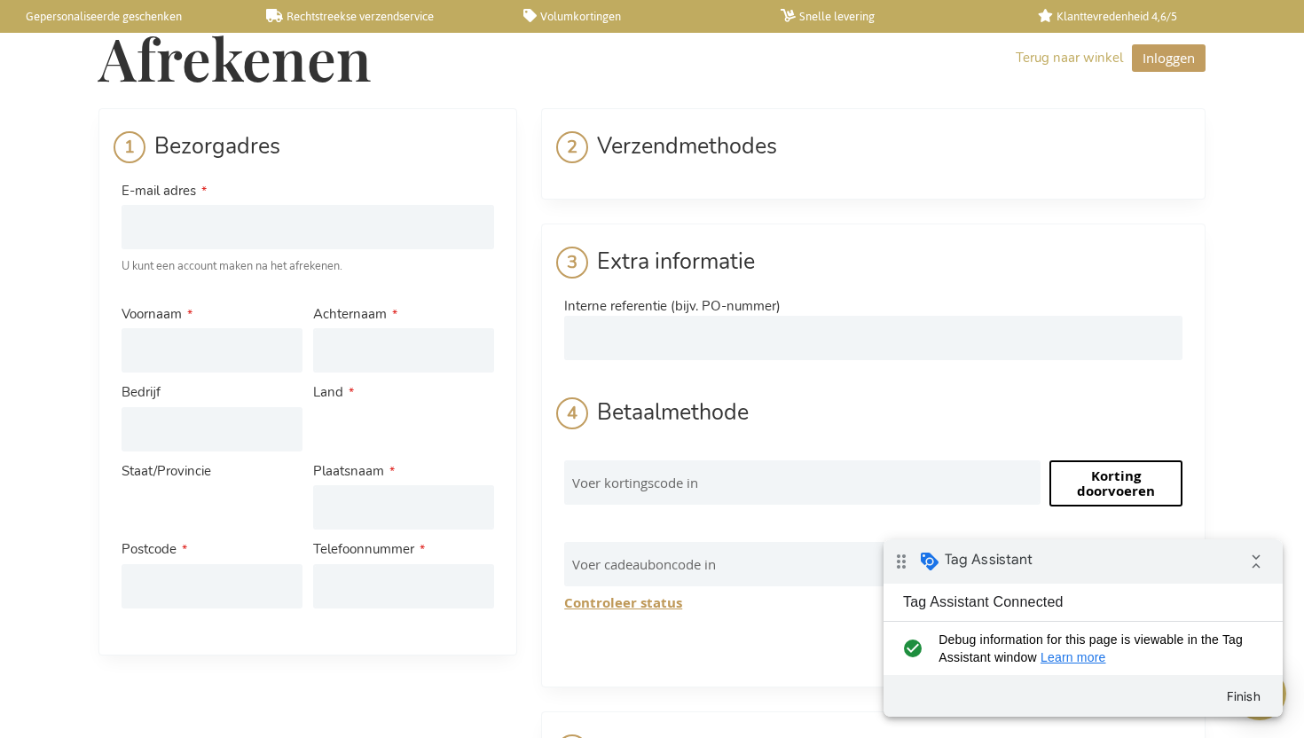
select select "BE"
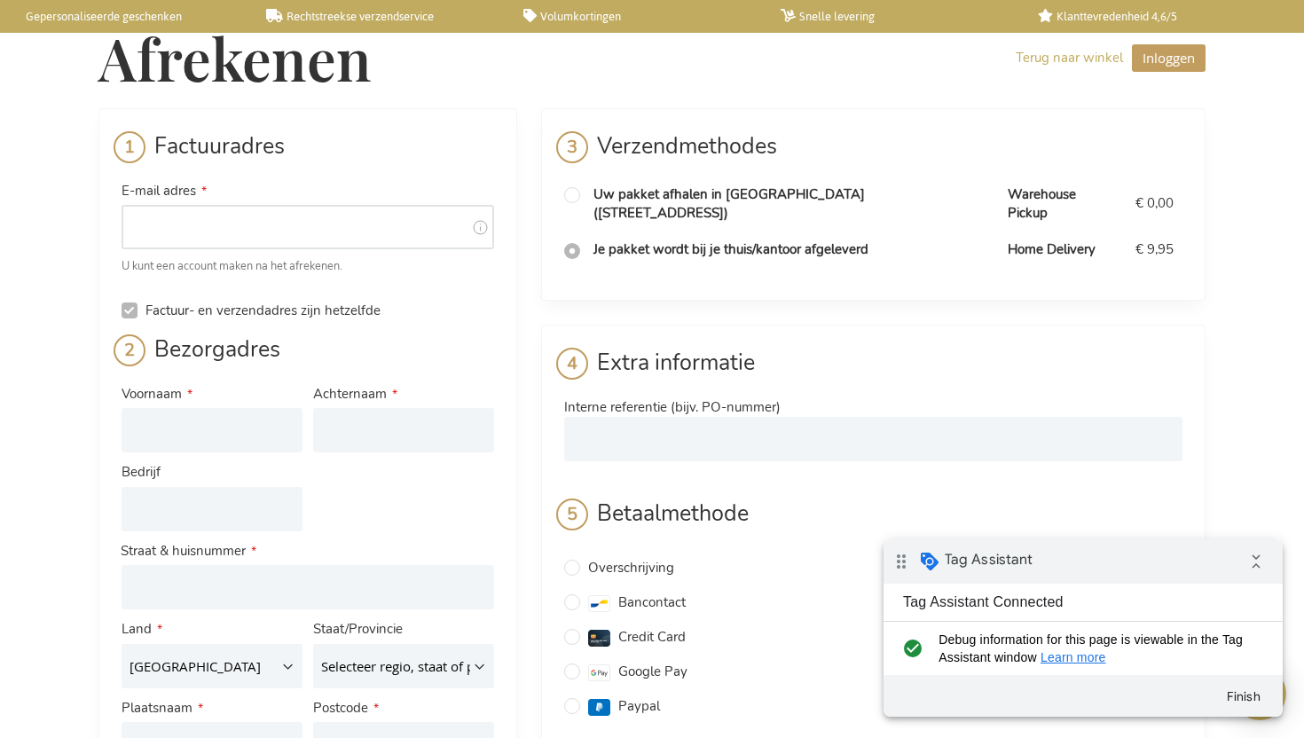
click at [240, 231] on input "E-mail adres" at bounding box center [308, 227] width 373 height 44
type input "[EMAIL_ADDRESS][DOMAIN_NAME]"
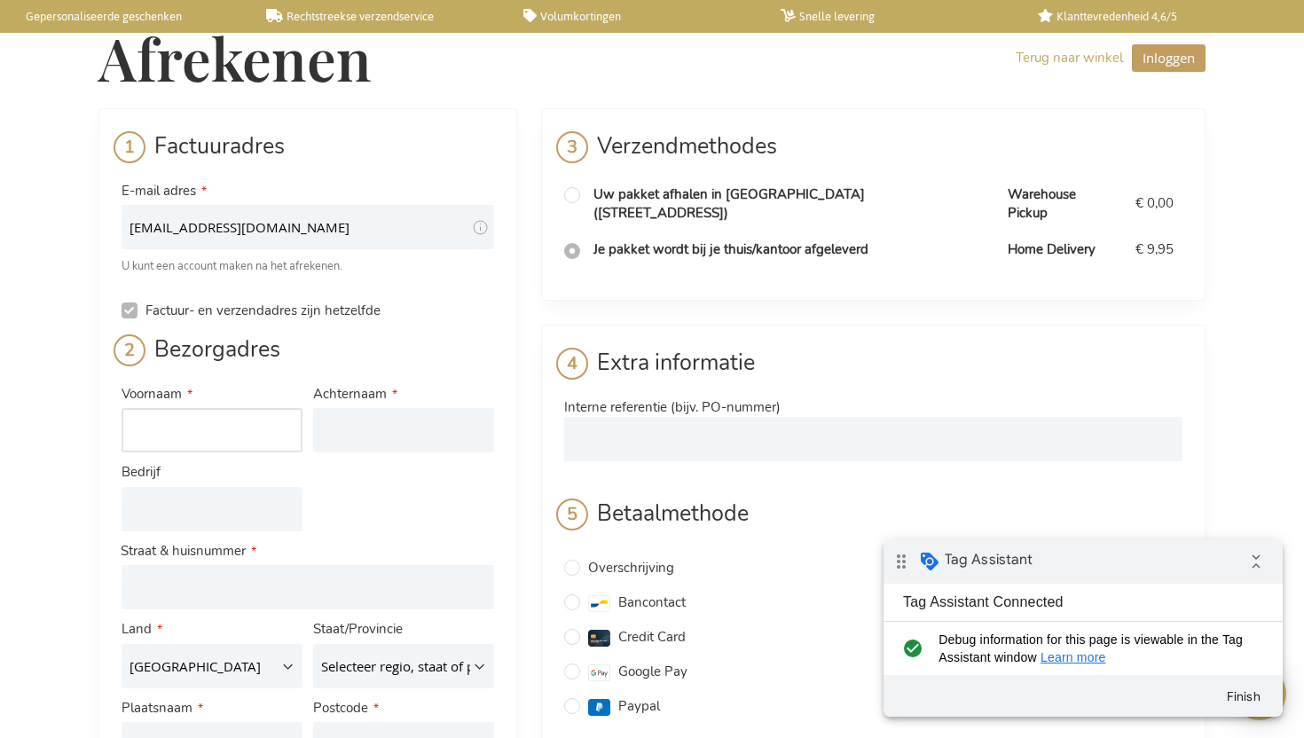
click at [151, 427] on input "Voornaam" at bounding box center [212, 430] width 181 height 44
type input "[PERSON_NAME]"
type input "Baelus"
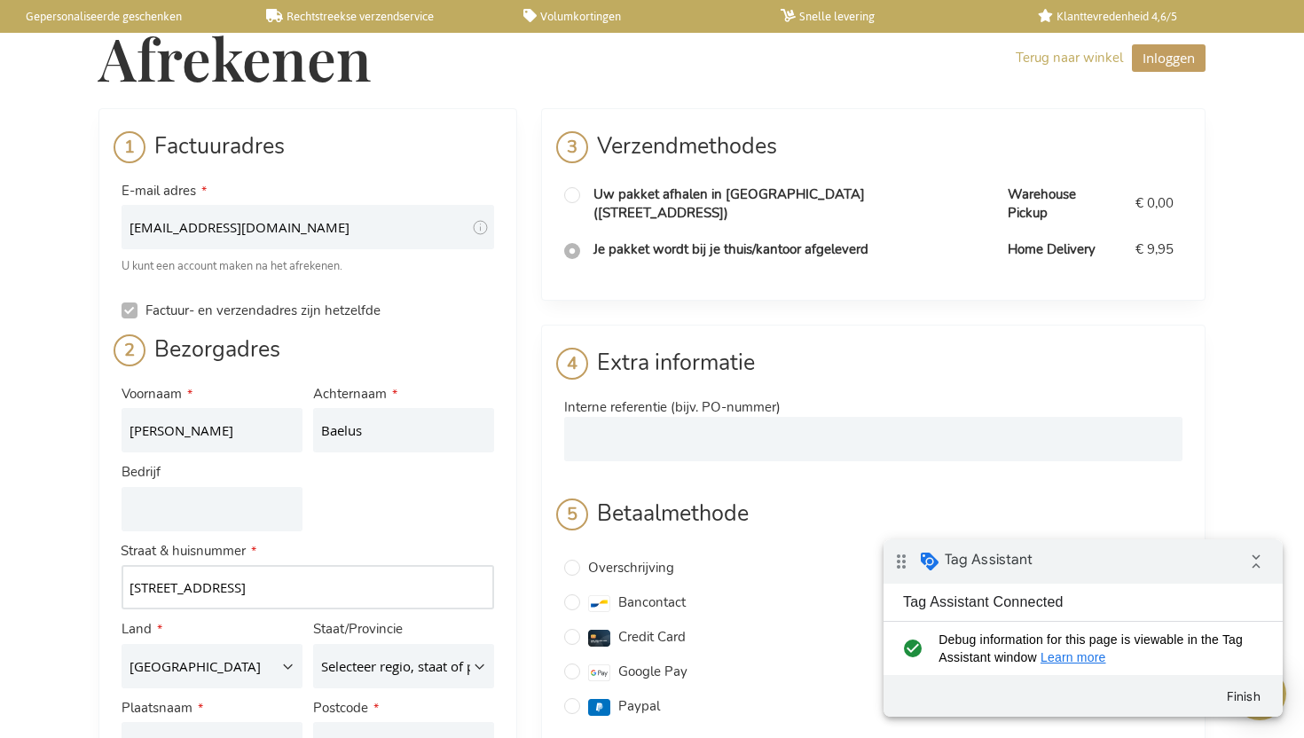
type input "[STREET_ADDRESS]"
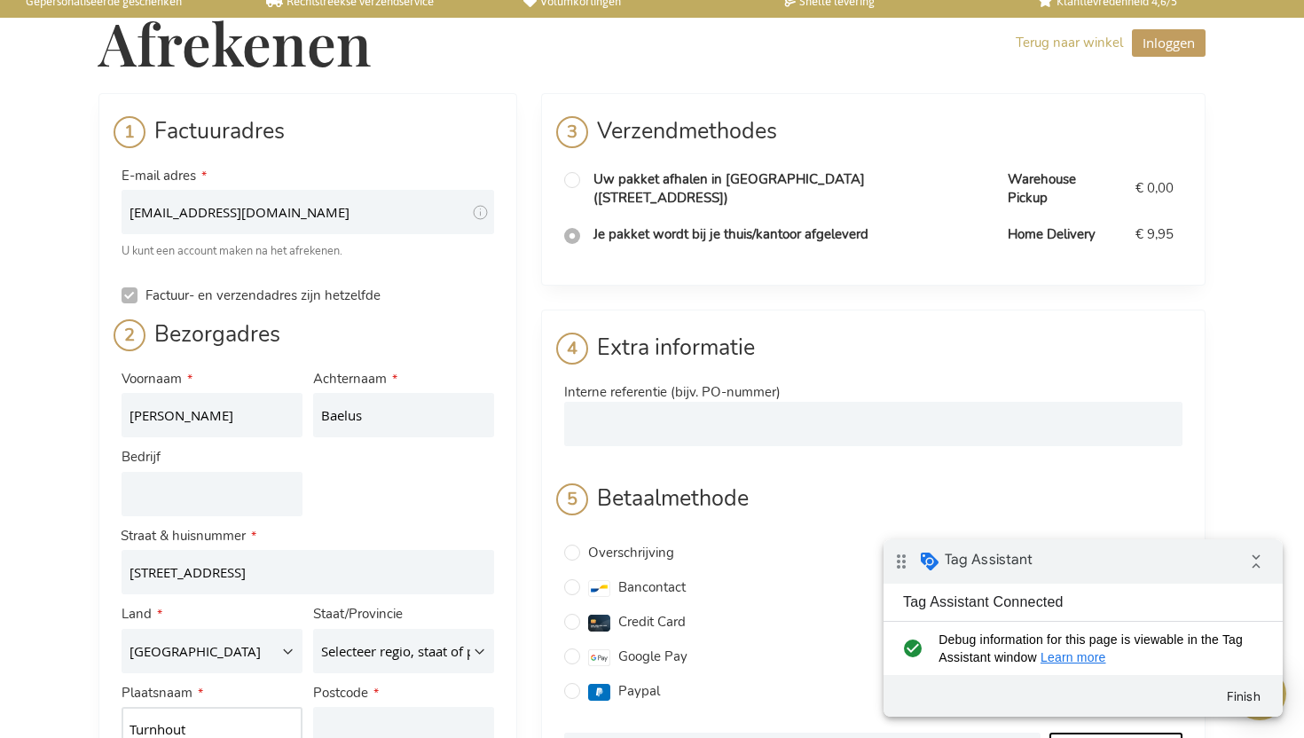
type input "Turnhout"
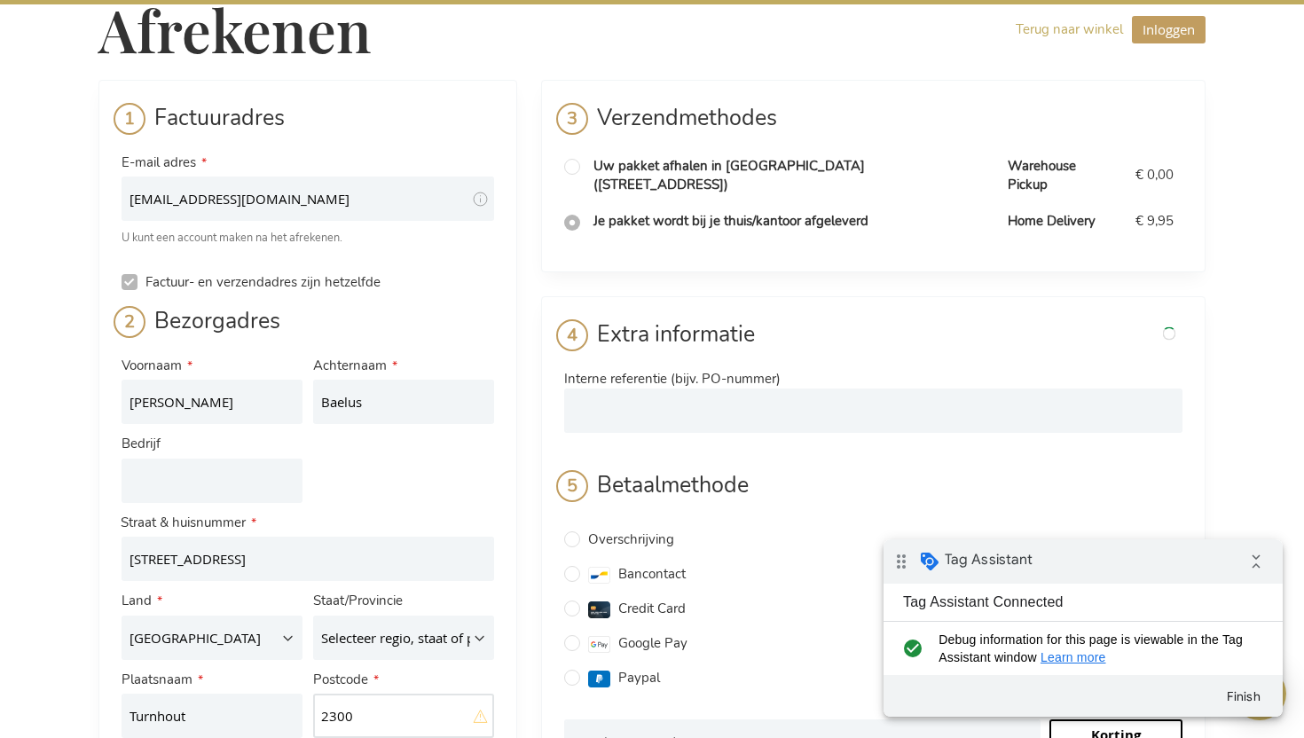
type input "2300"
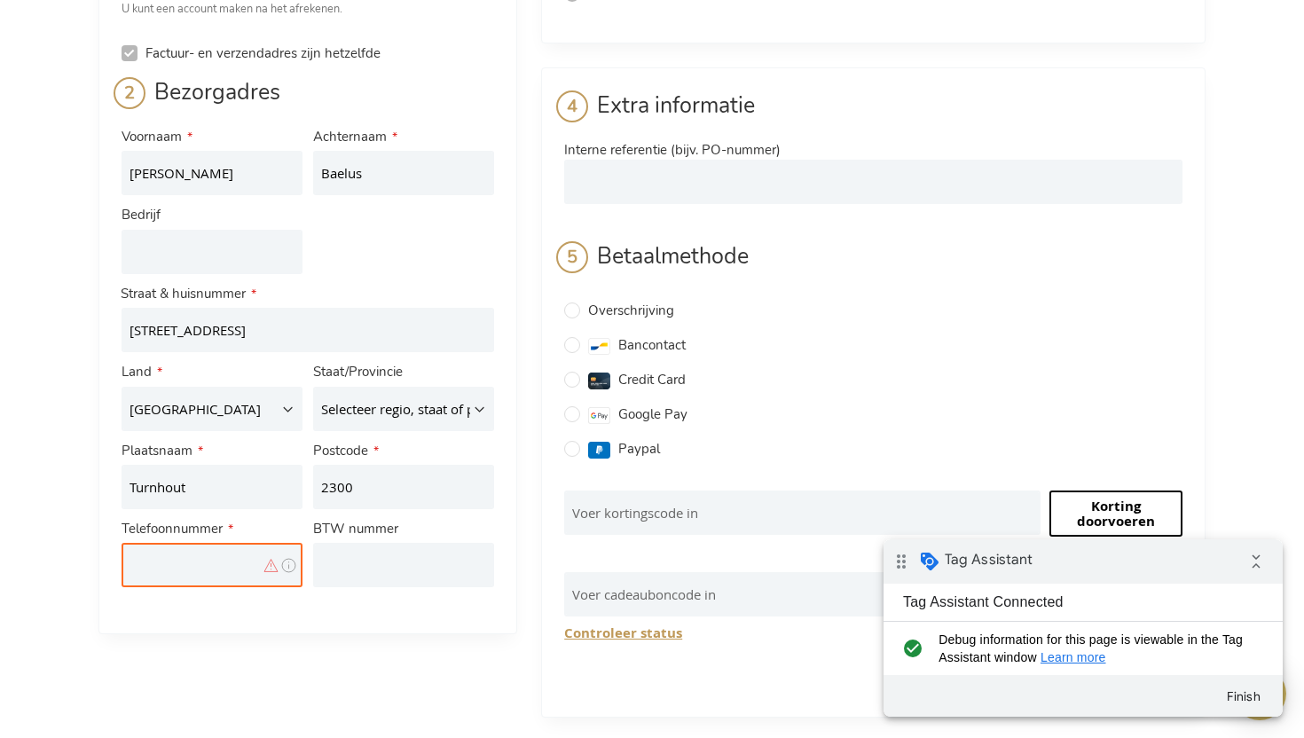
scroll to position [258, 0]
click at [185, 567] on input "Telefoonnummer" at bounding box center [212, 564] width 181 height 44
type input "0499417414"
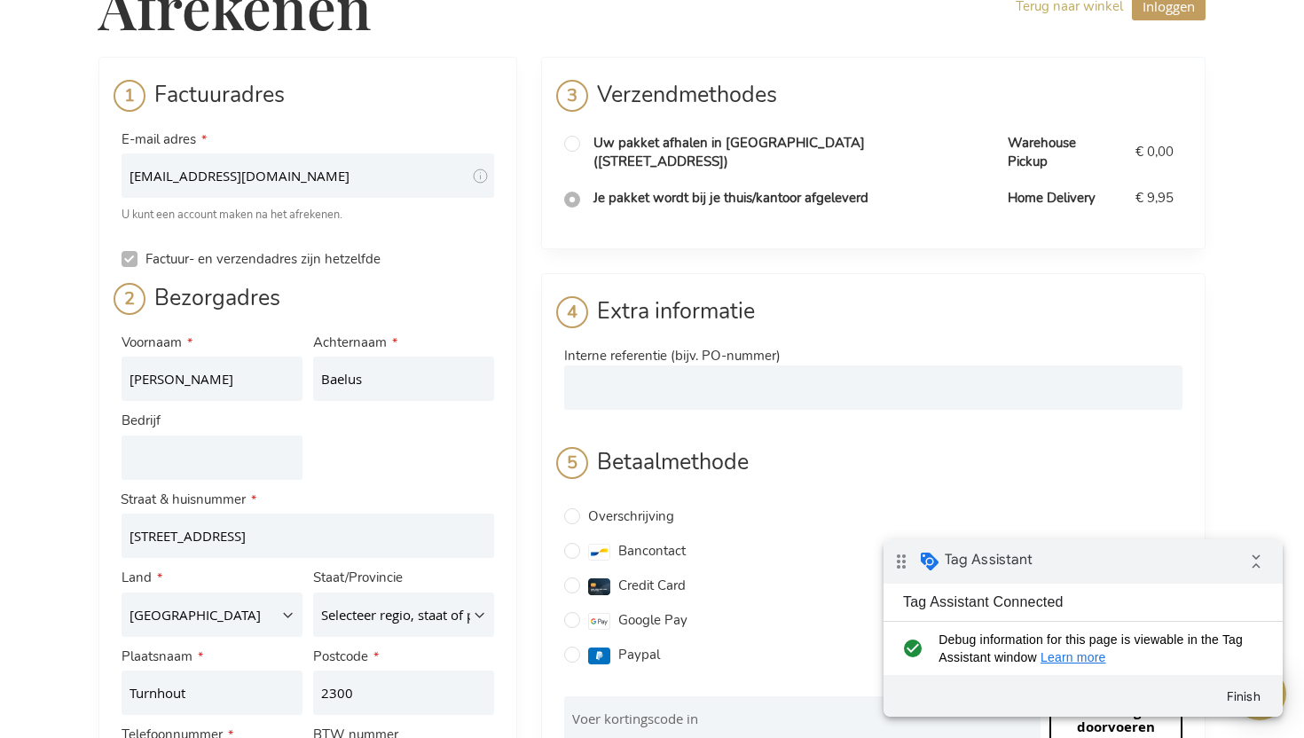
scroll to position [0, 0]
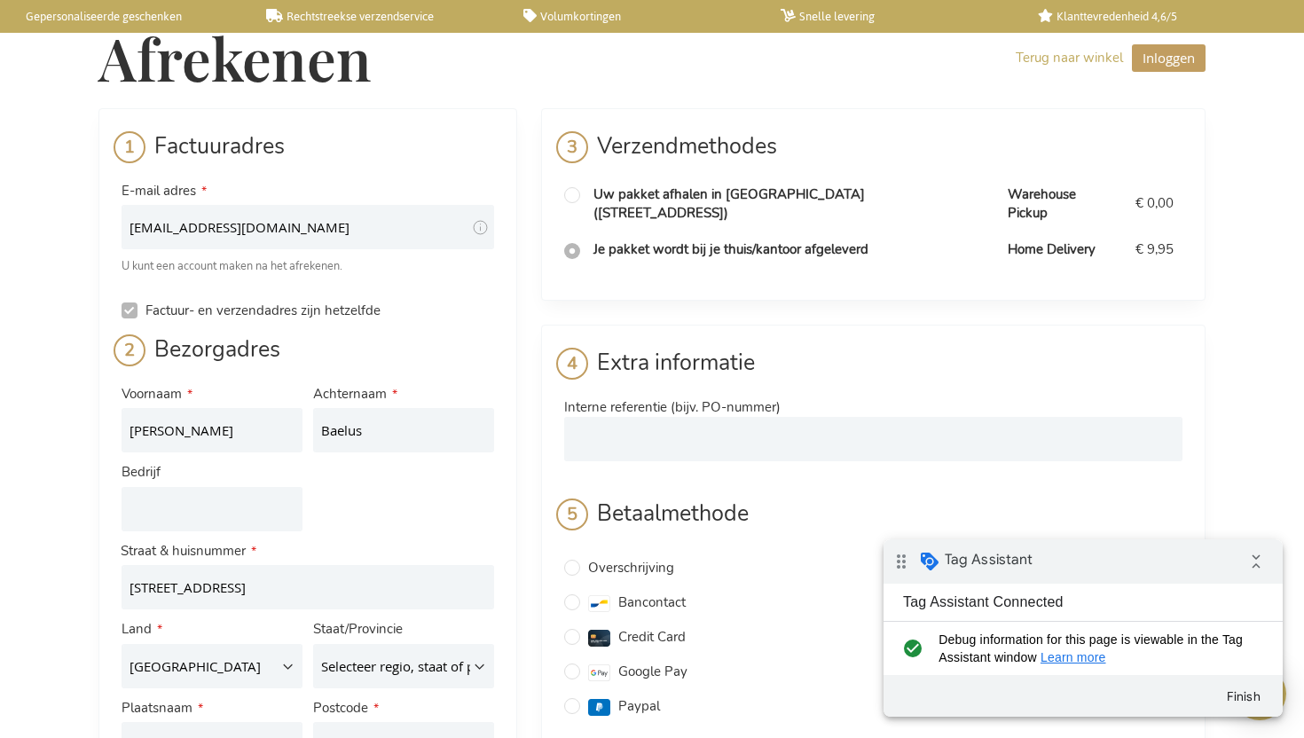
click at [579, 187] on td at bounding box center [574, 205] width 20 height 56
radio input "true"
radio input "false"
click at [572, 197] on input "radio" at bounding box center [572, 195] width 16 height 16
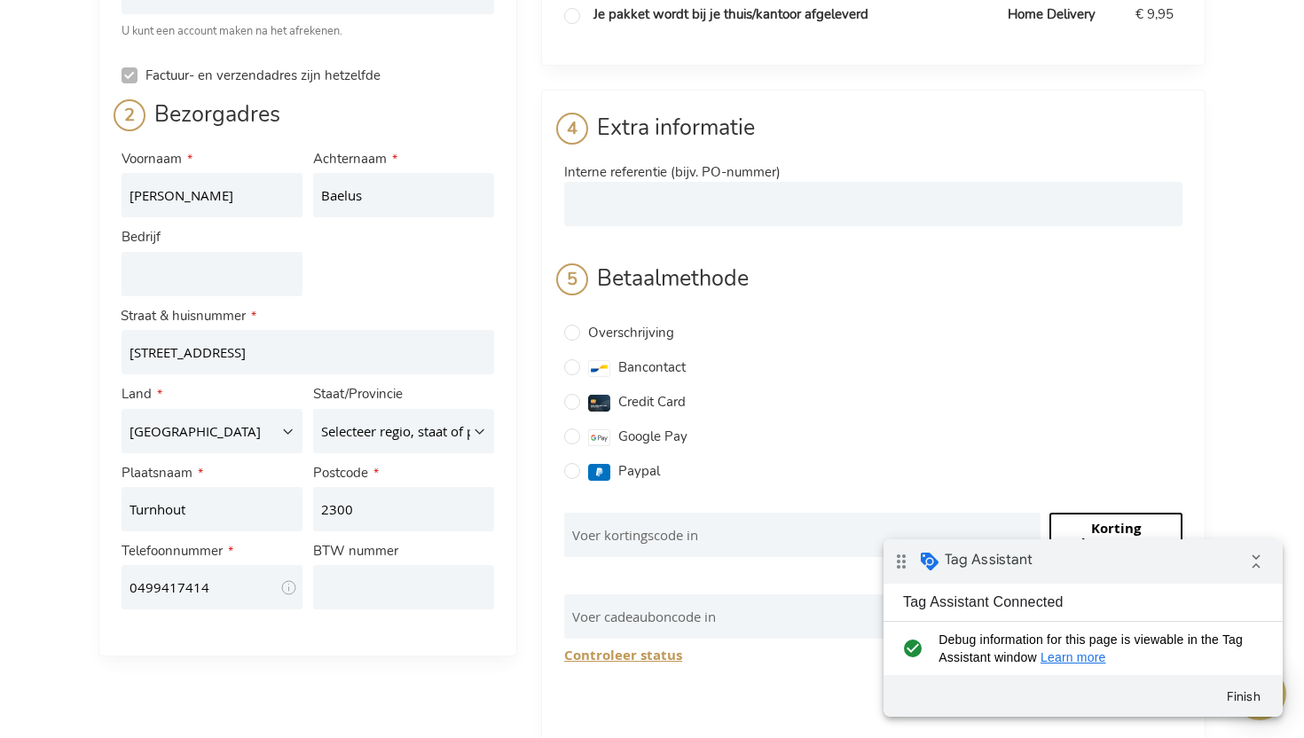
scroll to position [237, 0]
click at [644, 511] on input "Voer kortingscode in" at bounding box center [802, 533] width 476 height 44
paste input "y10C9TU2Siy47QgsTaasuzr1ncDGmy"
type input "y10C9TU2Siy47QgsTaasuzr1ncDGmy"
click at [572, 357] on input "Bancontact" at bounding box center [572, 365] width 16 height 16
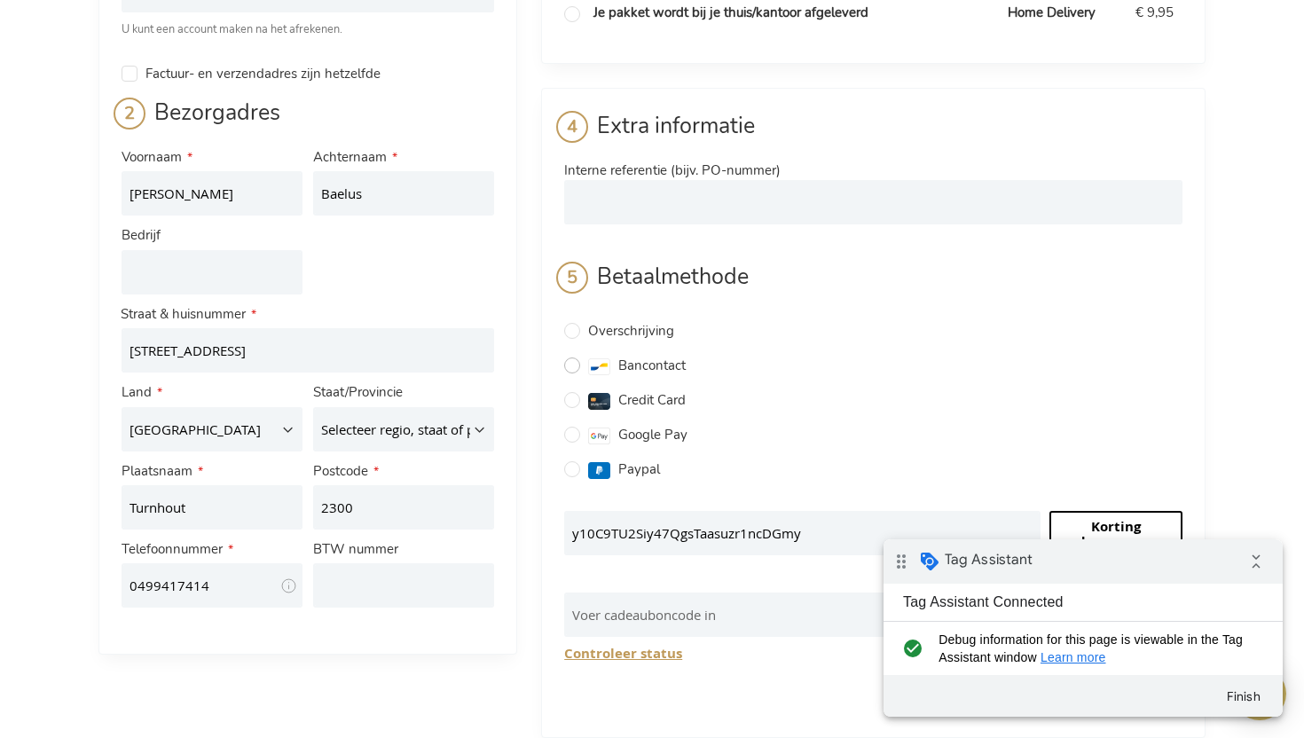
radio input "true"
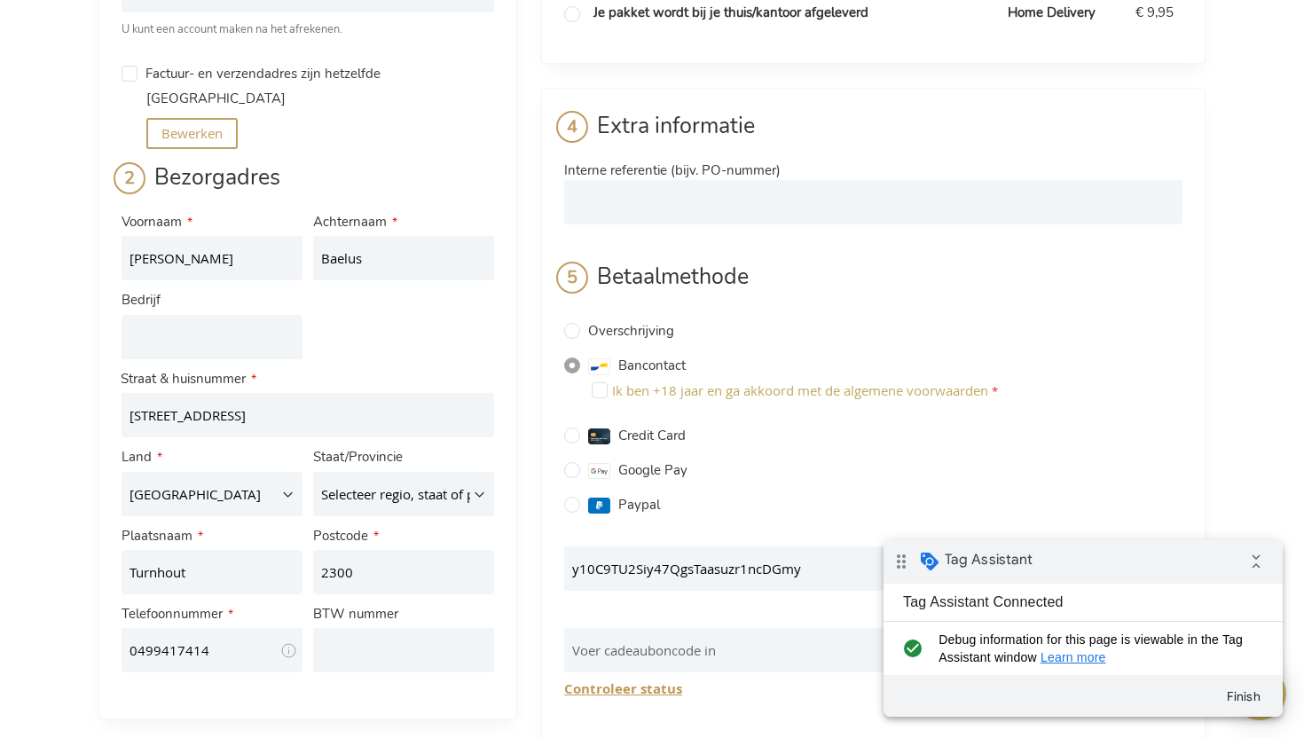
checkbox input "false"
click at [600, 382] on input "Ik ben +18 jaar en ga akkoord met de algemene voorwaarden" at bounding box center [600, 390] width 16 height 16
checkbox input "true"
click at [709, 546] on input "Voer kortingscode in" at bounding box center [802, 568] width 476 height 44
paste input "y10C9TU2Siy47QgsTaasuzr1ncDGmy"
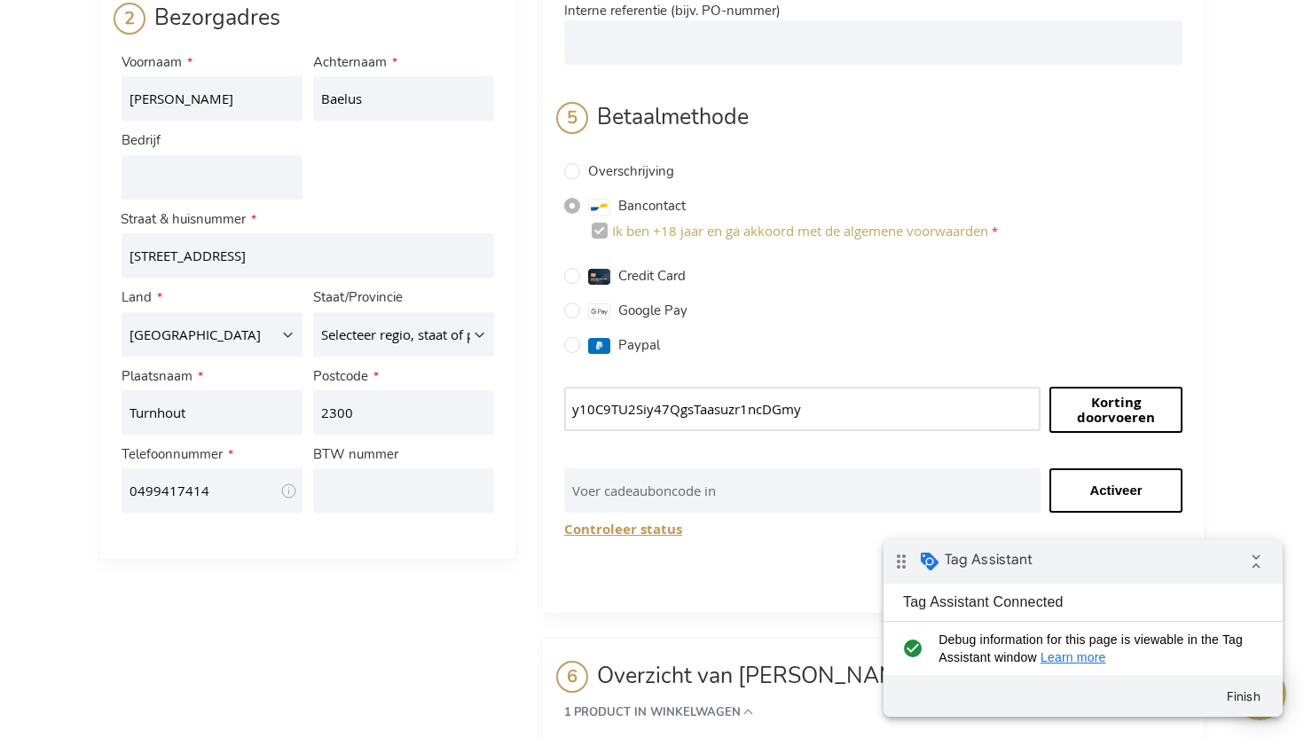
scroll to position [399, 0]
type input "y10C9TU2Siy47QgsTaasuzr1ncDGmy"
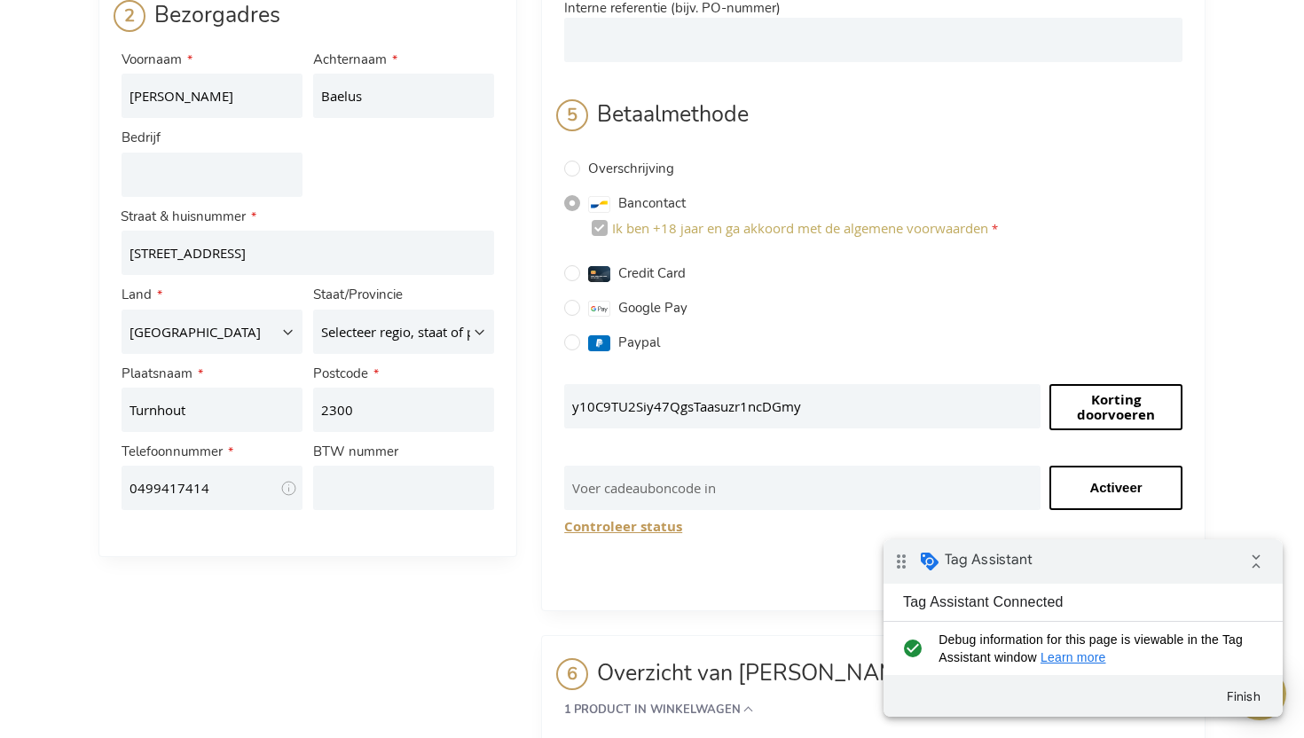
click at [1092, 391] on span "Korting doorvoeren" at bounding box center [1116, 407] width 78 height 34
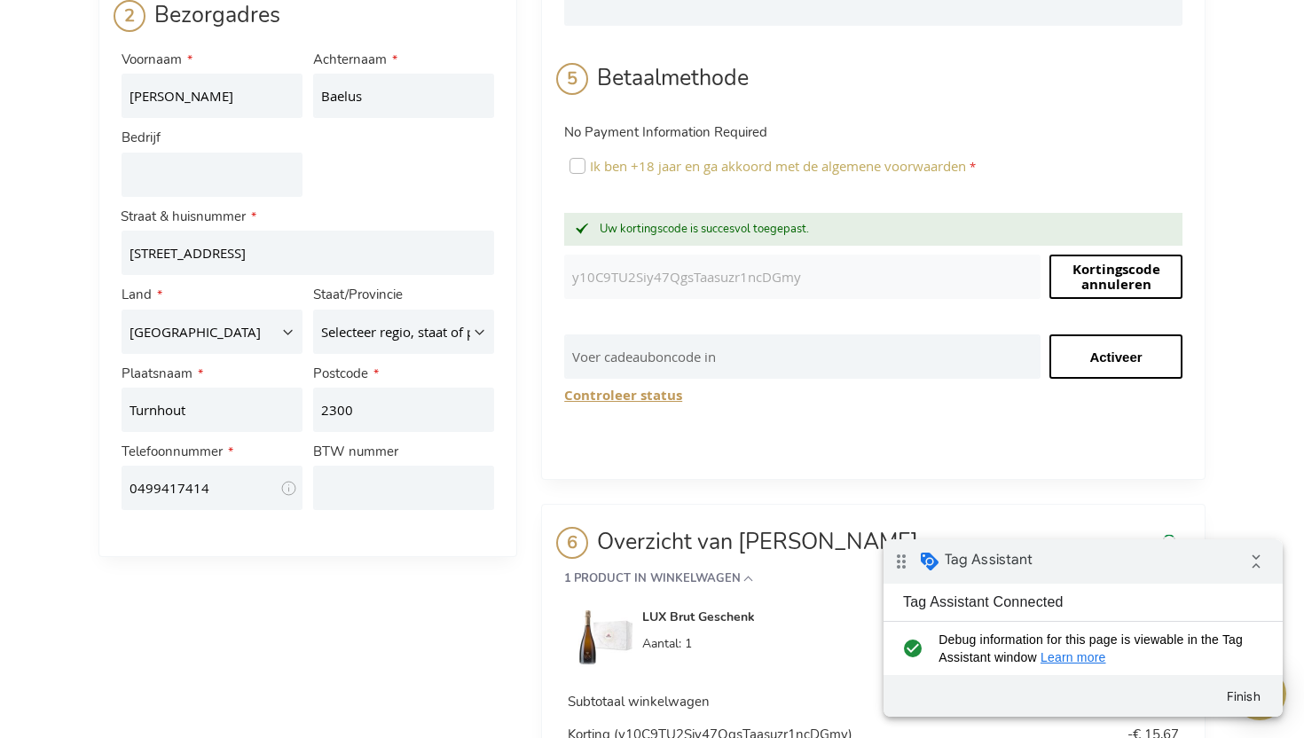
click at [580, 158] on input "Ik ben +18 jaar en ga akkoord met de algemene voorwaarden" at bounding box center [577, 166] width 16 height 16
checkbox input "true"
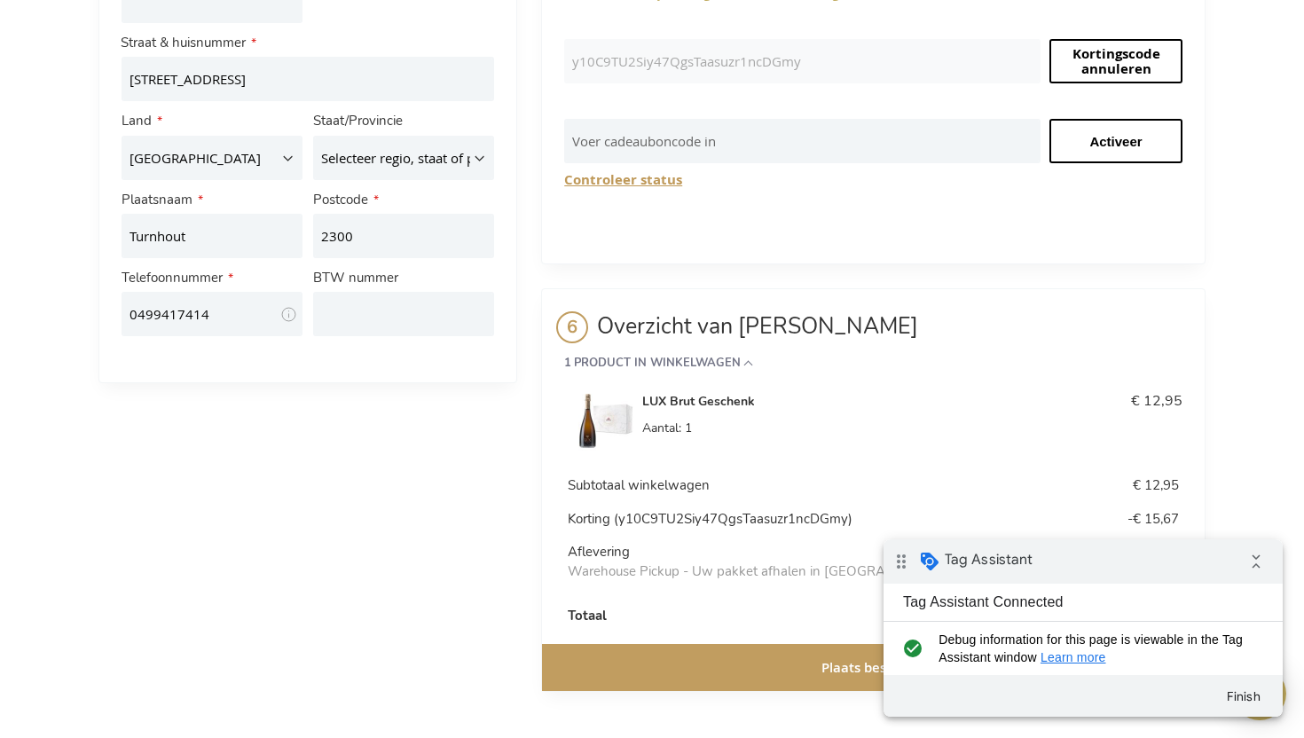
scroll to position [553, 0]
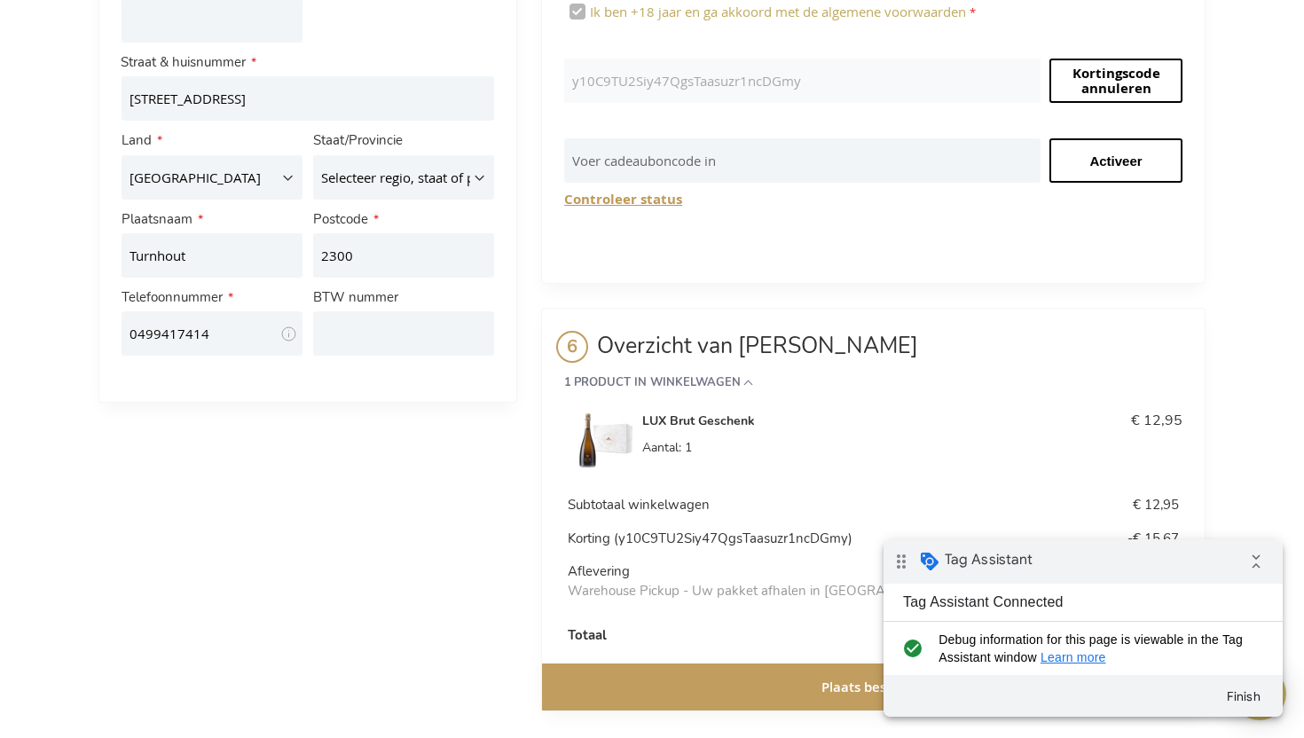
click at [690, 663] on button "Plaats bestelling" at bounding box center [873, 686] width 663 height 47
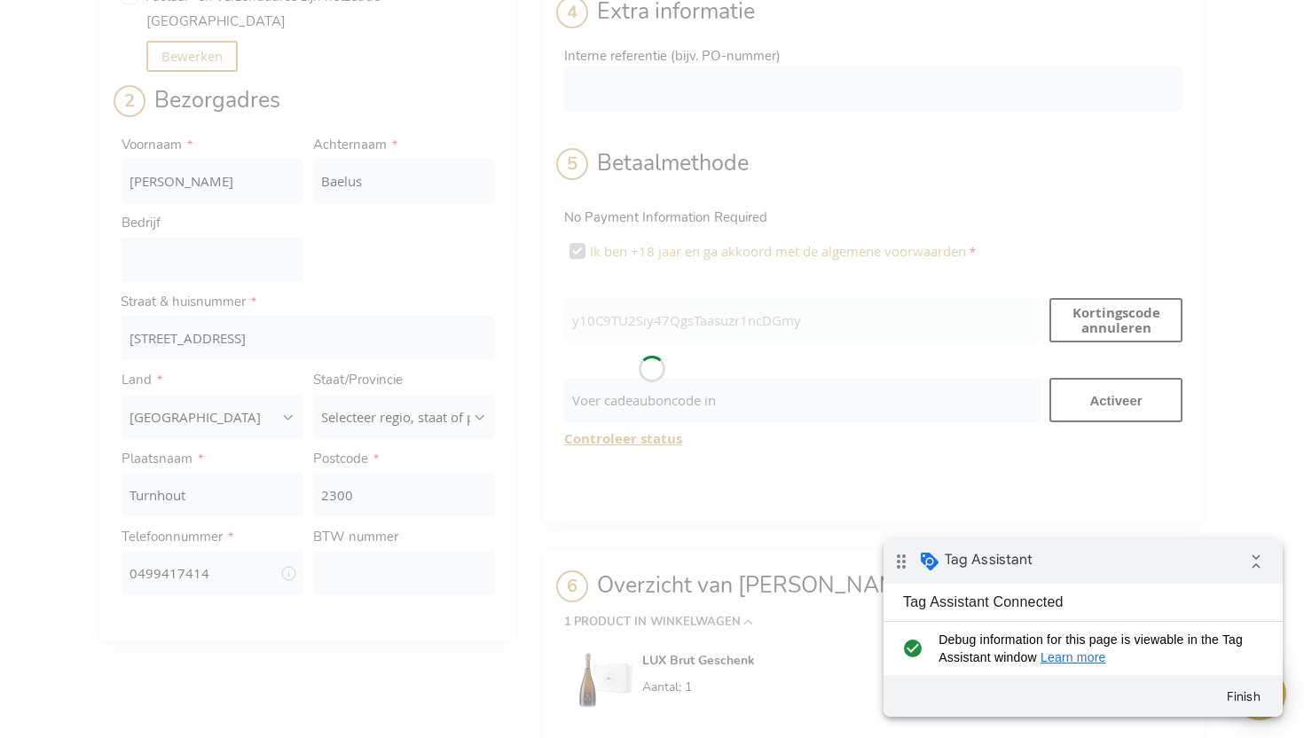
scroll to position [300, 0]
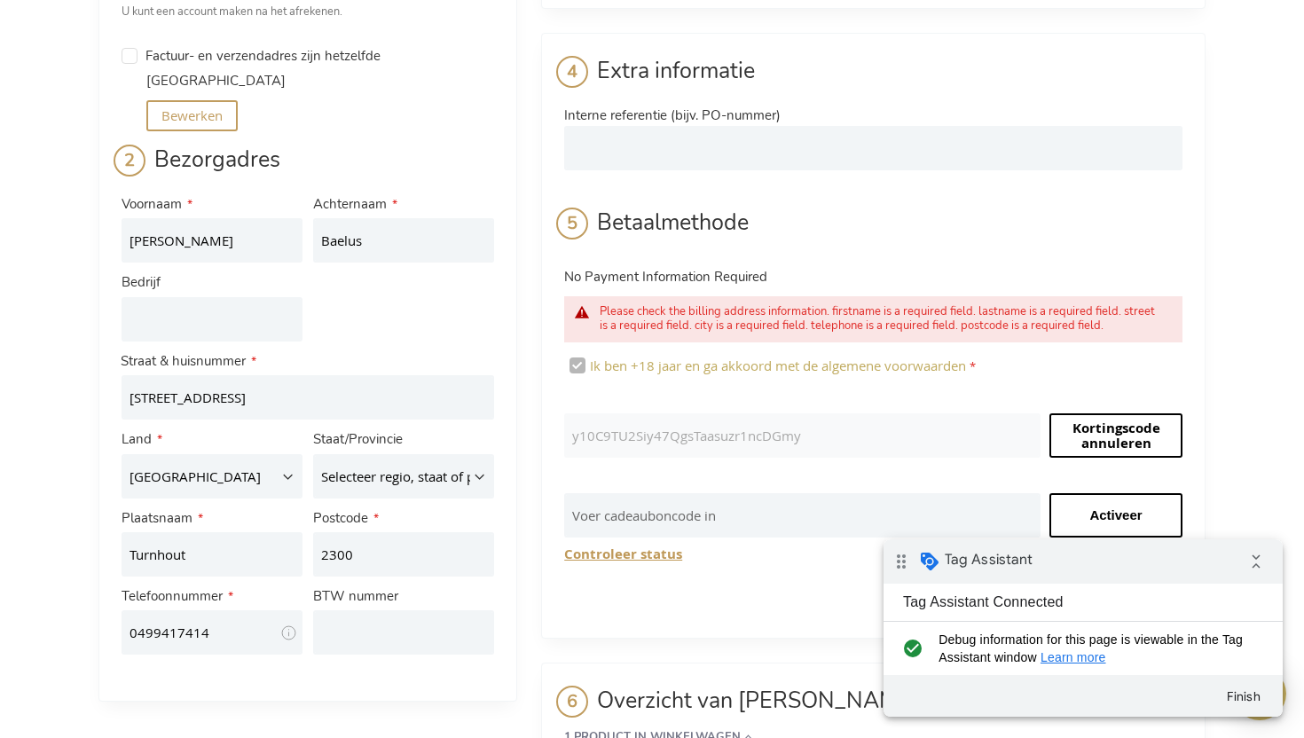
scroll to position [107, 0]
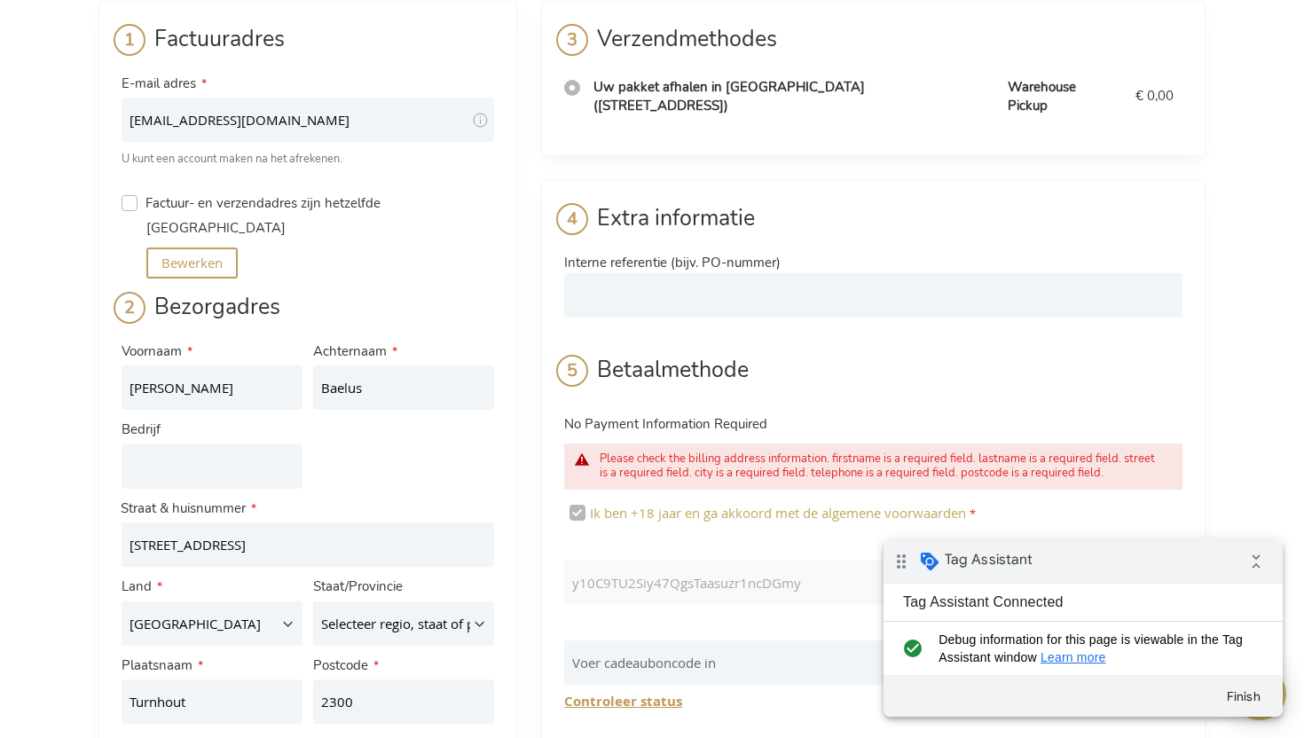
click at [132, 208] on input "Factuur- en verzendadres zijn hetzelfde" at bounding box center [130, 203] width 16 height 16
checkbox input "true"
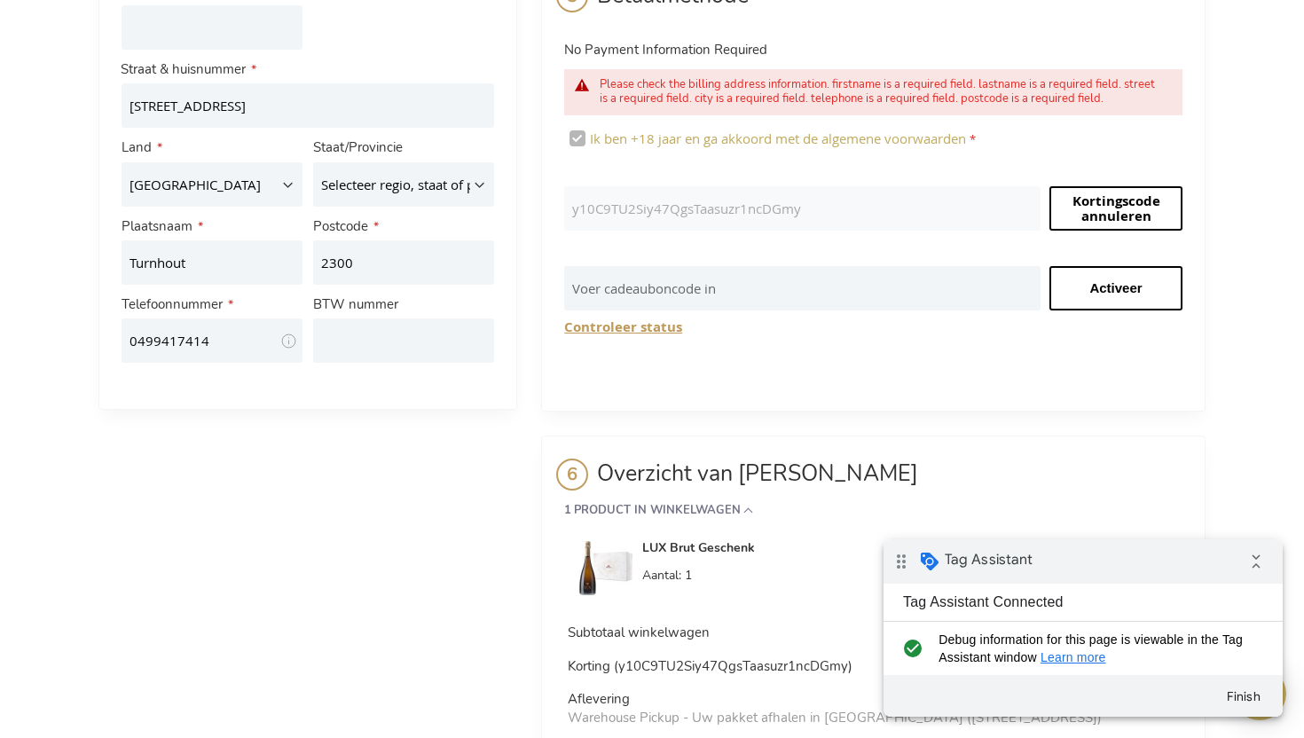
scroll to position [609, 0]
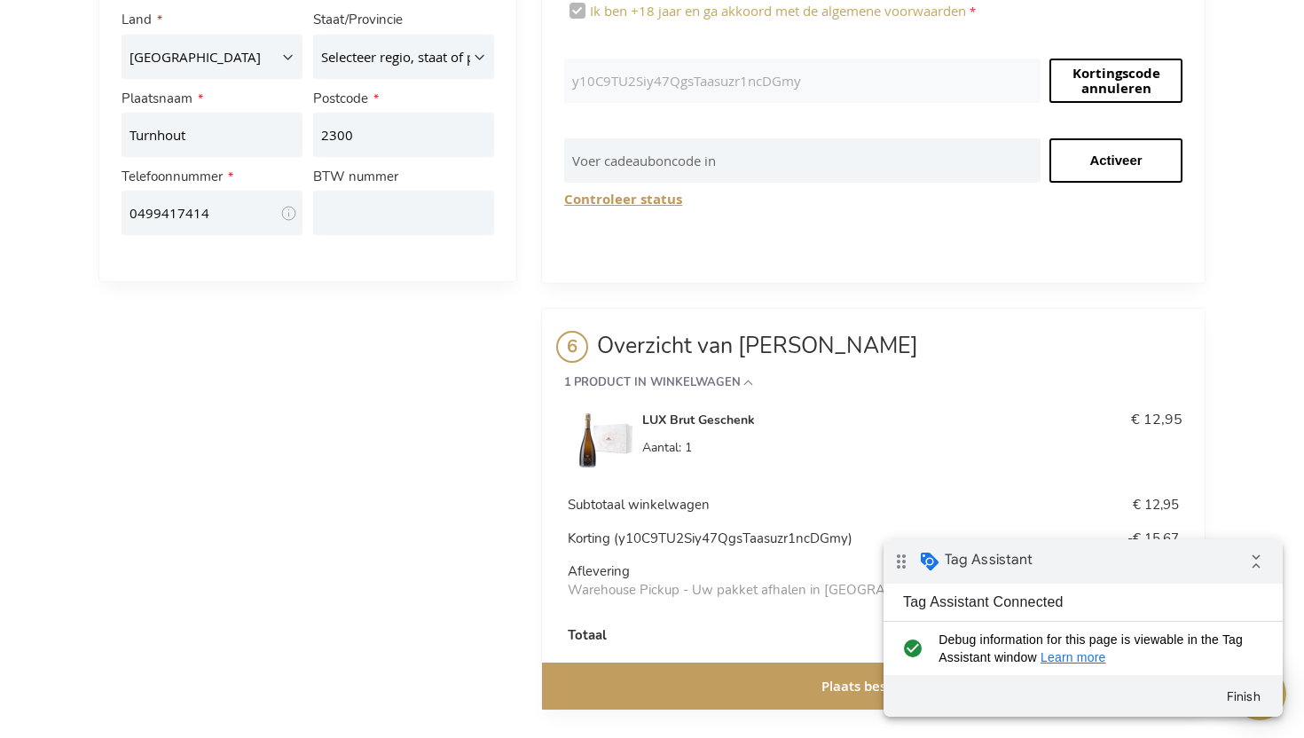
click at [673, 671] on button "Plaats bestelling" at bounding box center [873, 686] width 663 height 47
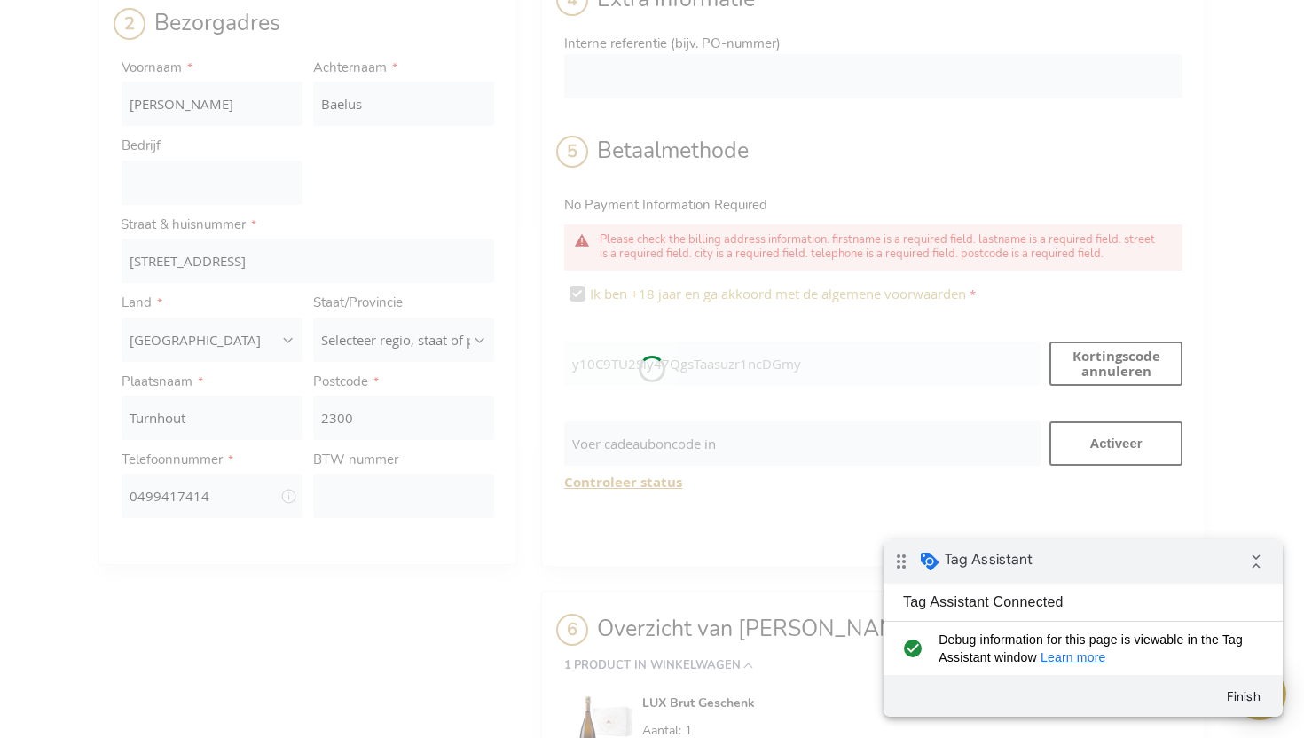
scroll to position [300, 0]
